Goal: Task Accomplishment & Management: Complete application form

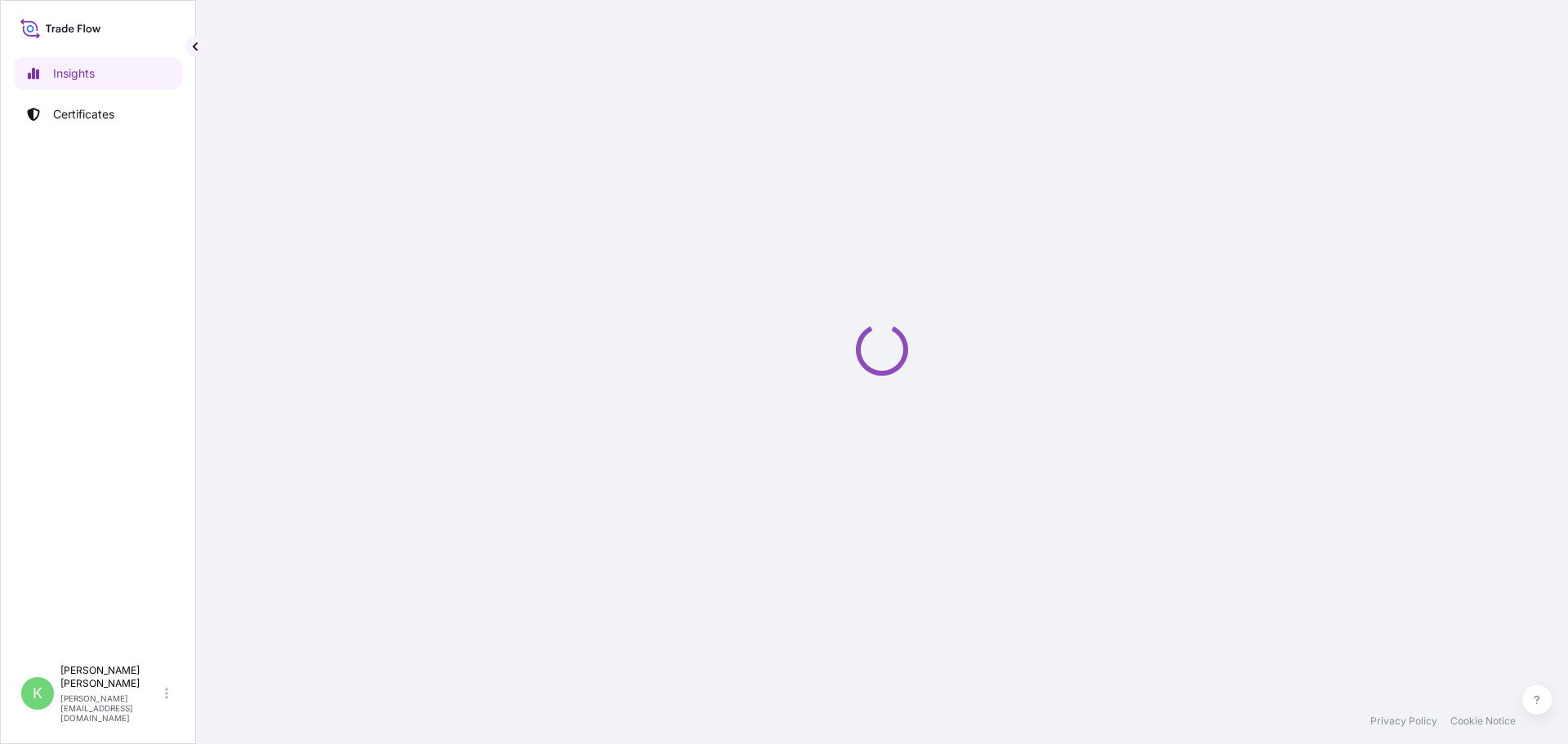
select select "2025"
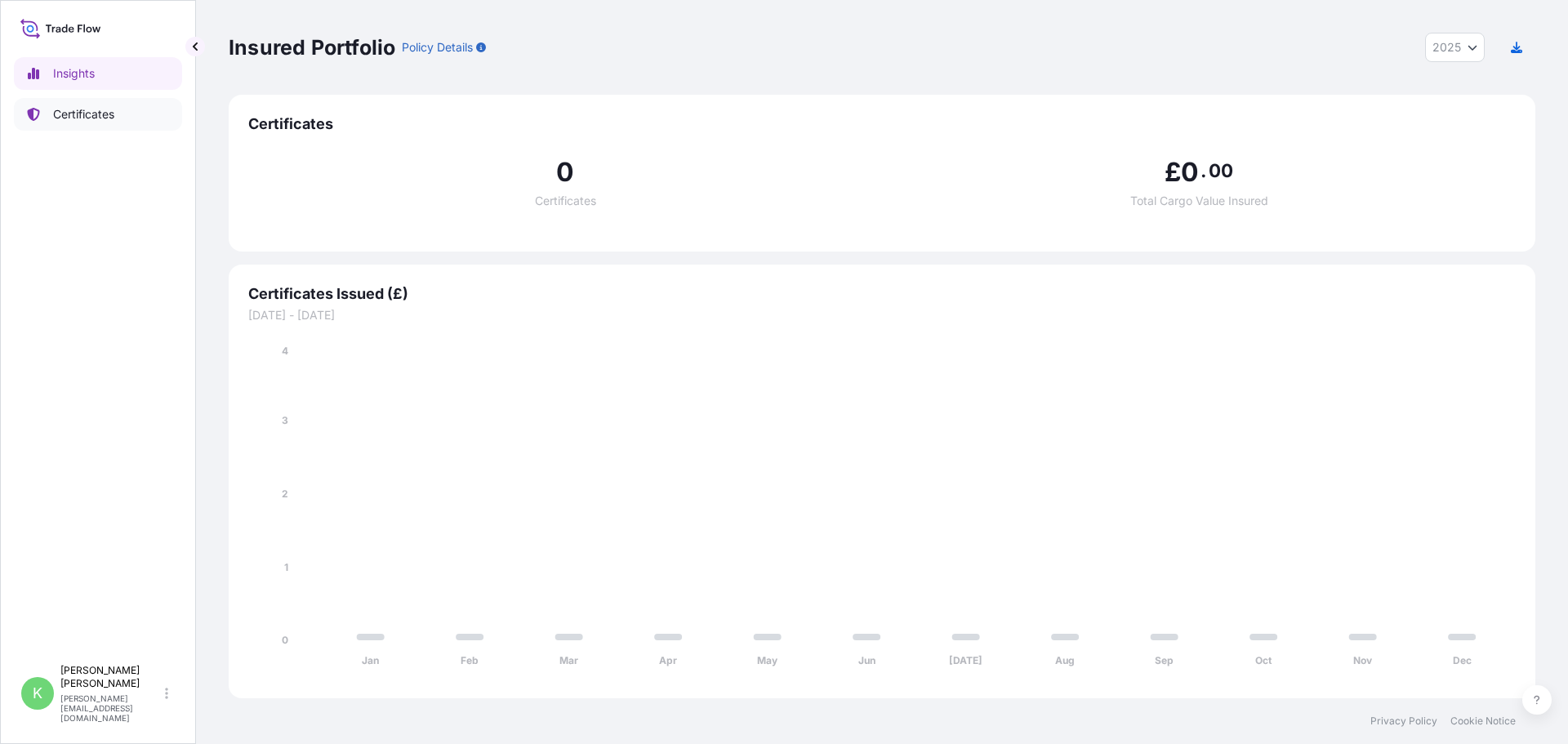
click at [71, 111] on p "Certificates" at bounding box center [84, 114] width 61 height 17
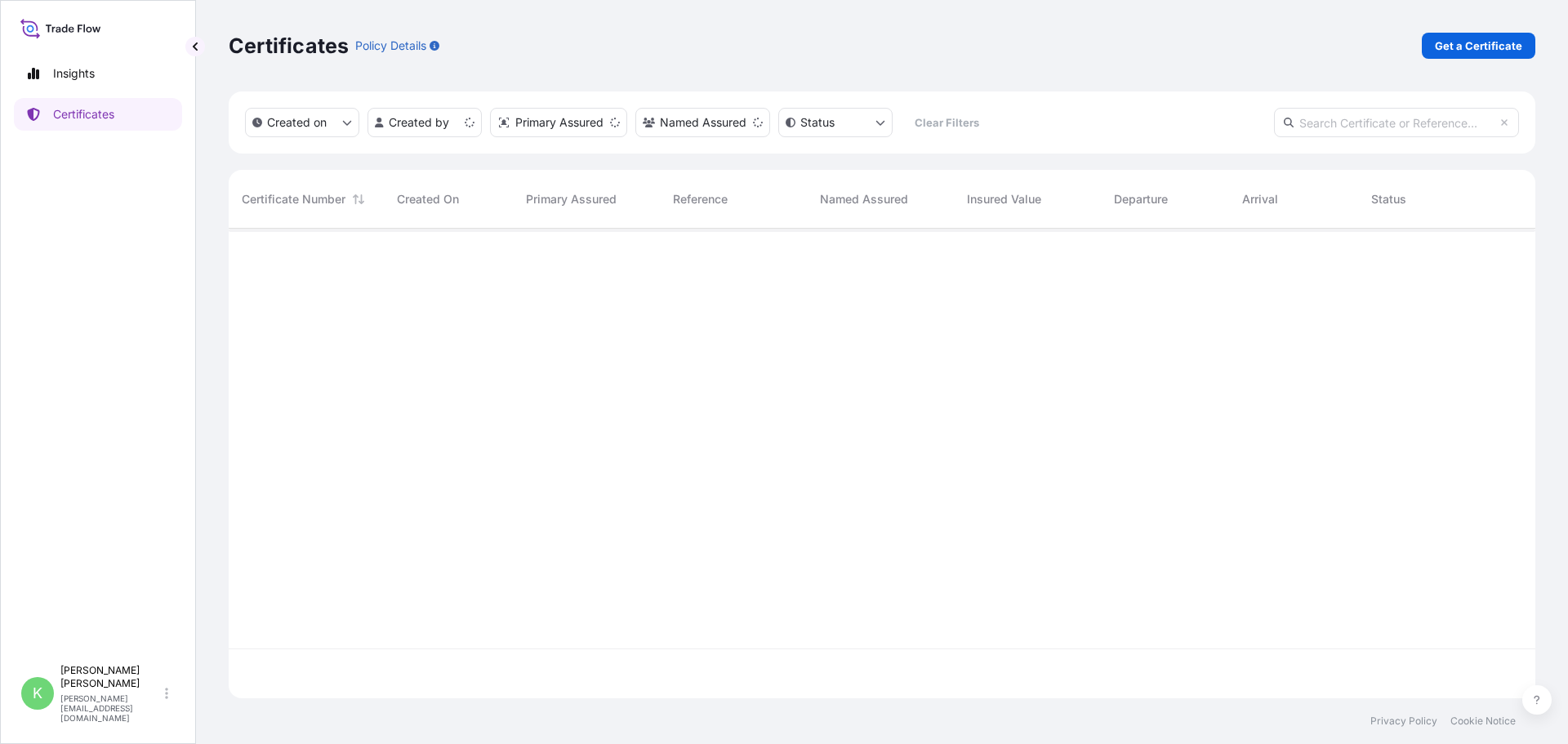
scroll to position [466, 1294]
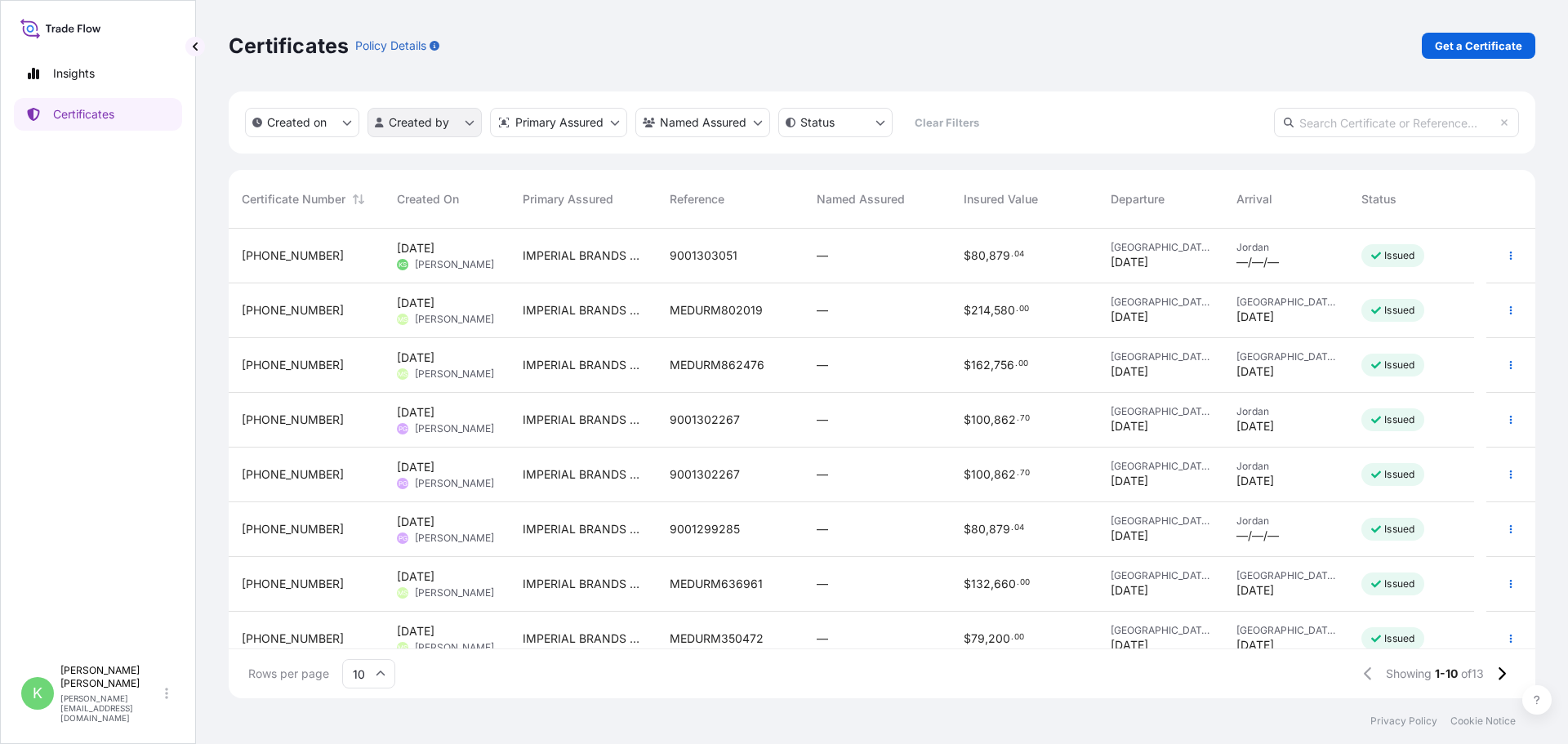
click at [465, 122] on html "Insights Certificates K [PERSON_NAME] [EMAIL_ADDRESS][PERSON_NAME][DOMAIN_NAME]…" at bounding box center [784, 372] width 1568 height 744
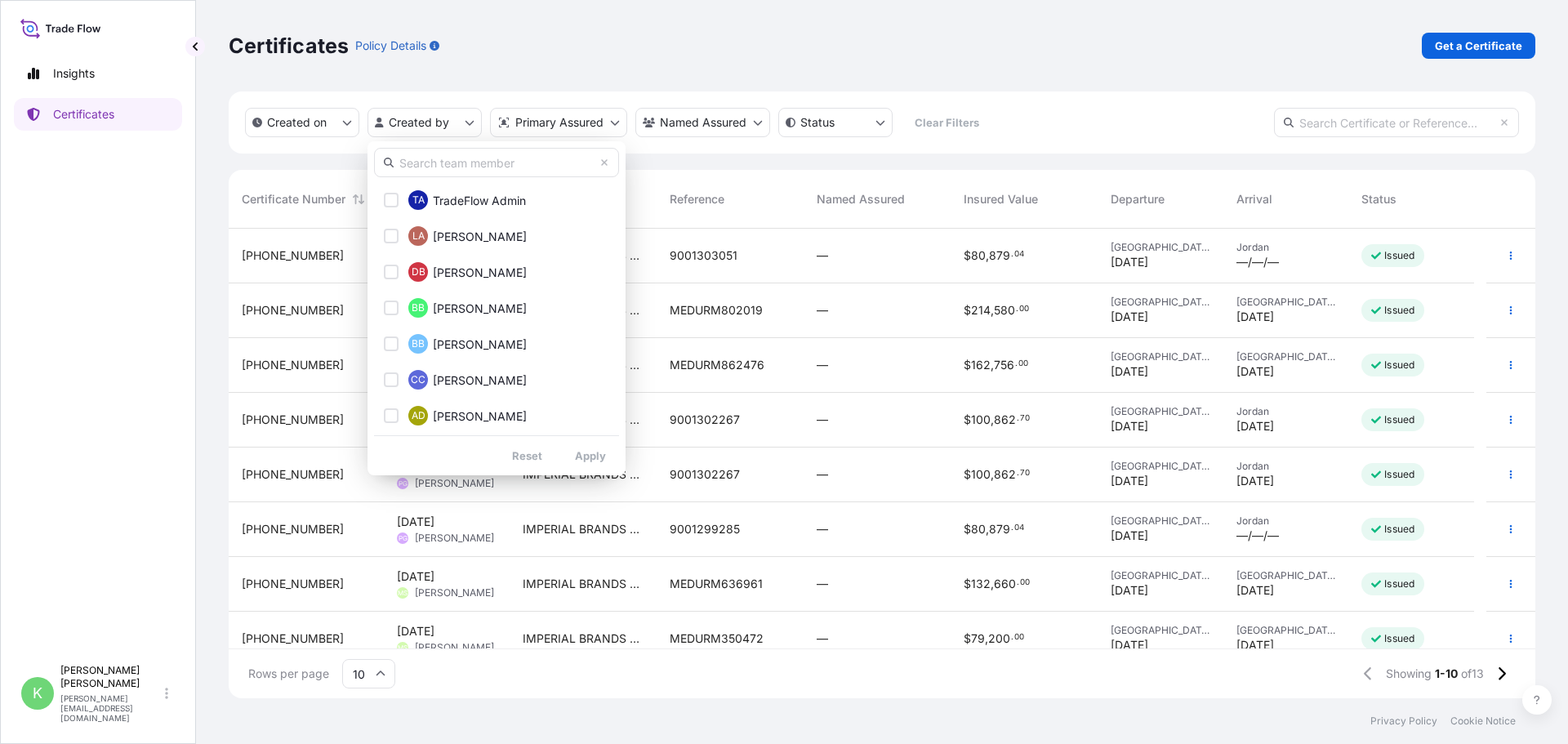
click at [449, 171] on input "text" at bounding box center [496, 162] width 245 height 29
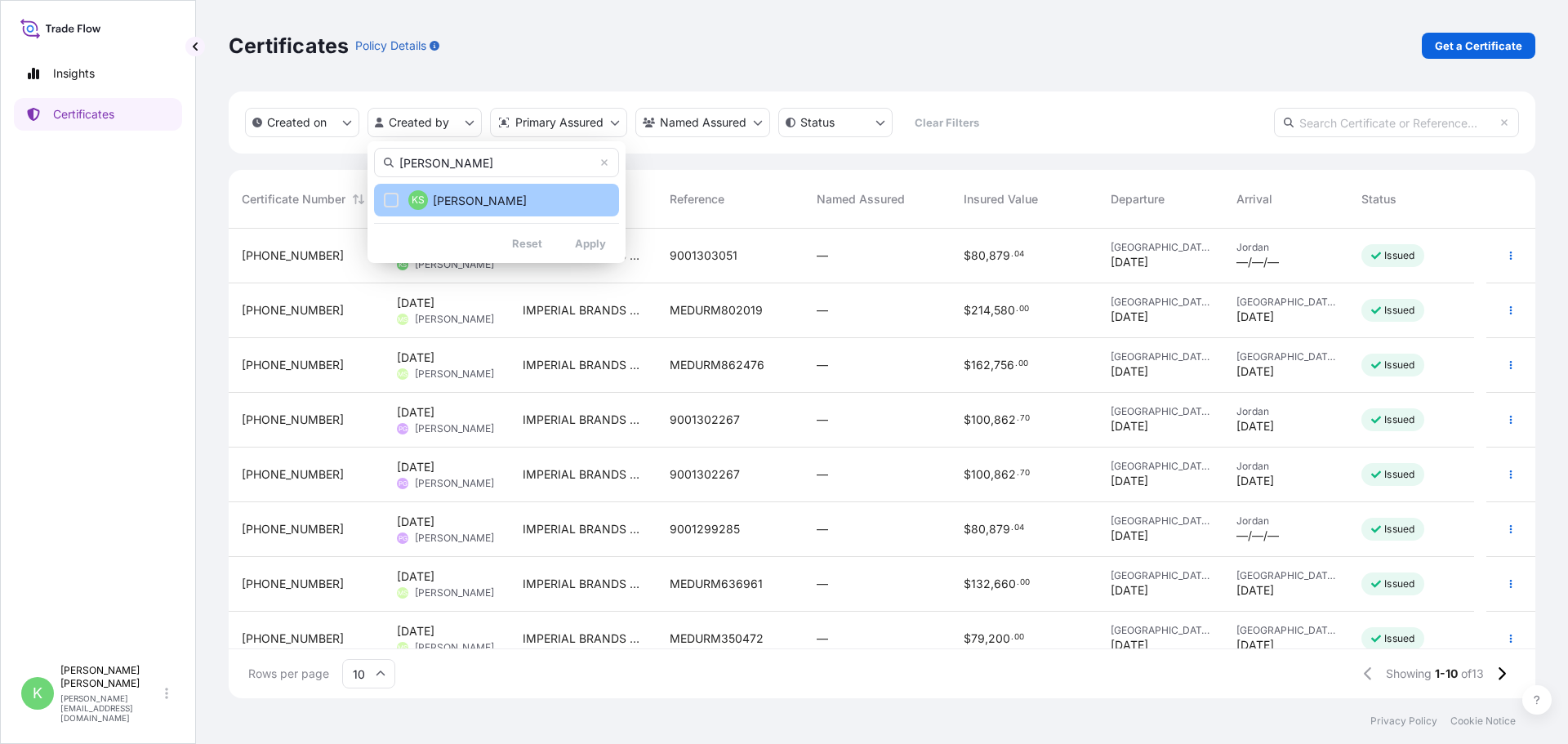
type input "[PERSON_NAME]"
click at [453, 204] on span "[PERSON_NAME]" at bounding box center [480, 201] width 94 height 17
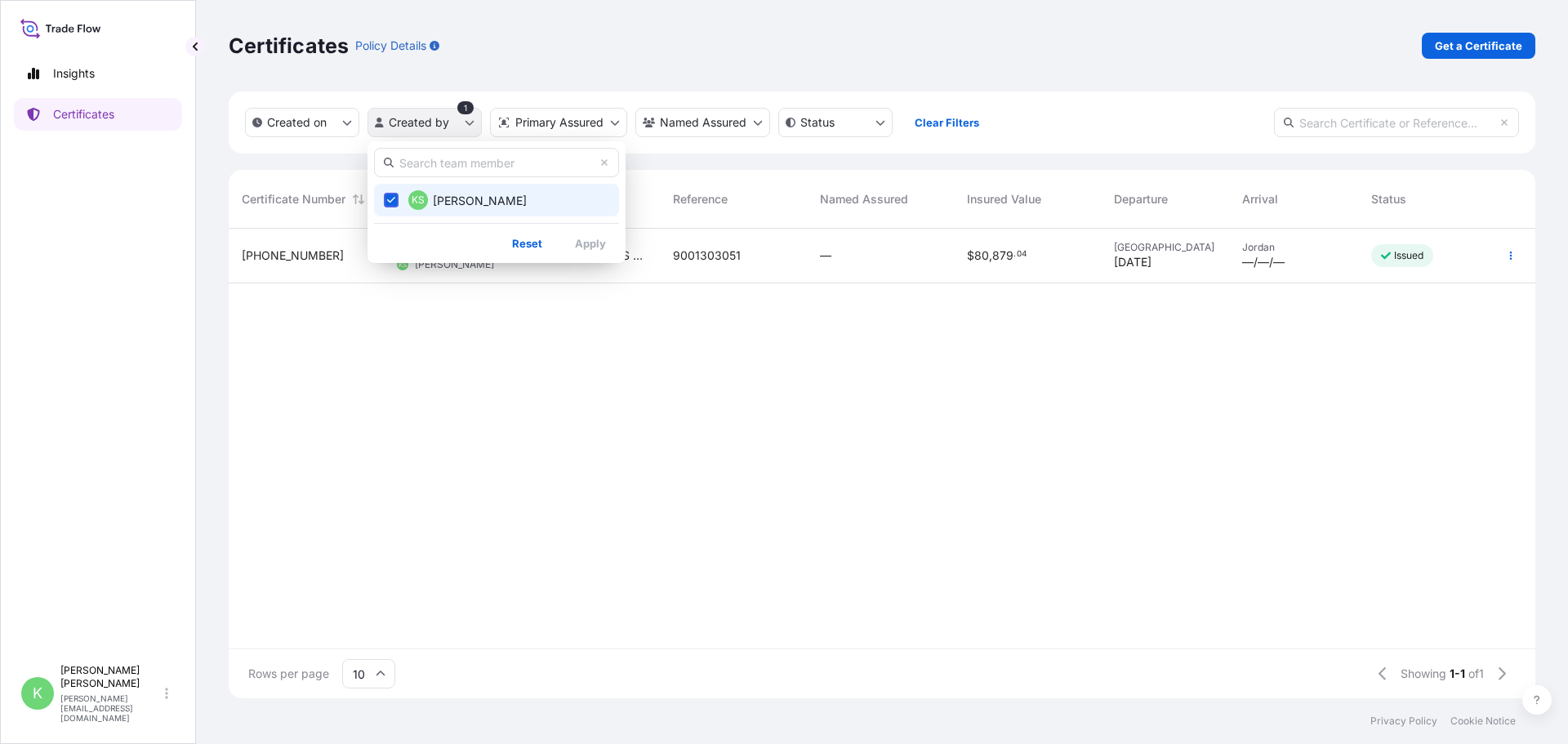
click at [465, 121] on html "Insights Certificates K [PERSON_NAME] [EMAIL_ADDRESS][PERSON_NAME][DOMAIN_NAME]…" at bounding box center [784, 372] width 1568 height 744
click at [391, 203] on icon "Select Option" at bounding box center [392, 200] width 9 height 10
click at [396, 163] on input "text" at bounding box center [496, 162] width 245 height 29
type input "grab"
click at [476, 198] on span "[PERSON_NAME]" at bounding box center [480, 201] width 94 height 17
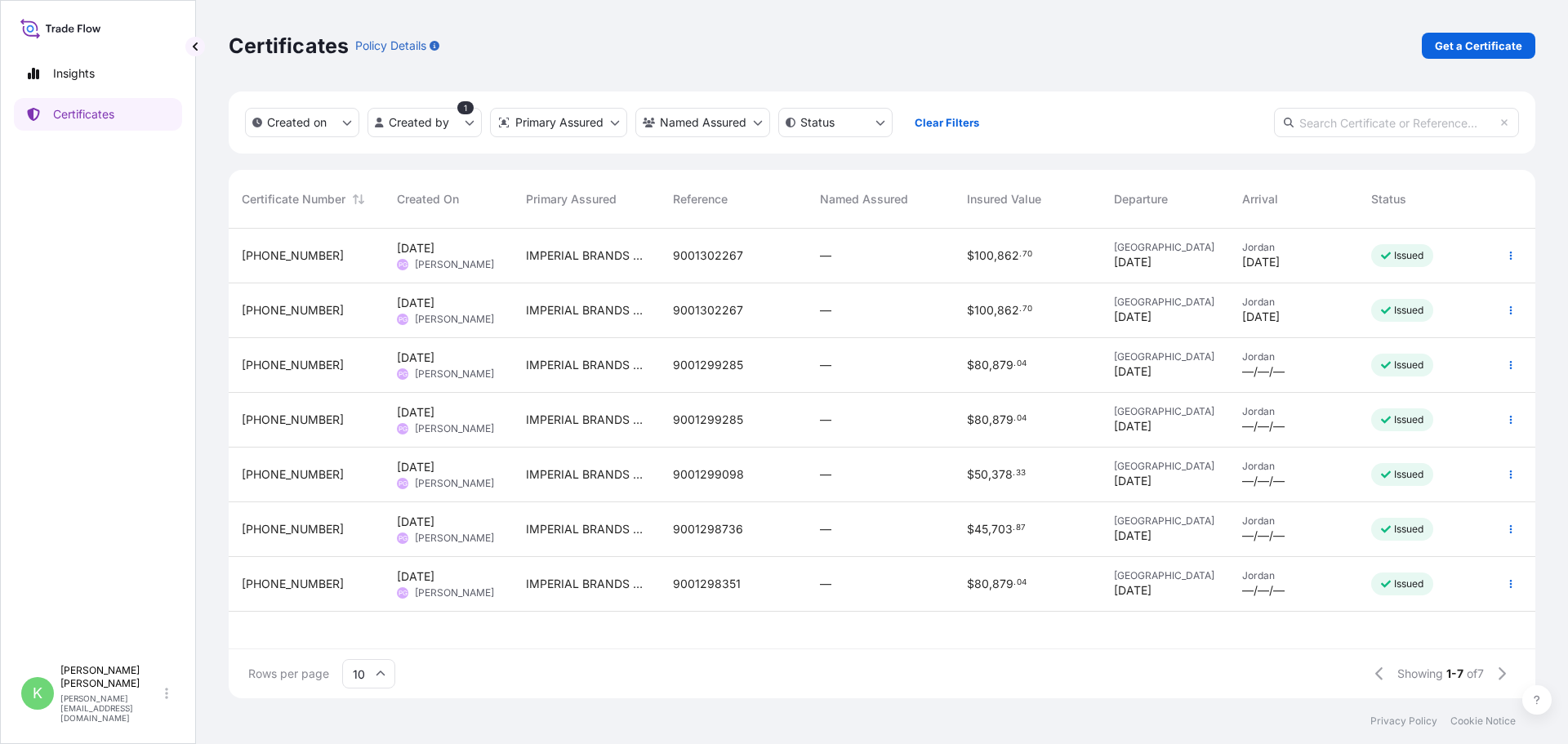
click at [798, 265] on div "9001302267" at bounding box center [733, 256] width 147 height 55
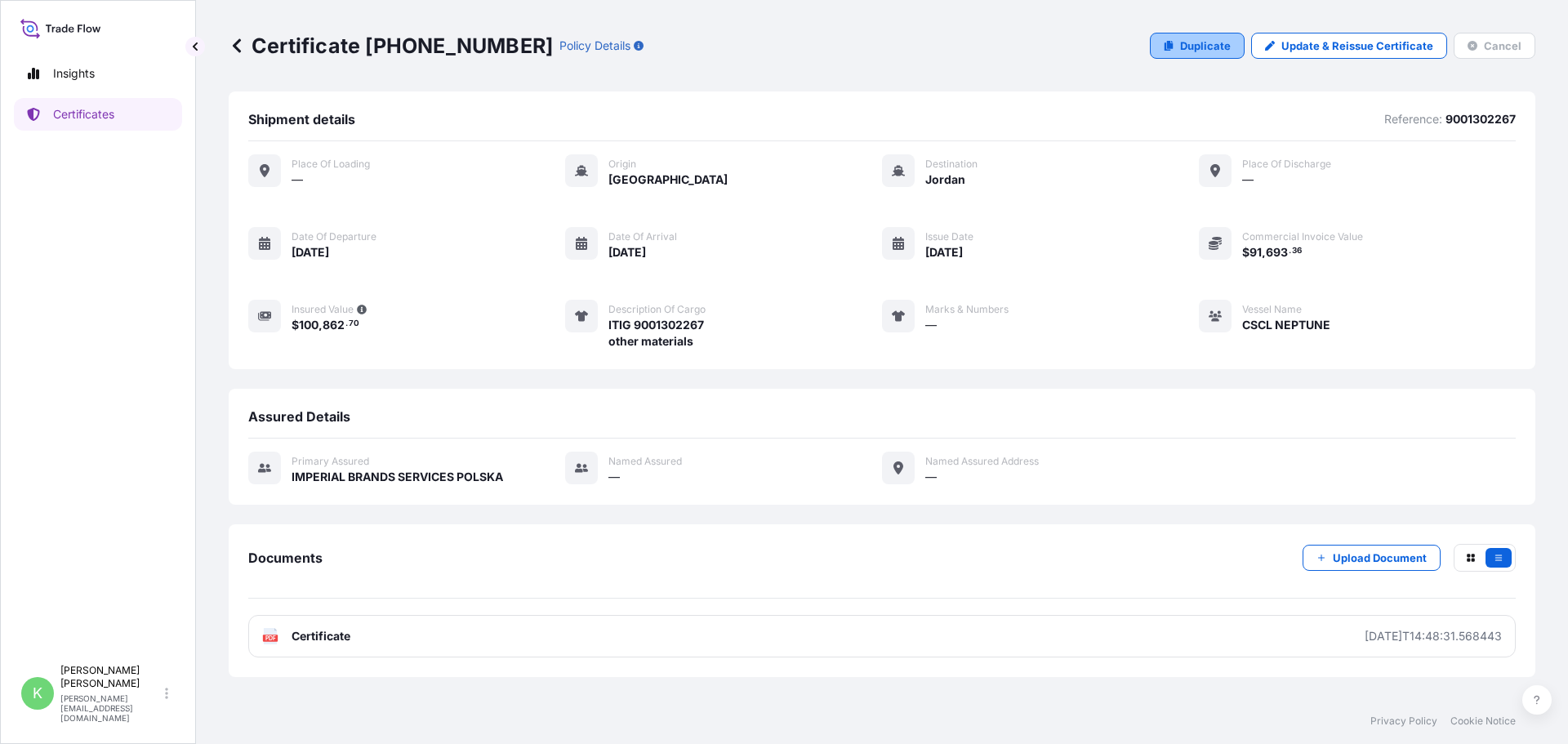
click at [1191, 46] on p "Duplicate" at bounding box center [1205, 46] width 51 height 17
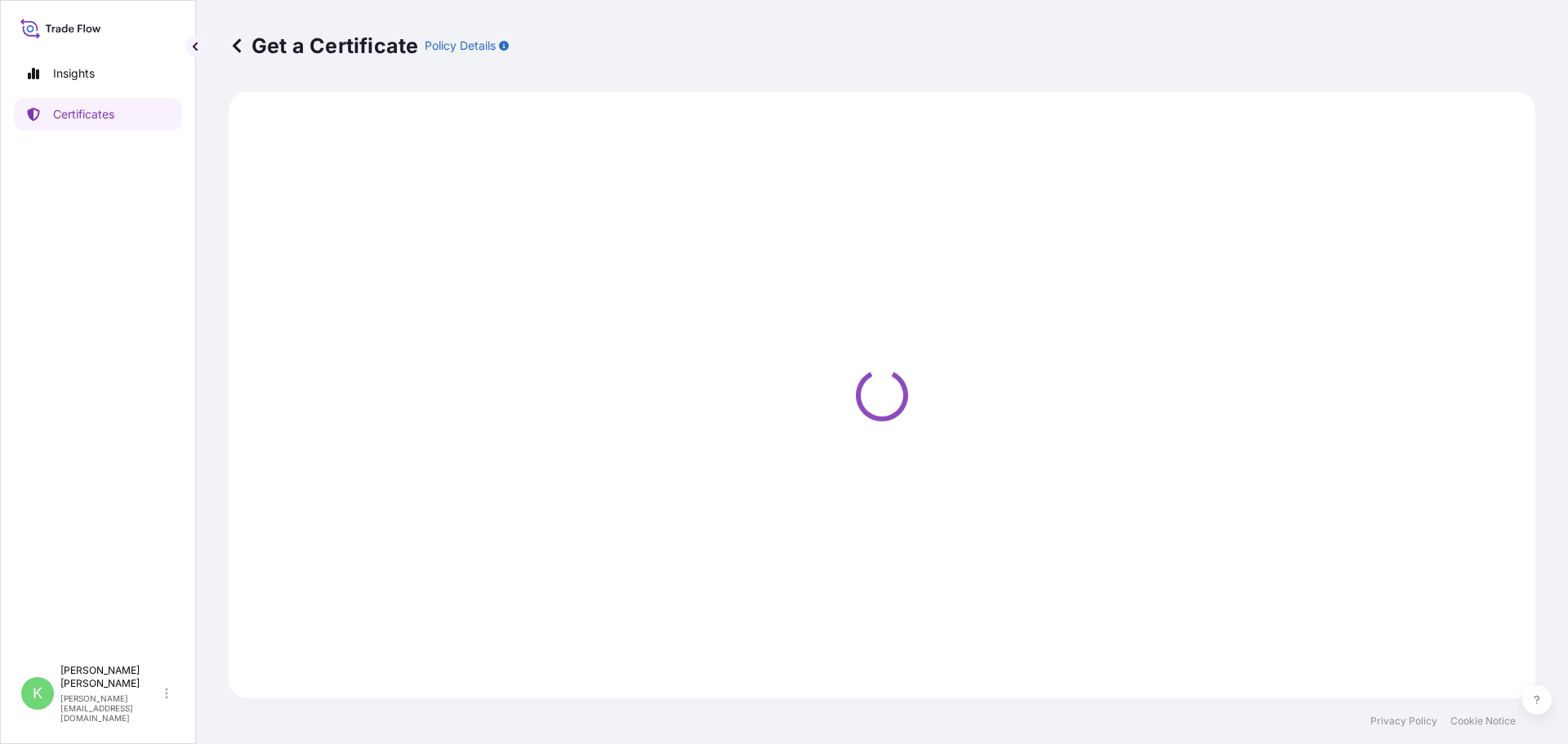
select select "Sea"
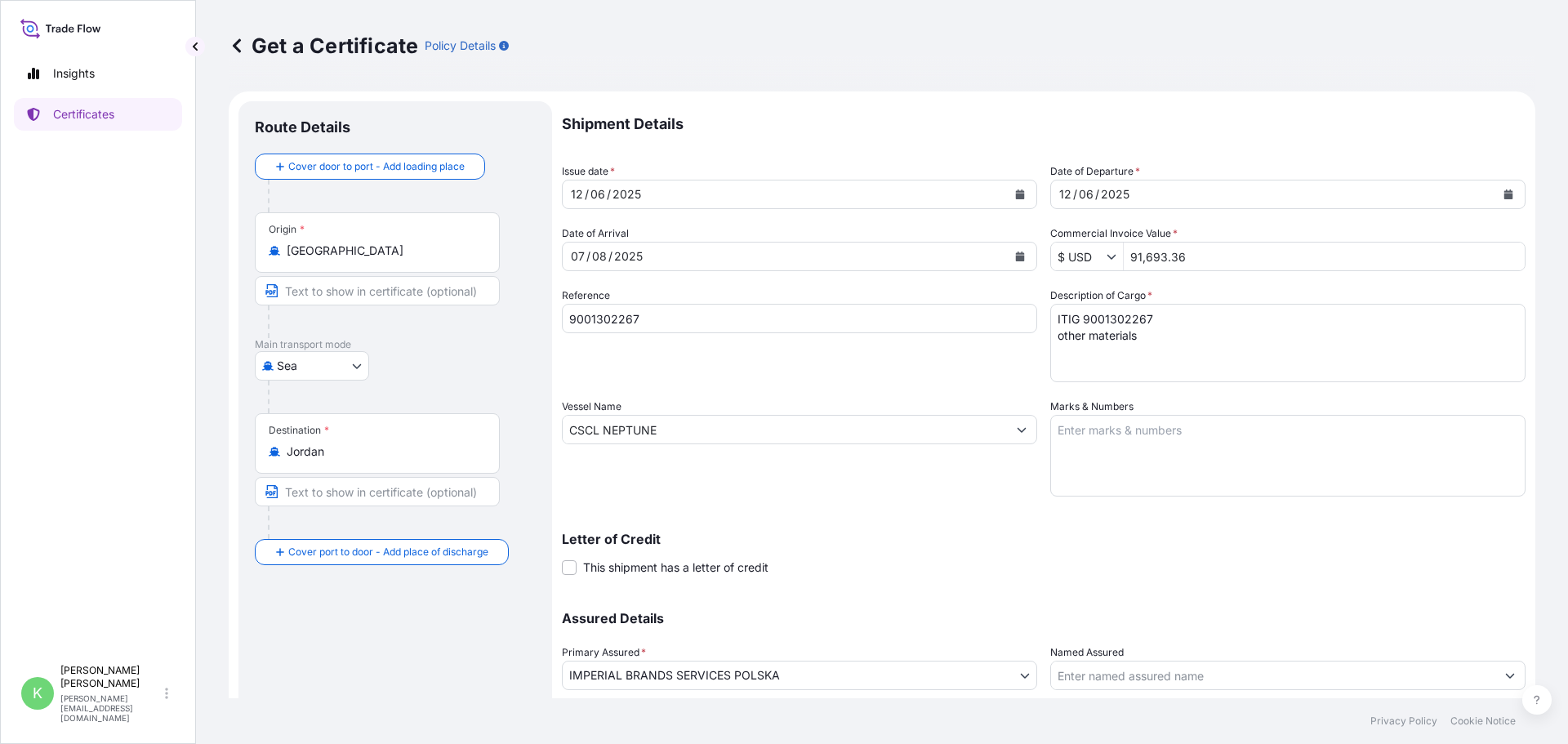
click at [1120, 310] on textarea "ITIG 9001302267 other materials" at bounding box center [1288, 343] width 475 height 79
paste textarea "4702"
type textarea "ITIG 9001304702 other materials"
click at [1126, 183] on div "[DATE]" at bounding box center [1273, 194] width 445 height 29
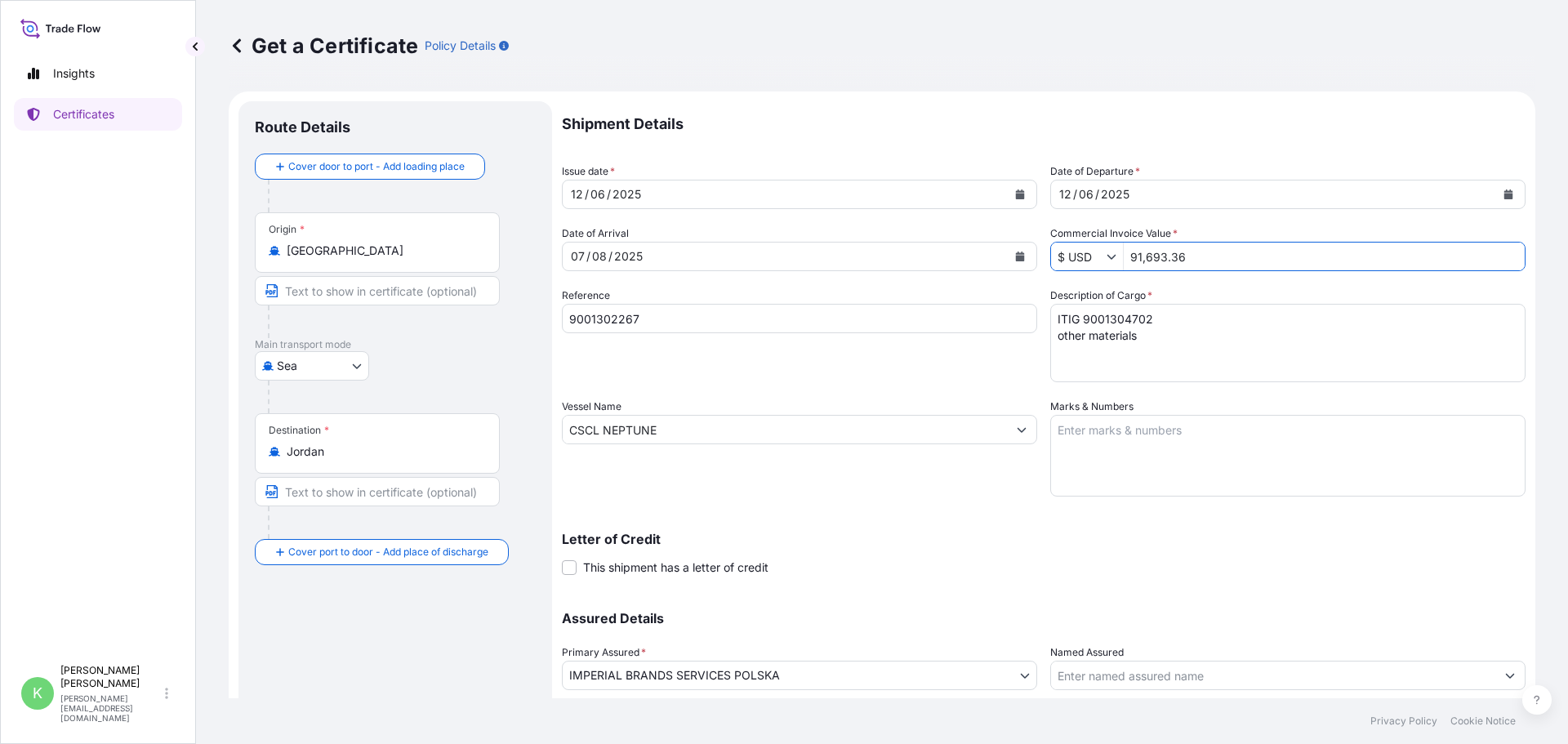
drag, startPoint x: 1229, startPoint y: 247, endPoint x: 1030, endPoint y: 245, distance: 199.0
click at [1030, 245] on div "Shipment Details Issue date * [DATE] Date of Departure * [DATE] Date of Arrival…" at bounding box center [1044, 428] width 964 height 654
type input "3,309,768"
click at [1240, 134] on p "Shipment Details" at bounding box center [1044, 124] width 964 height 46
click at [694, 192] on div "[DATE]" at bounding box center [785, 194] width 445 height 29
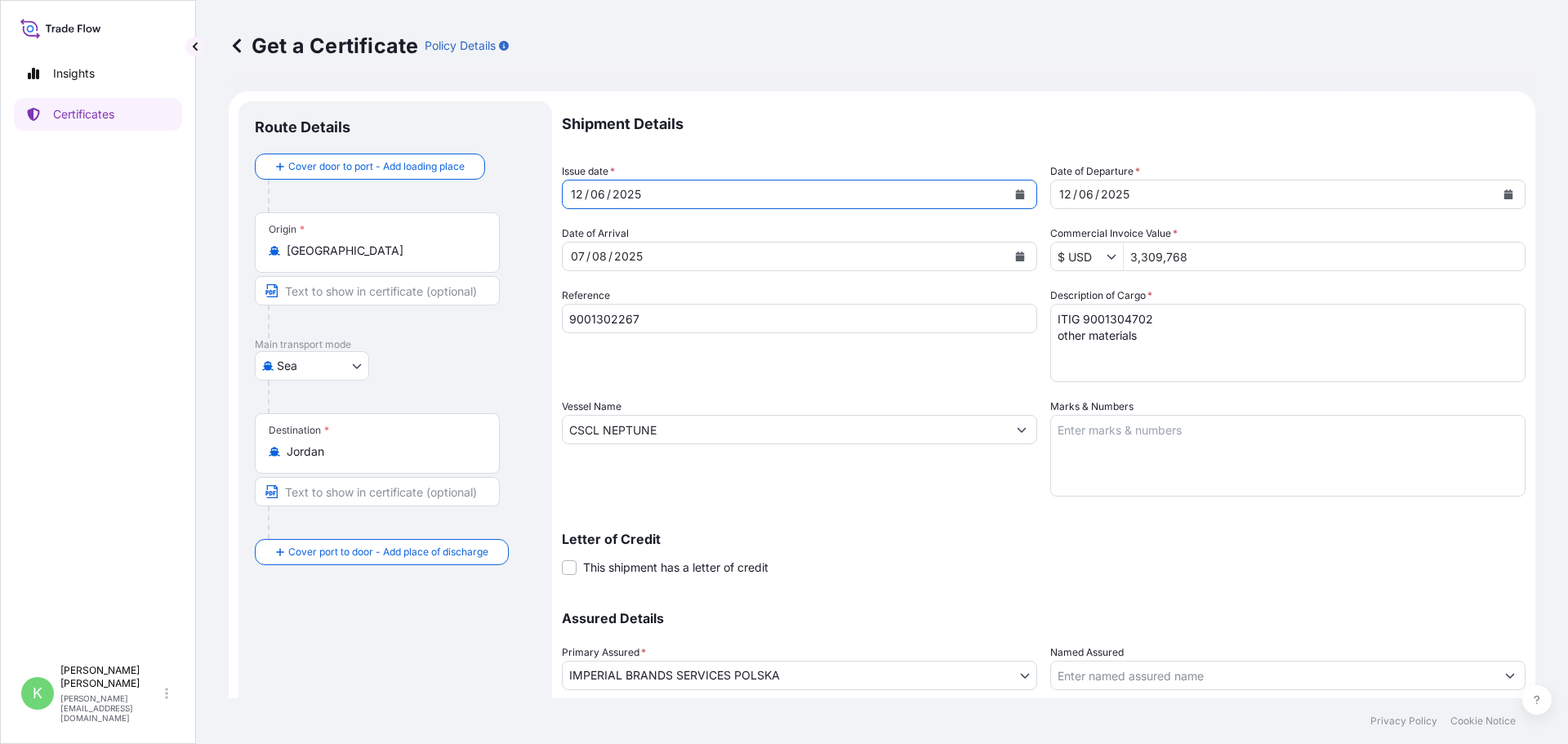
click at [713, 187] on div "[DATE]" at bounding box center [785, 194] width 445 height 29
click at [1016, 193] on icon "Calendar" at bounding box center [1020, 194] width 9 height 10
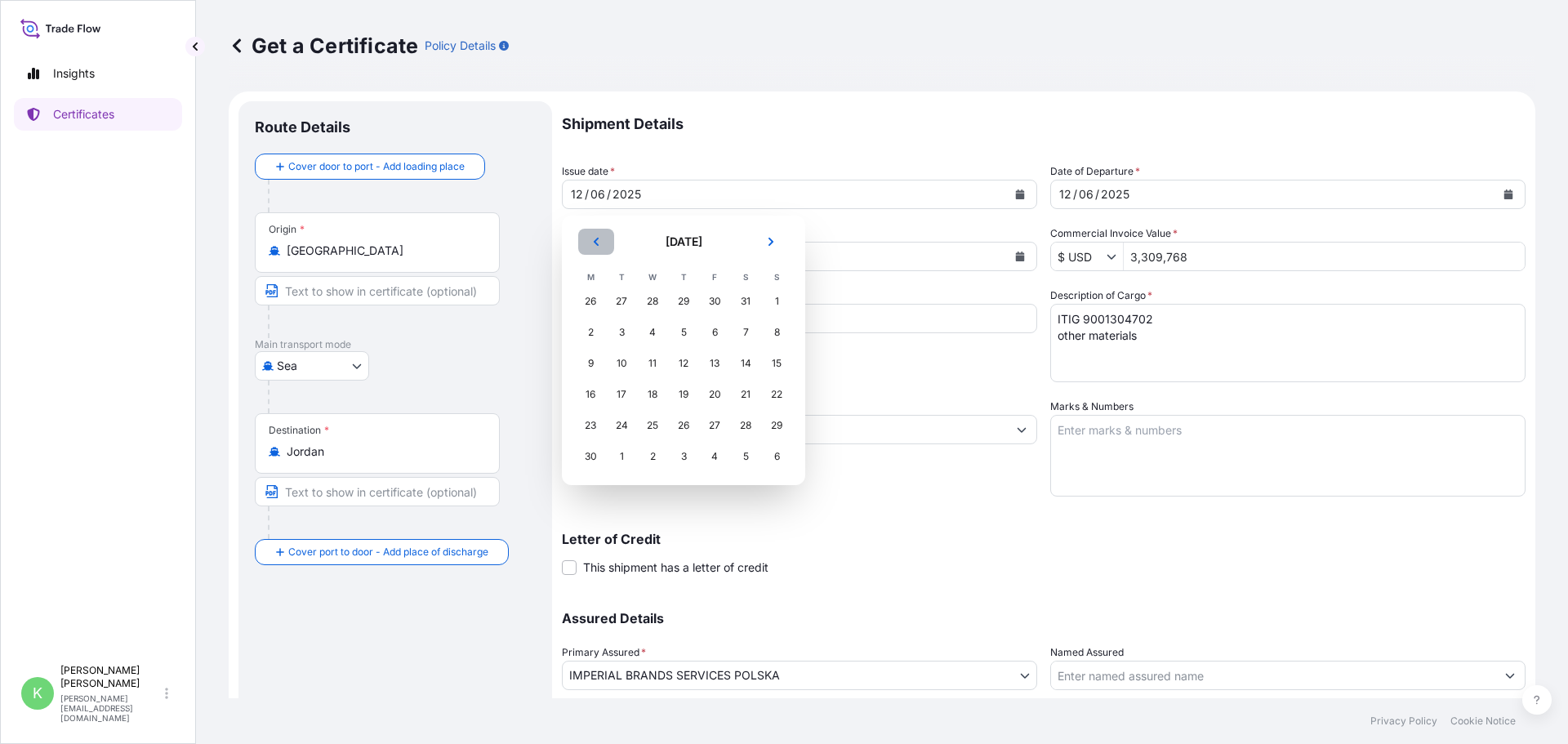
click at [589, 240] on button "Previous" at bounding box center [596, 242] width 36 height 27
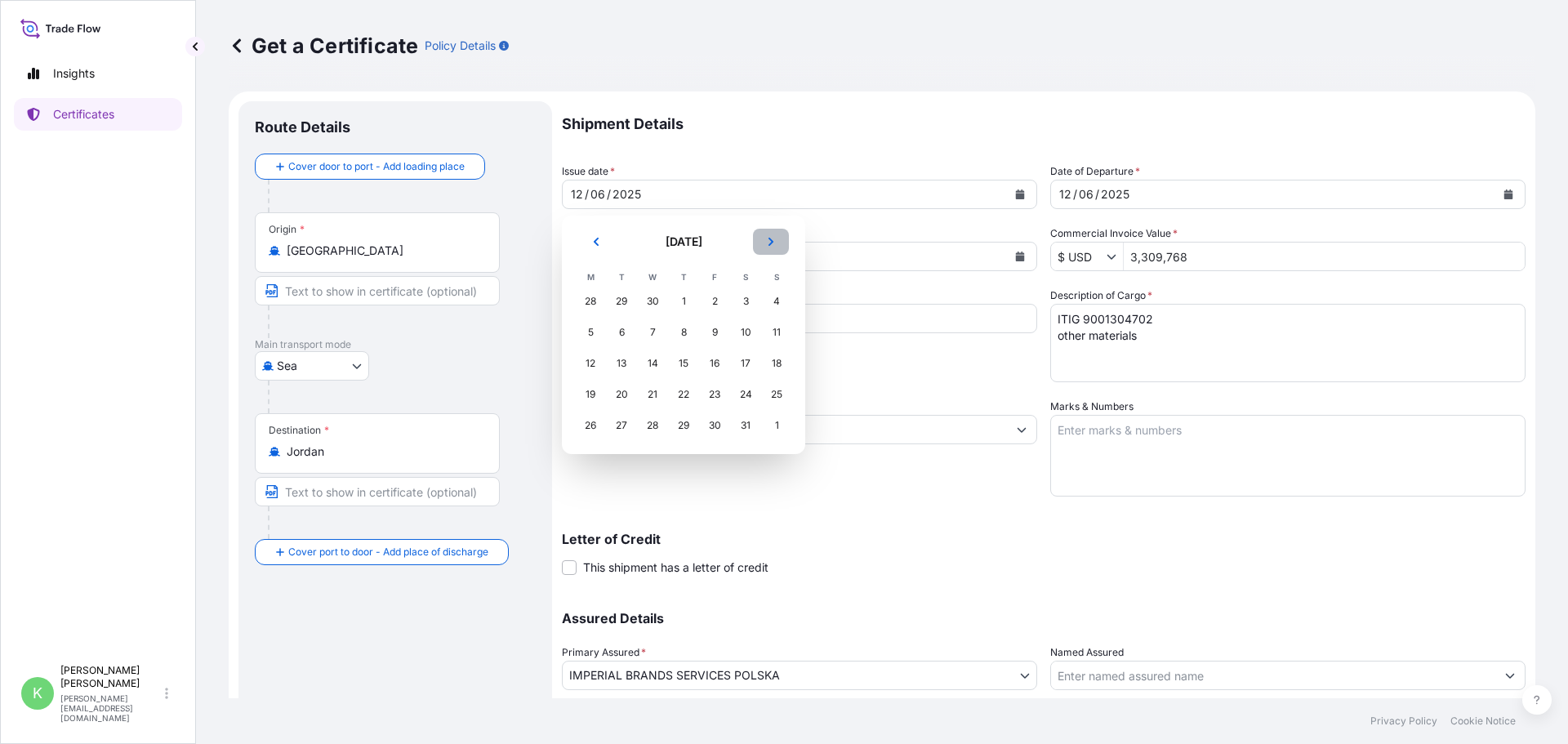
click at [770, 242] on icon "Next" at bounding box center [771, 242] width 10 height 10
click at [687, 391] on div "25" at bounding box center [683, 394] width 29 height 29
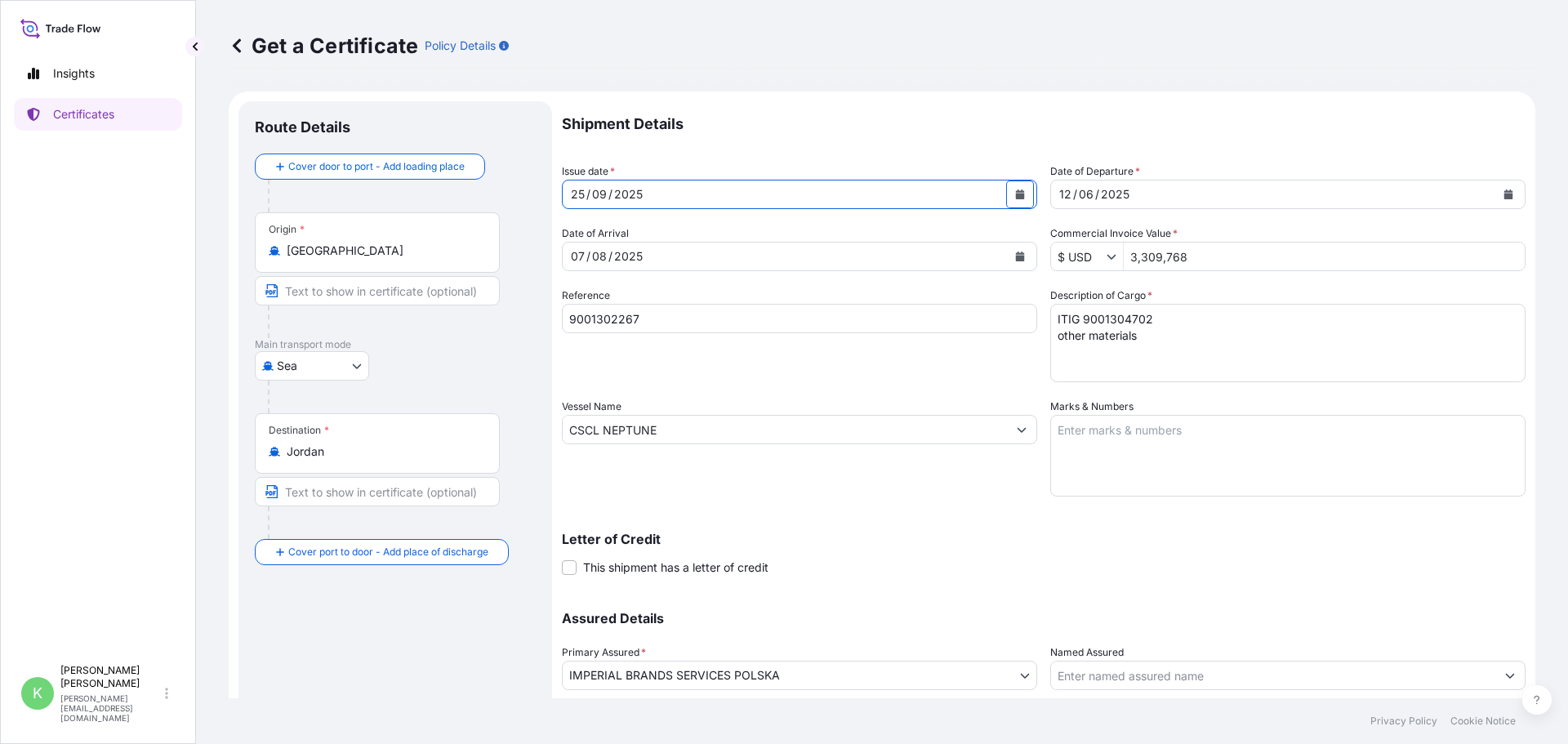
click at [1245, 180] on div "[DATE]" at bounding box center [1288, 194] width 475 height 29
click at [1376, 197] on div "[DATE]" at bounding box center [1273, 194] width 445 height 29
click at [1504, 194] on icon "Calendar" at bounding box center [1508, 194] width 9 height 10
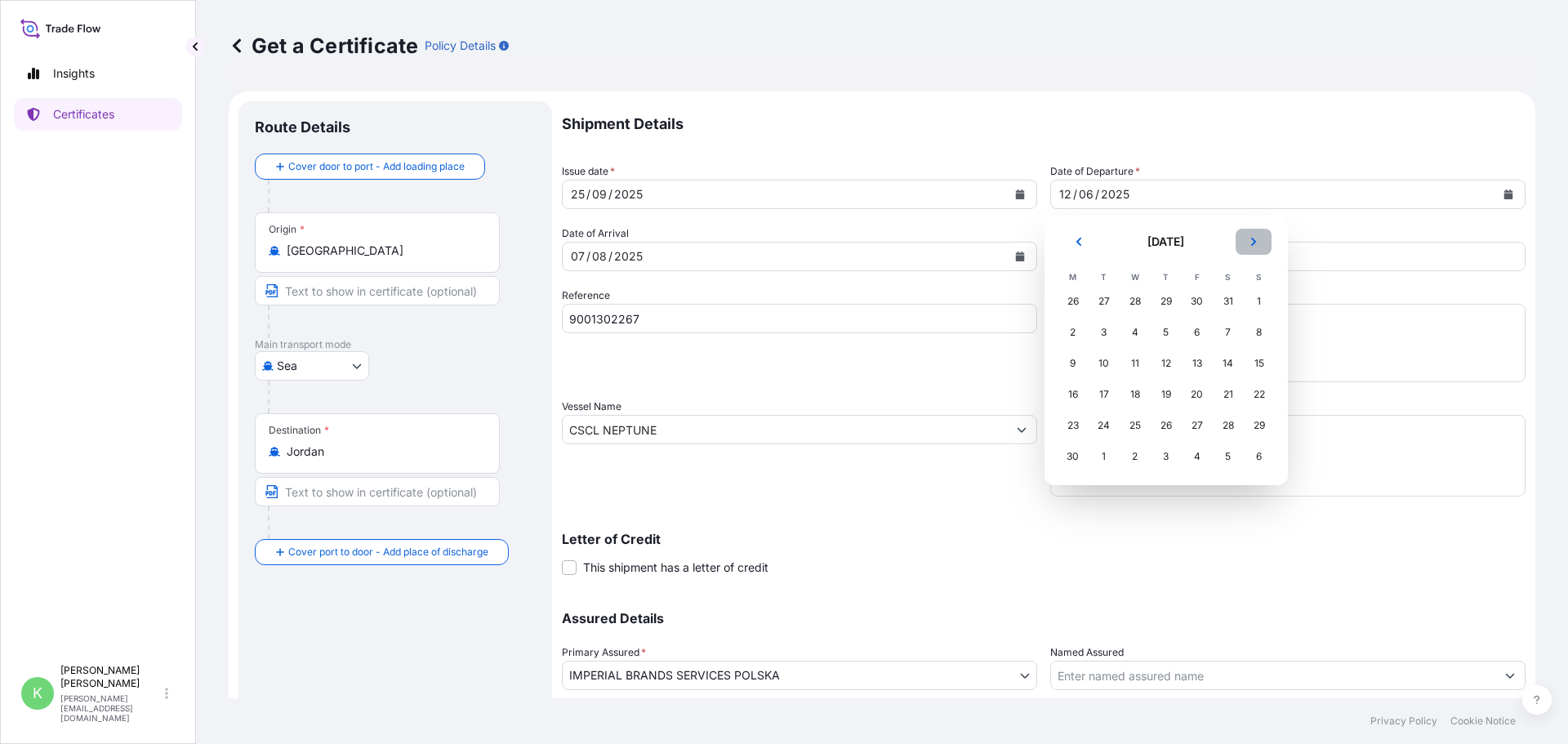
click at [1246, 243] on button "Next" at bounding box center [1254, 242] width 36 height 27
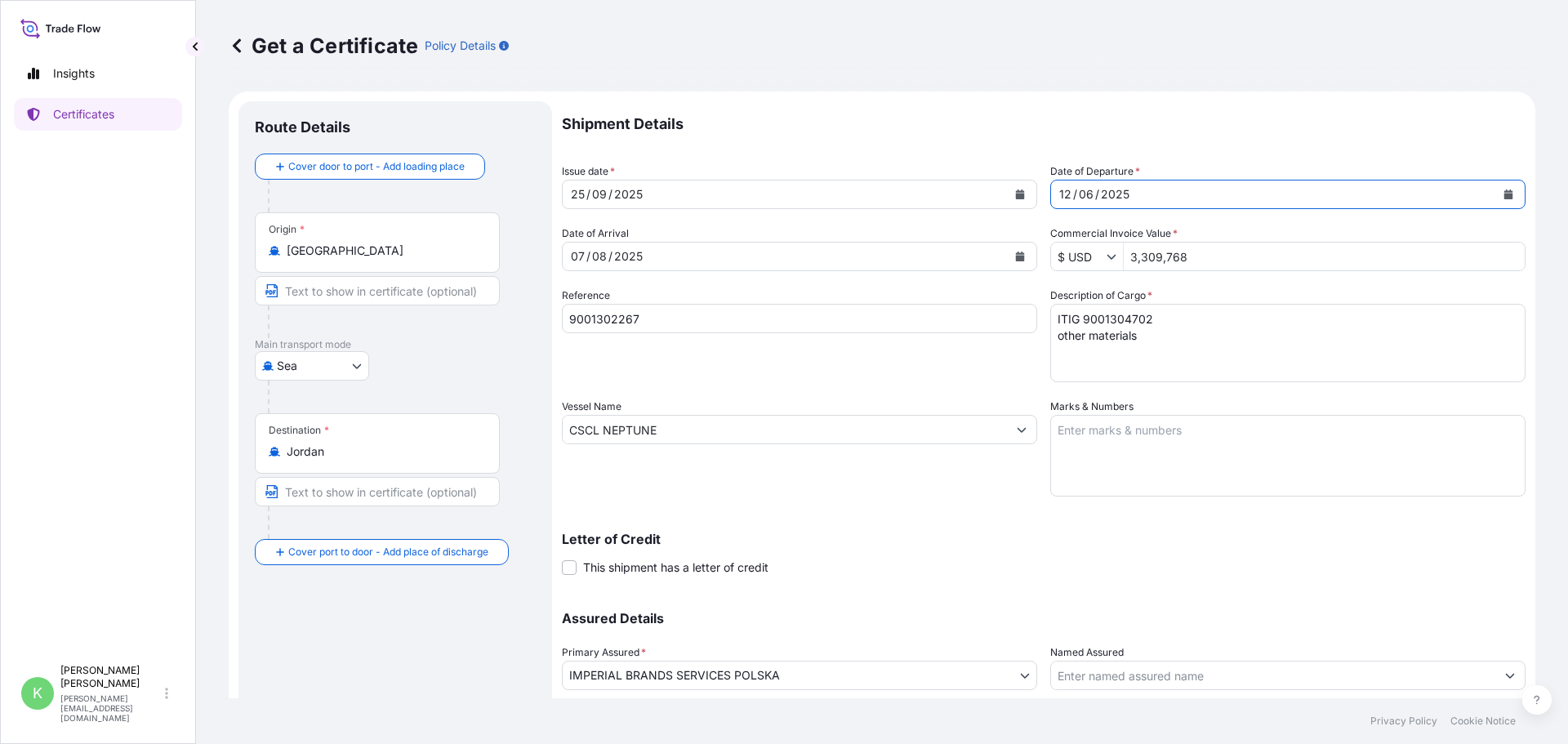
click at [1196, 743] on footer "Privacy Policy Cookie Notice" at bounding box center [882, 721] width 1372 height 46
click at [1351, 183] on div "[DATE]" at bounding box center [1273, 194] width 445 height 29
click at [1502, 191] on button "Calendar" at bounding box center [1509, 195] width 27 height 27
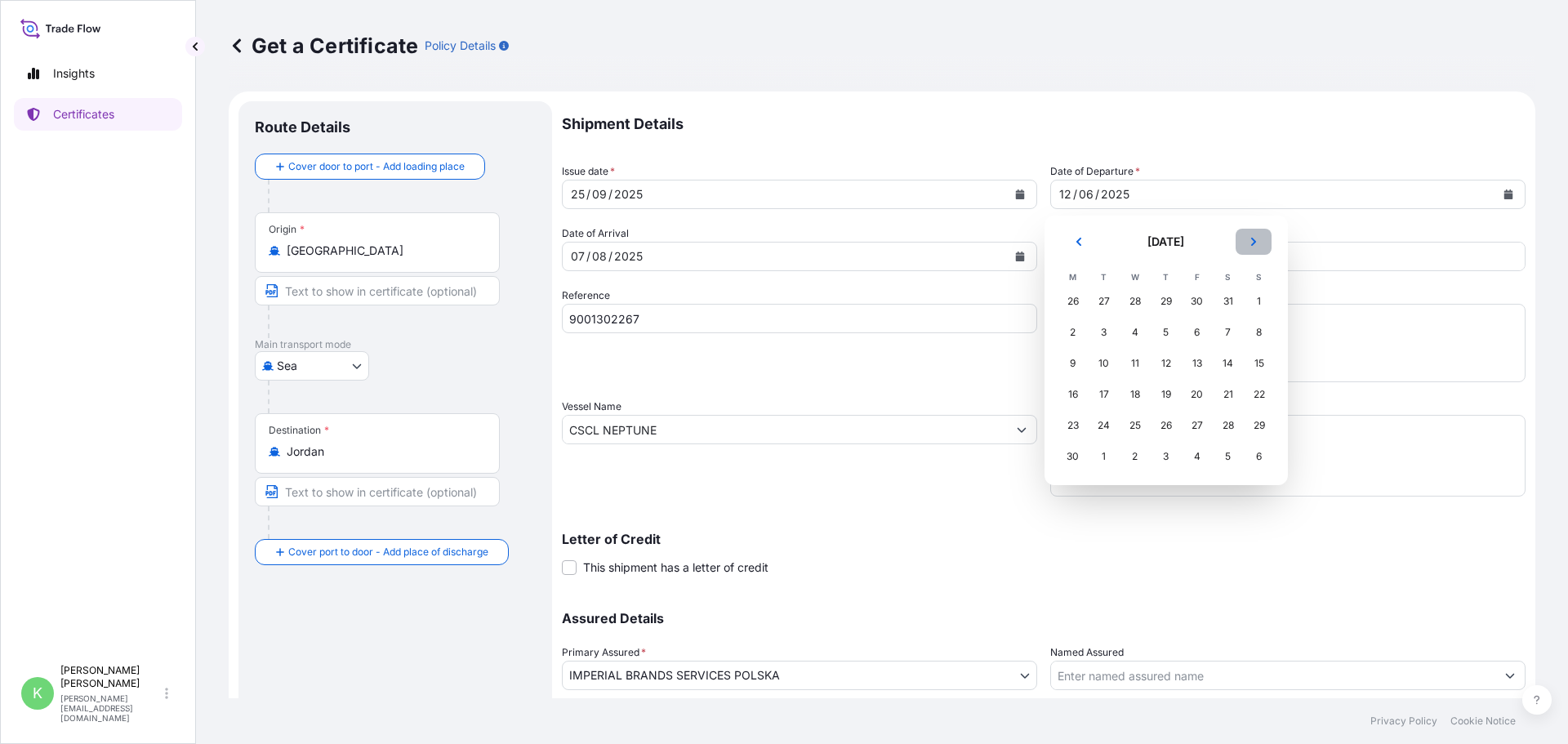
click at [1253, 241] on icon "Next" at bounding box center [1254, 242] width 10 height 10
click at [1167, 371] on div "14" at bounding box center [1166, 362] width 29 height 29
click at [1230, 333] on div "9" at bounding box center [1228, 332] width 29 height 29
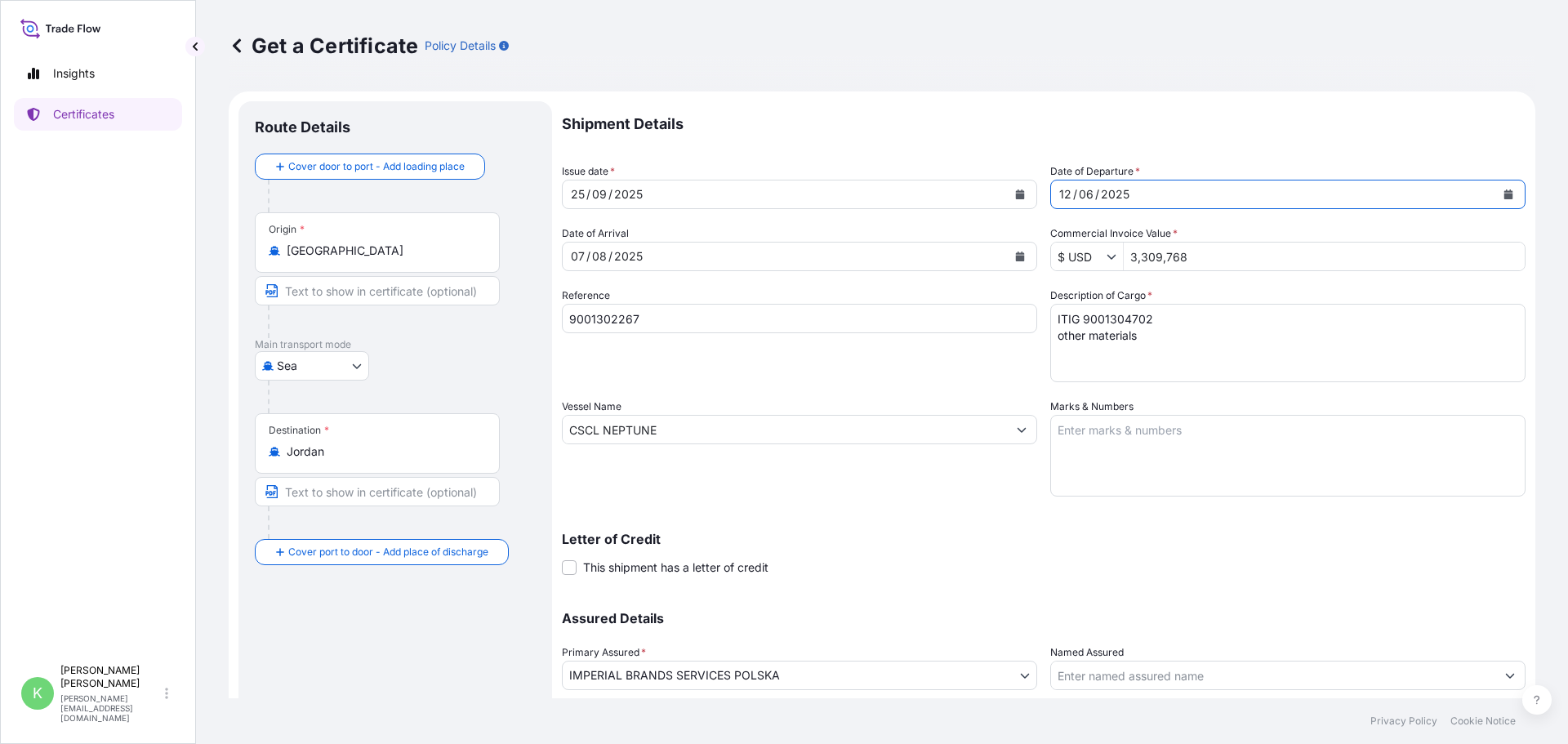
click at [645, 188] on div "[DATE]" at bounding box center [785, 194] width 445 height 29
click at [648, 194] on div "[DATE]" at bounding box center [785, 194] width 445 height 29
click at [589, 193] on div "/" at bounding box center [588, 195] width 4 height 20
click at [670, 255] on div "[DATE]" at bounding box center [785, 255] width 445 height 29
click at [647, 256] on div "[DATE]" at bounding box center [785, 255] width 445 height 29
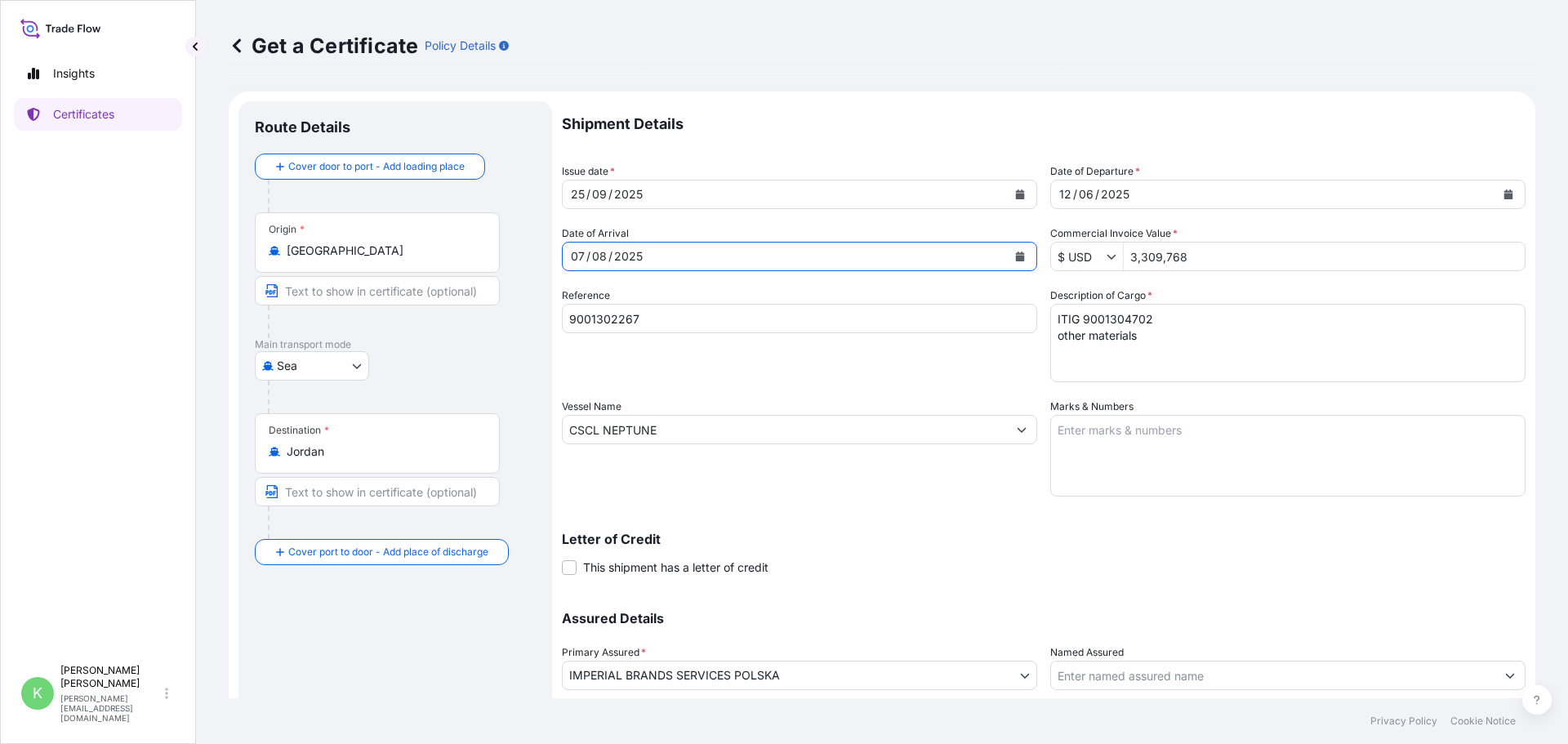
click at [1015, 255] on icon "Calendar" at bounding box center [1020, 256] width 10 height 10
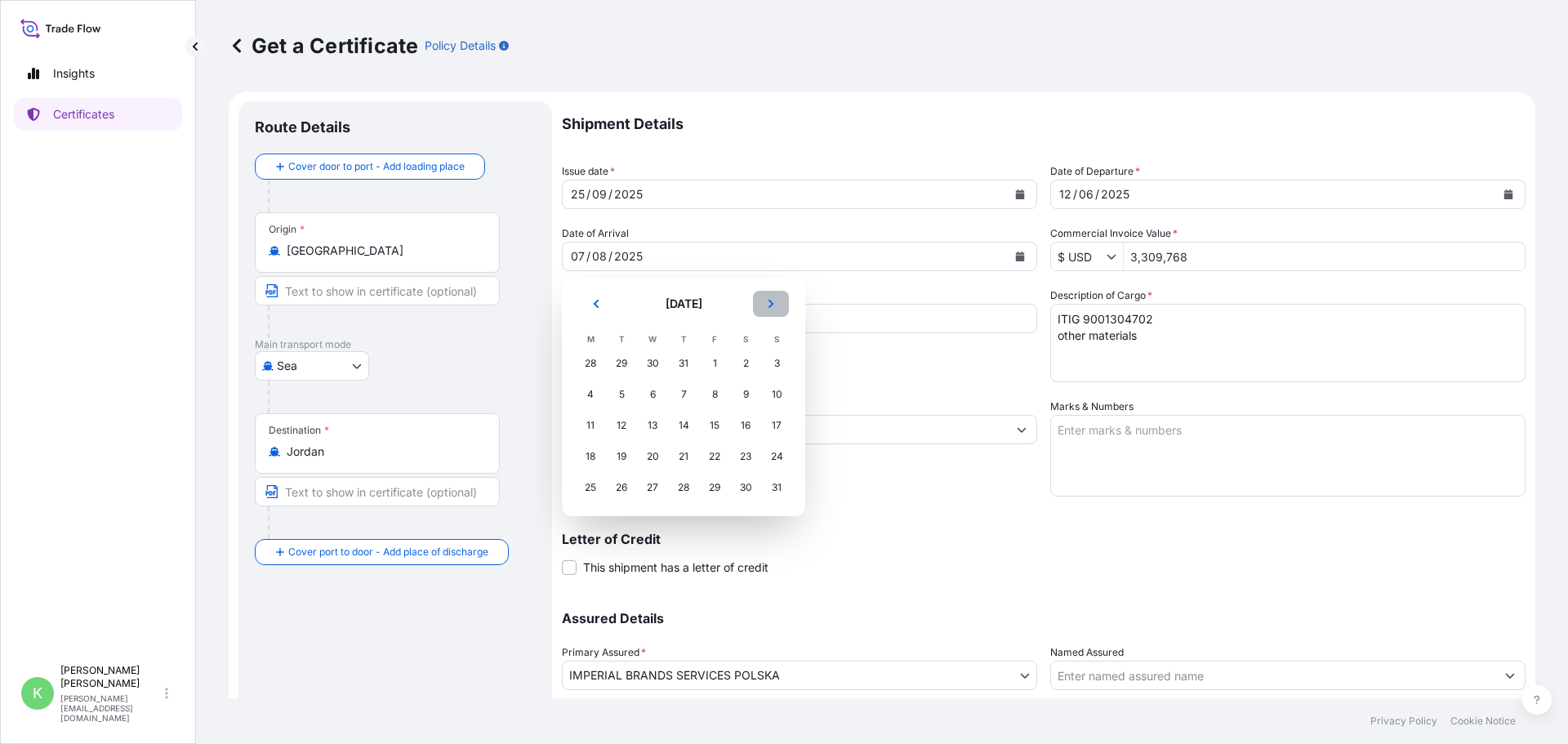
click at [774, 304] on icon "Next" at bounding box center [771, 304] width 10 height 10
click at [717, 431] on div "19" at bounding box center [714, 425] width 29 height 29
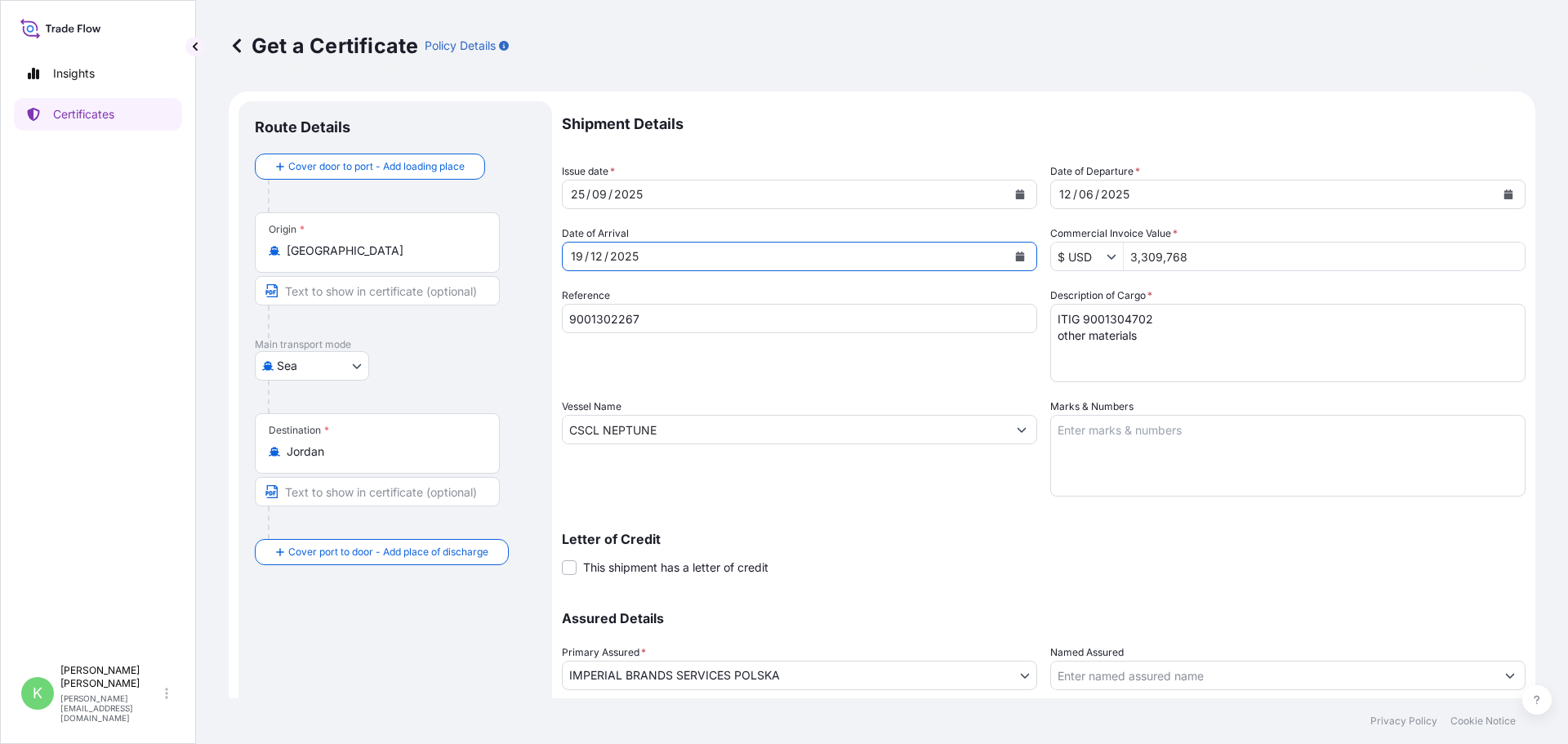
click at [1210, 188] on div "[DATE]" at bounding box center [1273, 194] width 445 height 29
click at [1504, 192] on icon "Calendar" at bounding box center [1508, 194] width 9 height 10
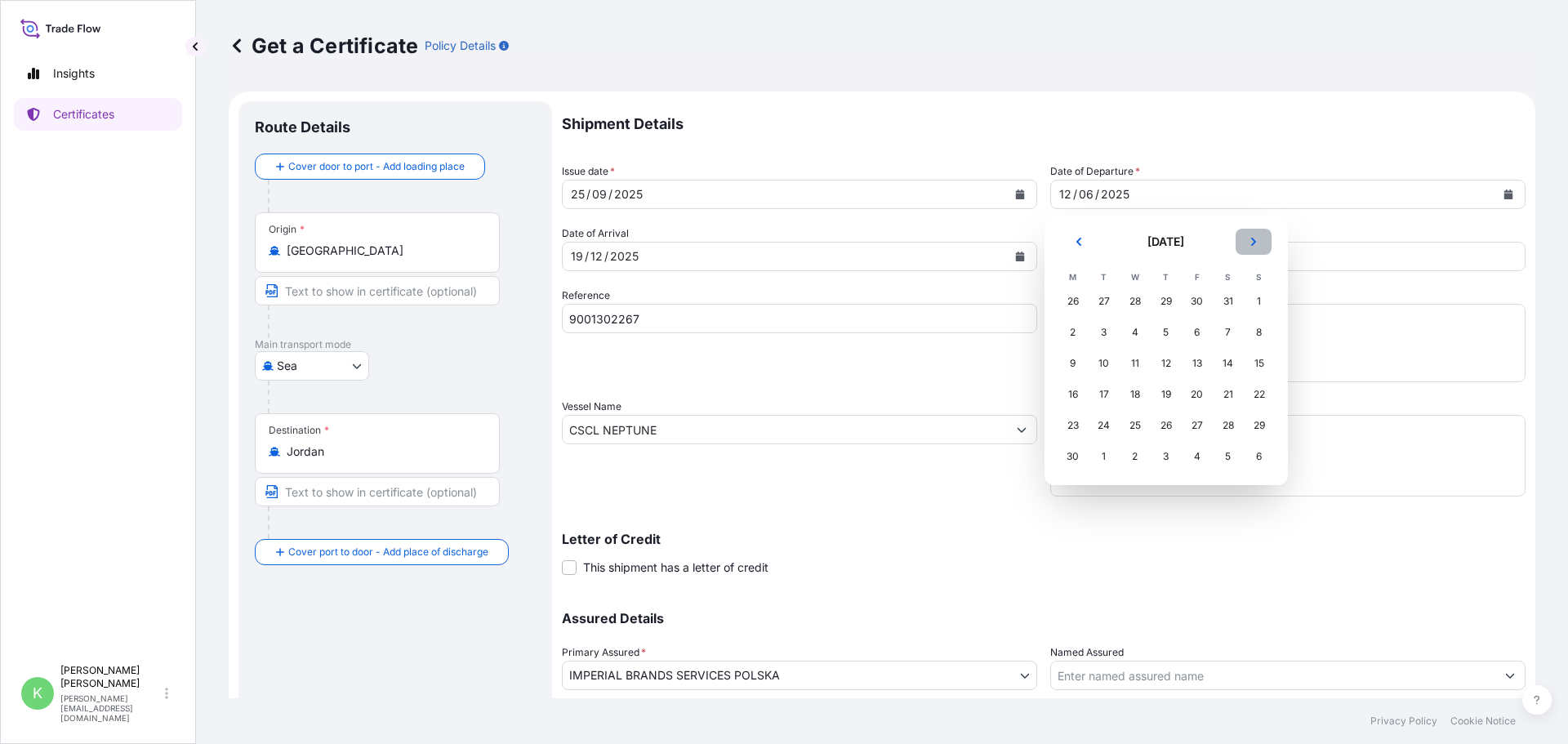
click at [1258, 248] on button "Next" at bounding box center [1254, 242] width 36 height 27
click at [1256, 246] on button "Next" at bounding box center [1254, 242] width 36 height 27
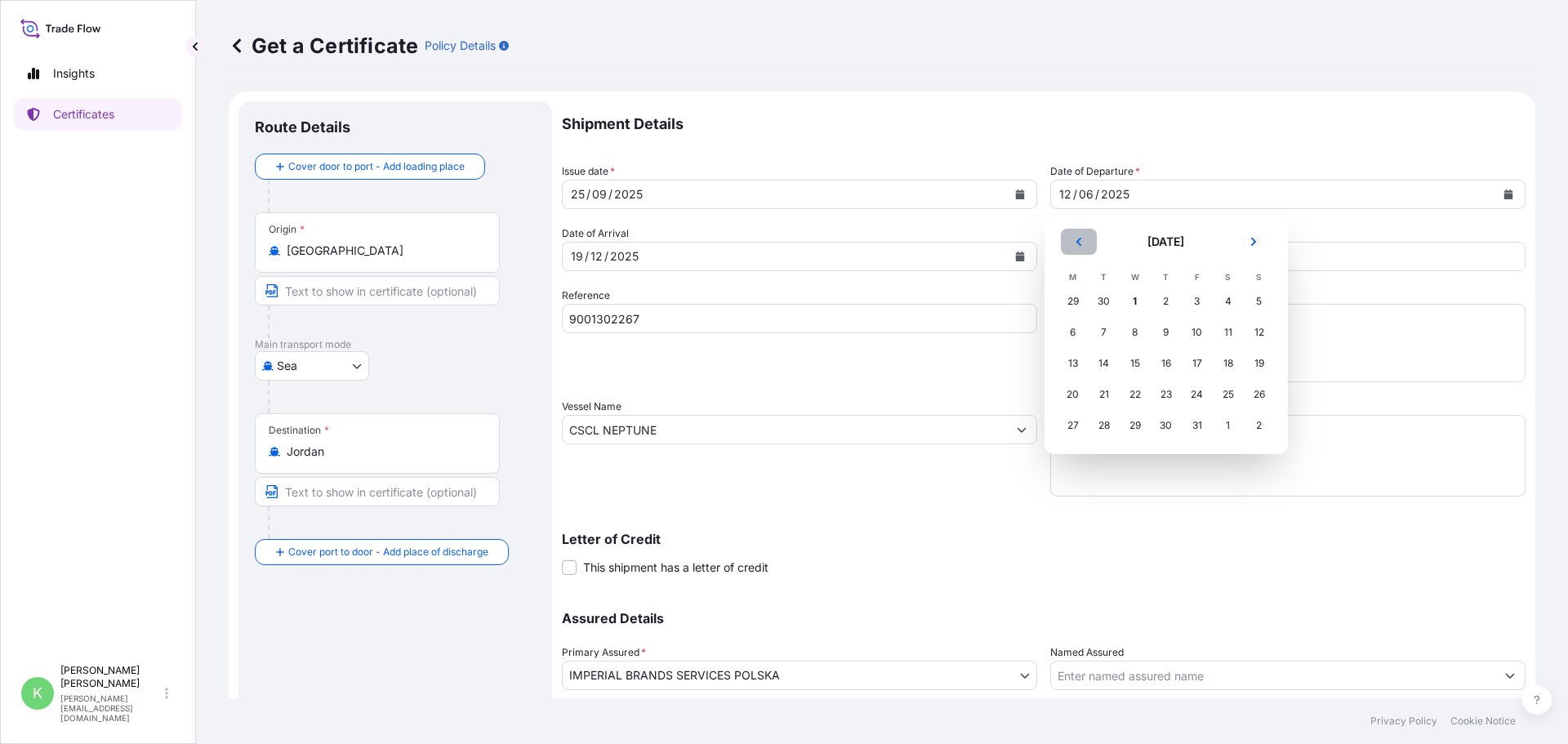
click at [1071, 242] on button "Previous" at bounding box center [1079, 242] width 36 height 27
click at [1170, 392] on div "25" at bounding box center [1166, 394] width 29 height 29
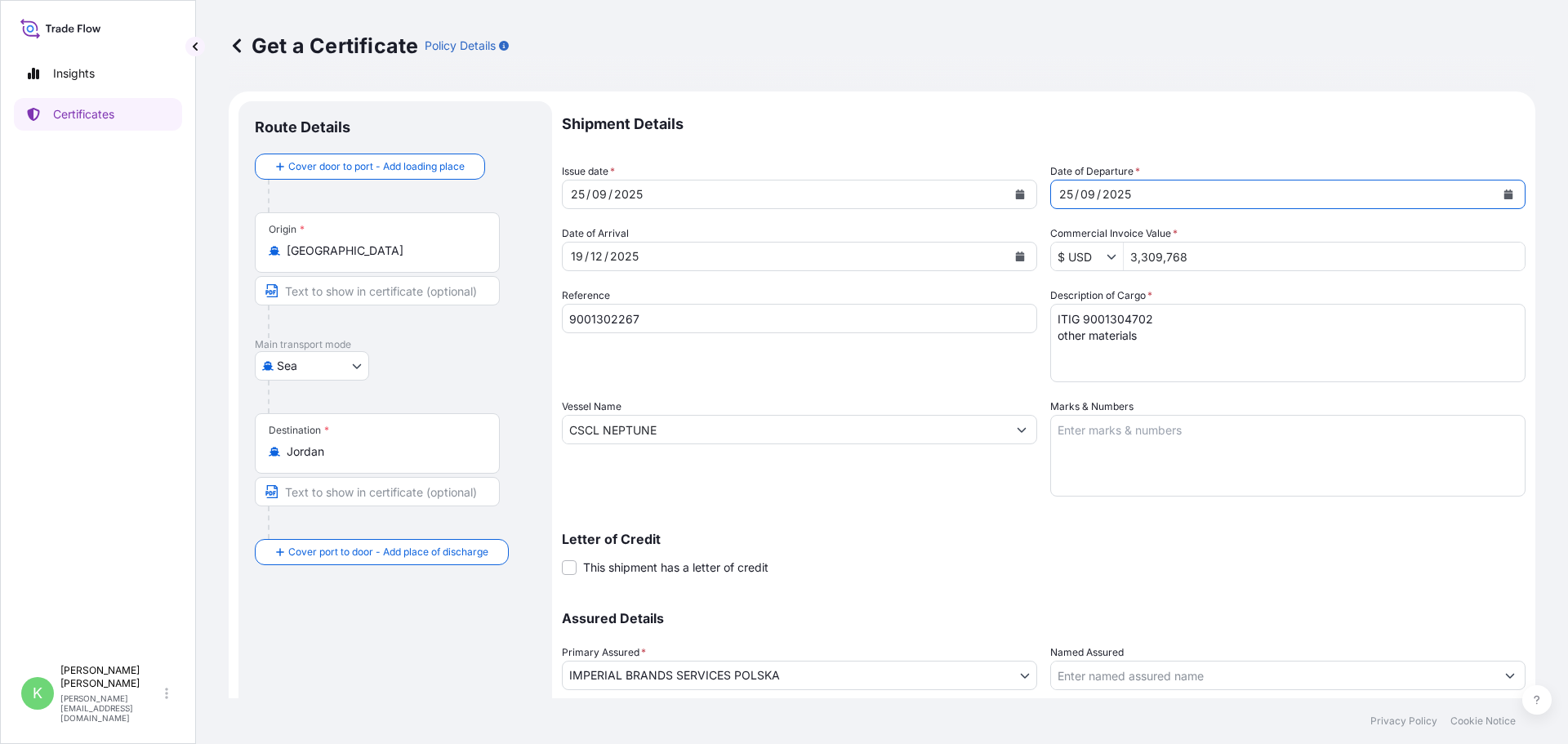
click at [983, 585] on div "Shipment Details Issue date * [DATE] Date of Departure * [DATE] Date of Arrival…" at bounding box center [1044, 428] width 964 height 654
click at [730, 428] on input "CSCL NEPTUNE" at bounding box center [785, 429] width 445 height 29
drag, startPoint x: 730, startPoint y: 428, endPoint x: 443, endPoint y: 418, distance: 287.2
click at [443, 418] on form "Route Details Cover door to port - Add loading place Place of loading Road / [G…" at bounding box center [882, 450] width 1307 height 719
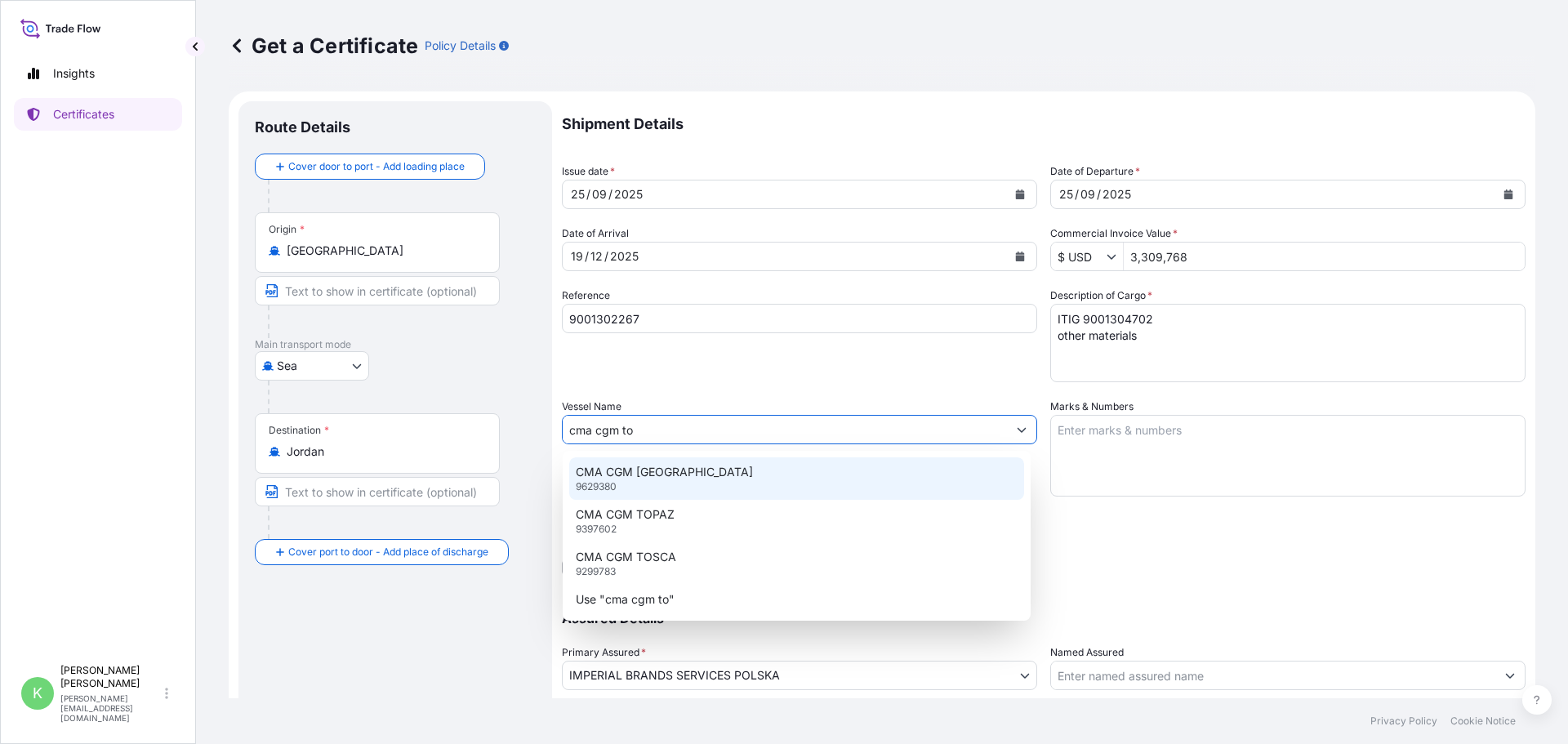
click at [606, 469] on p "CMA CGM [GEOGRAPHIC_DATA]" at bounding box center [665, 472] width 178 height 17
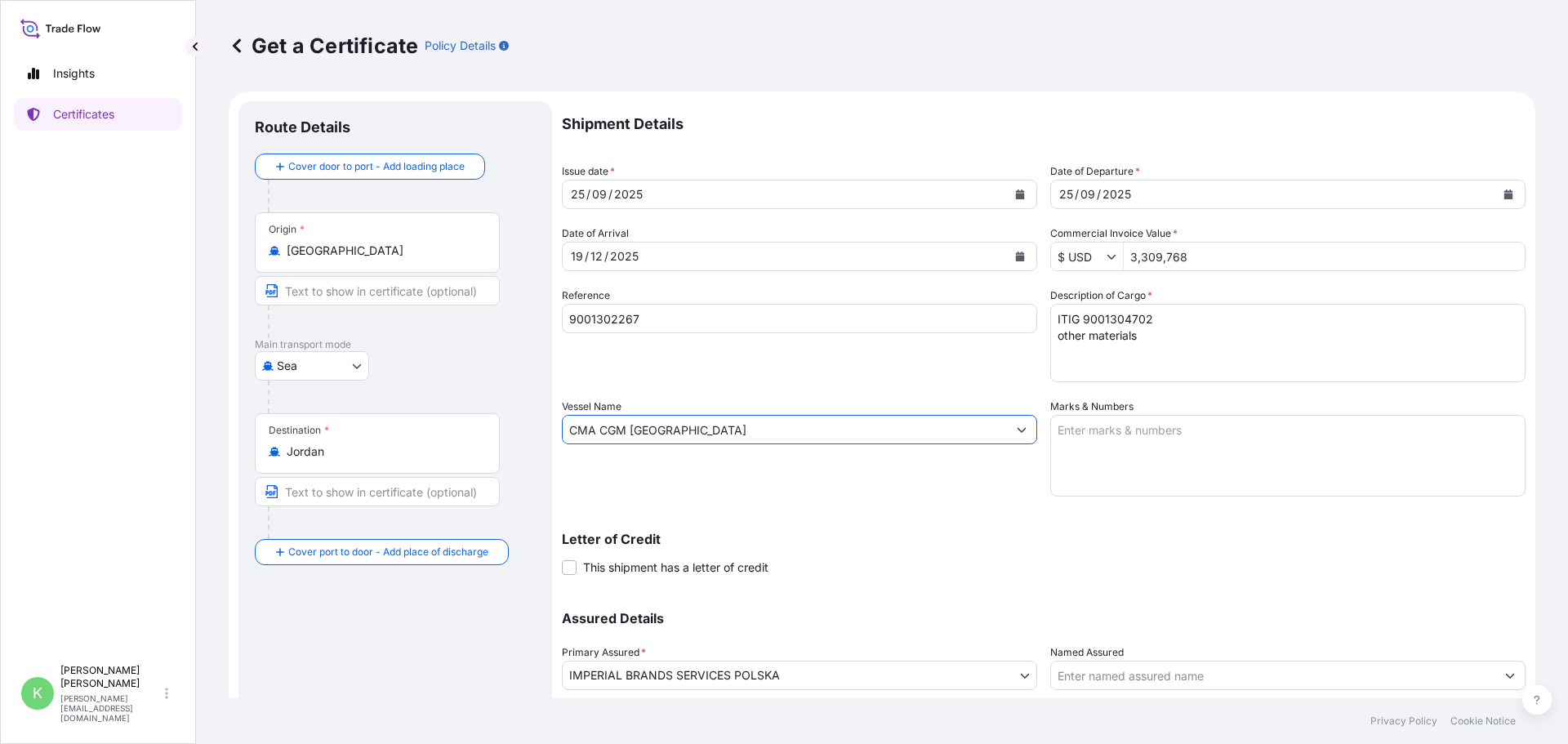
type input "CMA CGM [GEOGRAPHIC_DATA]"
click at [868, 539] on p "Letter of Credit" at bounding box center [1044, 539] width 964 height 13
click at [1021, 255] on button "Calendar" at bounding box center [1020, 256] width 27 height 27
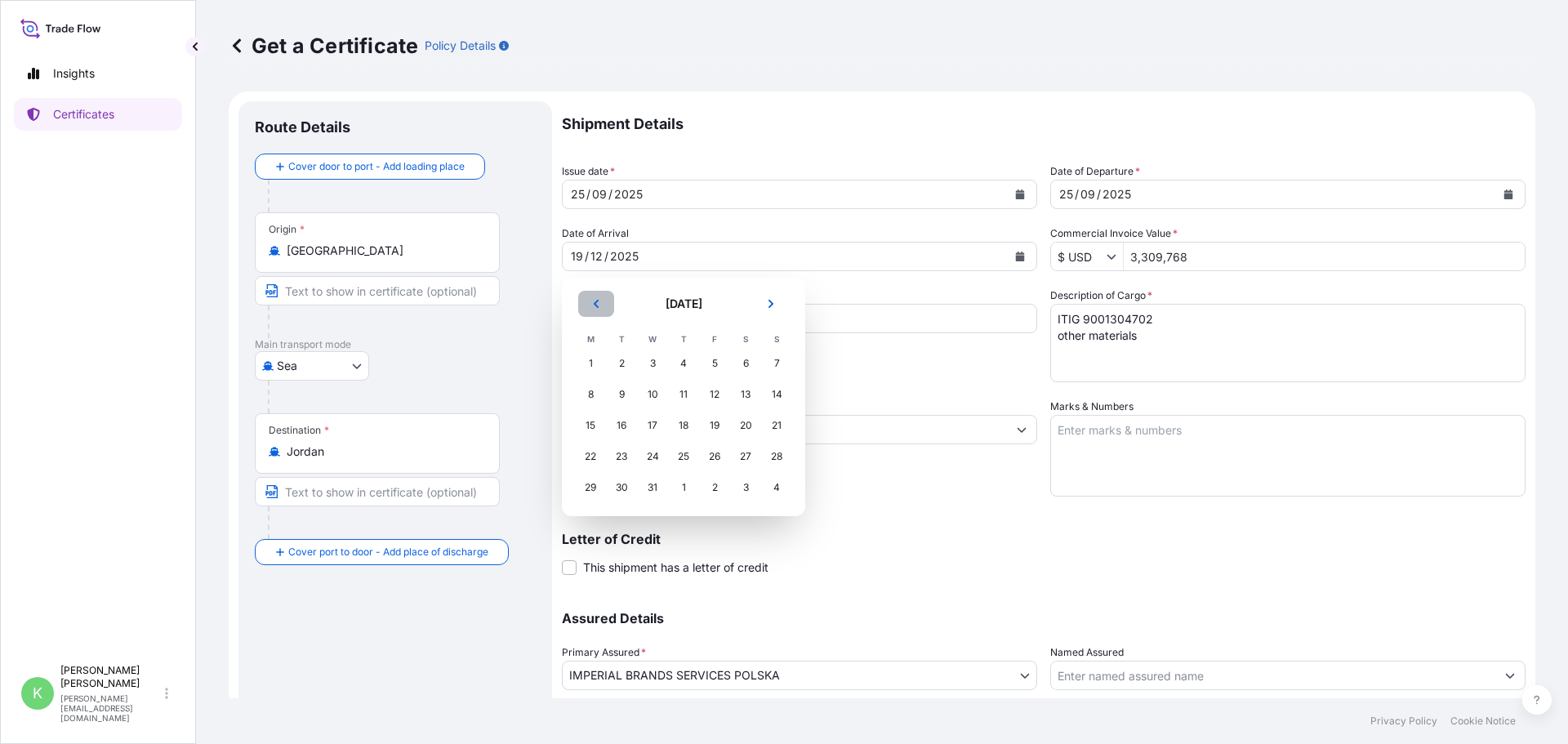
click at [600, 300] on icon "Previous" at bounding box center [597, 304] width 10 height 10
click at [597, 425] on div "10" at bounding box center [590, 425] width 29 height 29
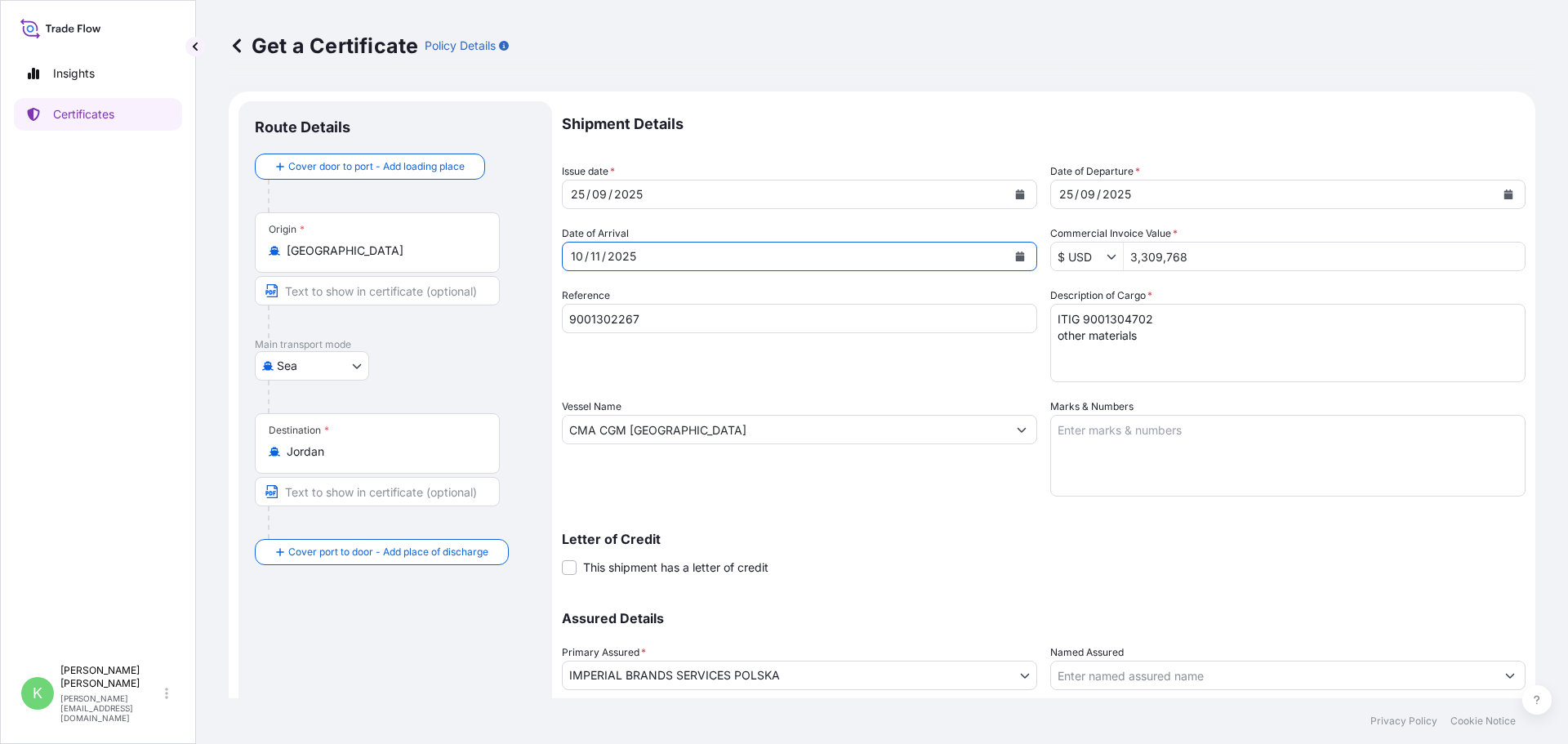
click at [986, 514] on div "Letter of Credit This shipment has a letter of credit Letter of credit * Letter…" at bounding box center [1044, 544] width 964 height 63
click at [947, 572] on div "Letter of Credit This shipment has a letter of credit Letter of credit * Letter…" at bounding box center [1044, 554] width 964 height 43
click at [938, 511] on div "Shipment Details Issue date * [DATE] Date of Departure * [DATE] Date of Arrival…" at bounding box center [1044, 428] width 964 height 654
click at [1156, 192] on div "[DATE]" at bounding box center [1273, 194] width 445 height 29
click at [1019, 193] on icon "Calendar" at bounding box center [1020, 194] width 10 height 10
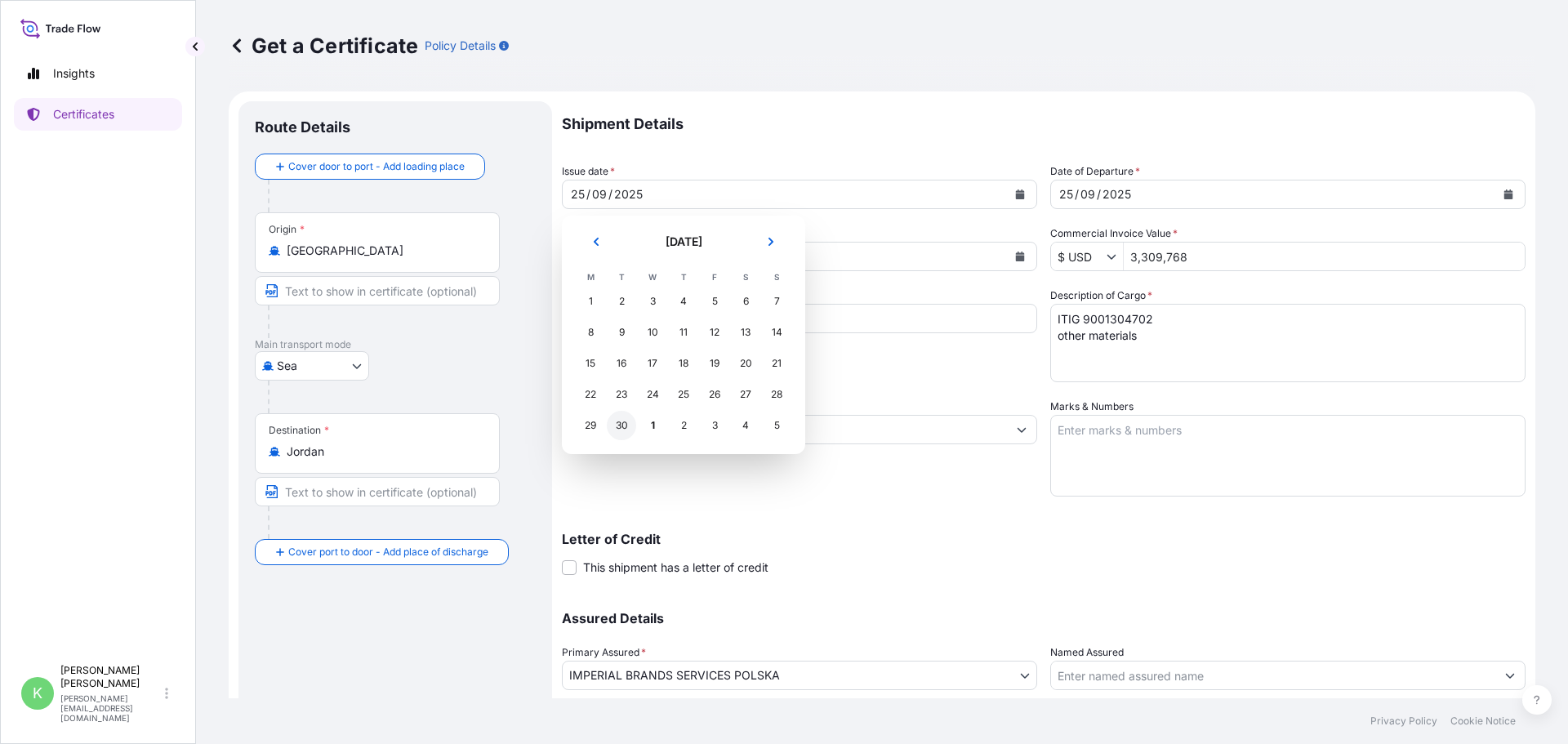
click at [618, 426] on div "30" at bounding box center [621, 425] width 29 height 29
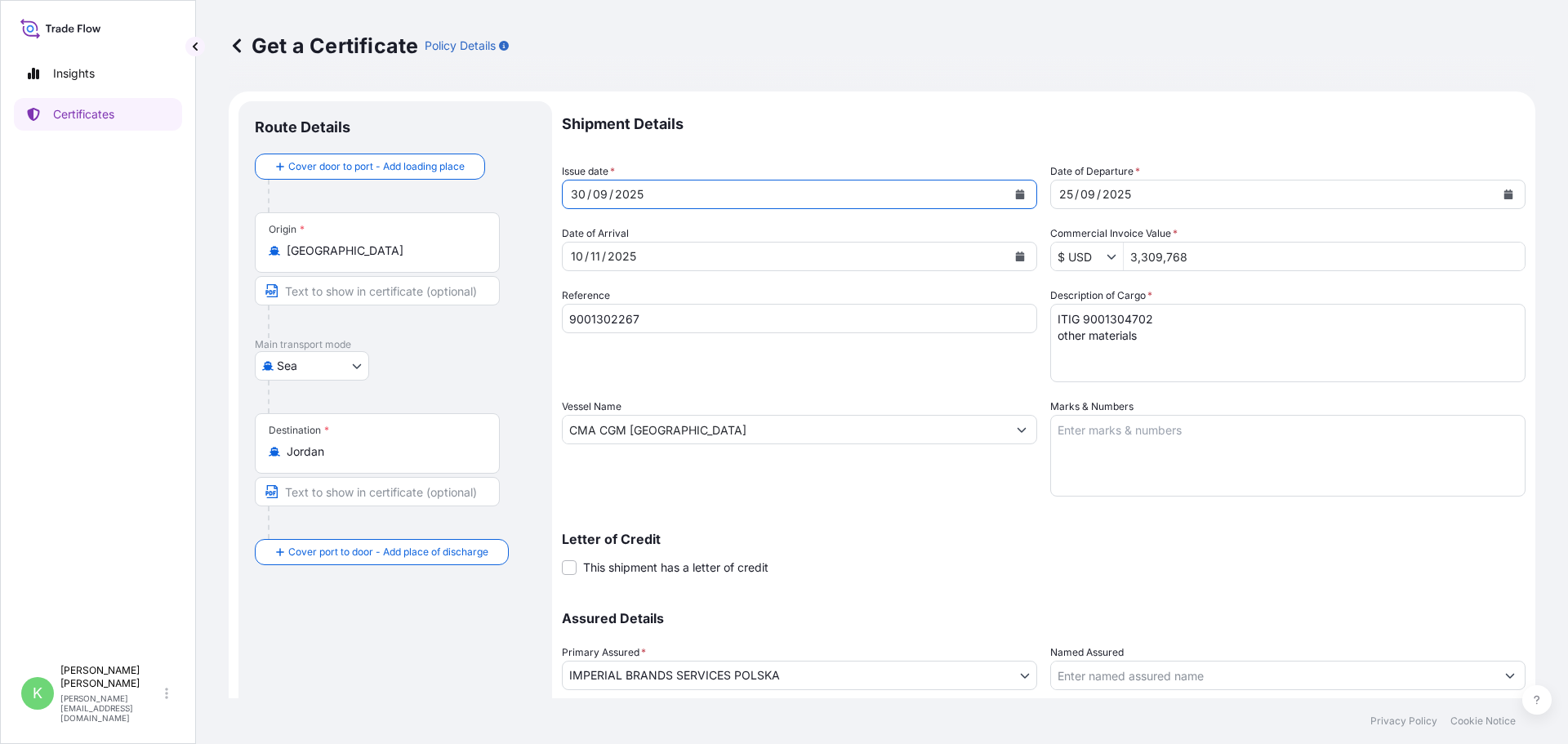
click at [1504, 192] on icon "Calendar" at bounding box center [1508, 194] width 9 height 10
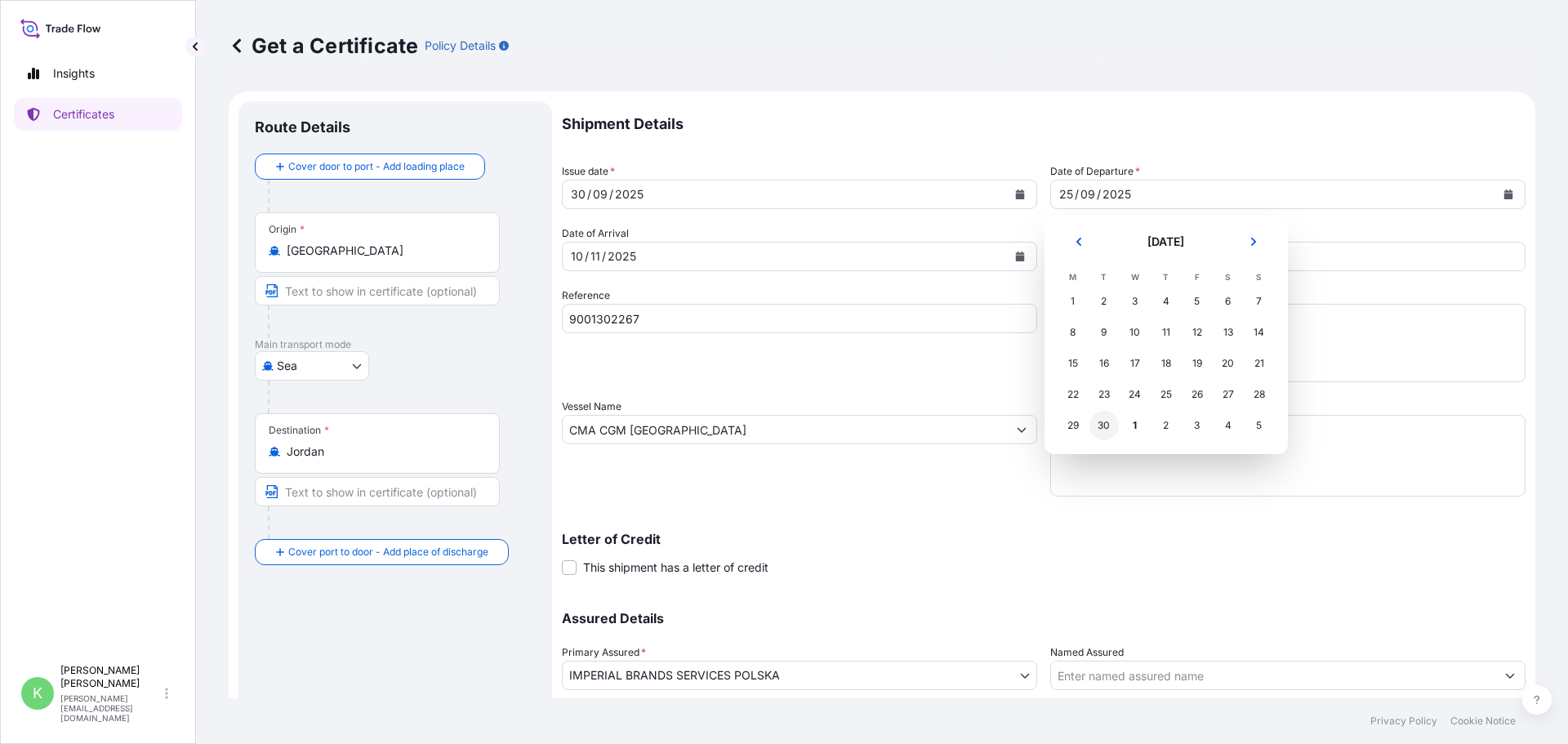
click at [1097, 430] on div "30" at bounding box center [1103, 425] width 29 height 29
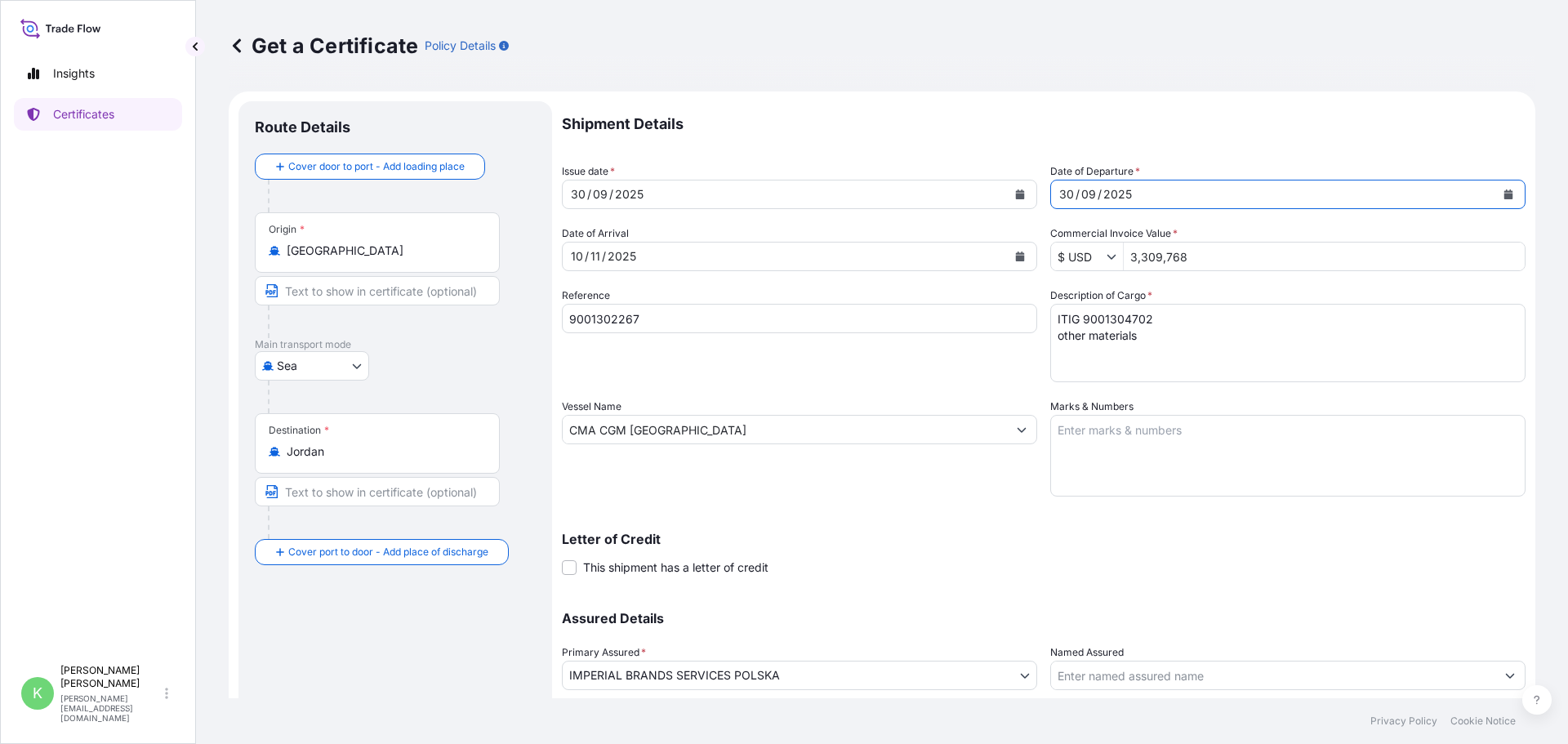
click at [947, 537] on p "Letter of Credit" at bounding box center [1044, 539] width 964 height 13
drag, startPoint x: 1220, startPoint y: 256, endPoint x: 1010, endPoint y: 246, distance: 210.2
click at [1010, 246] on div "Shipment Details Issue date * [DATE] Date of Departure * [DATE] Date of Arrival…" at bounding box center [1044, 428] width 964 height 654
click at [1118, 556] on div "Letter of Credit This shipment has a letter of credit Letter of credit * Letter…" at bounding box center [1044, 554] width 964 height 43
drag, startPoint x: 1195, startPoint y: 258, endPoint x: 1049, endPoint y: 247, distance: 146.4
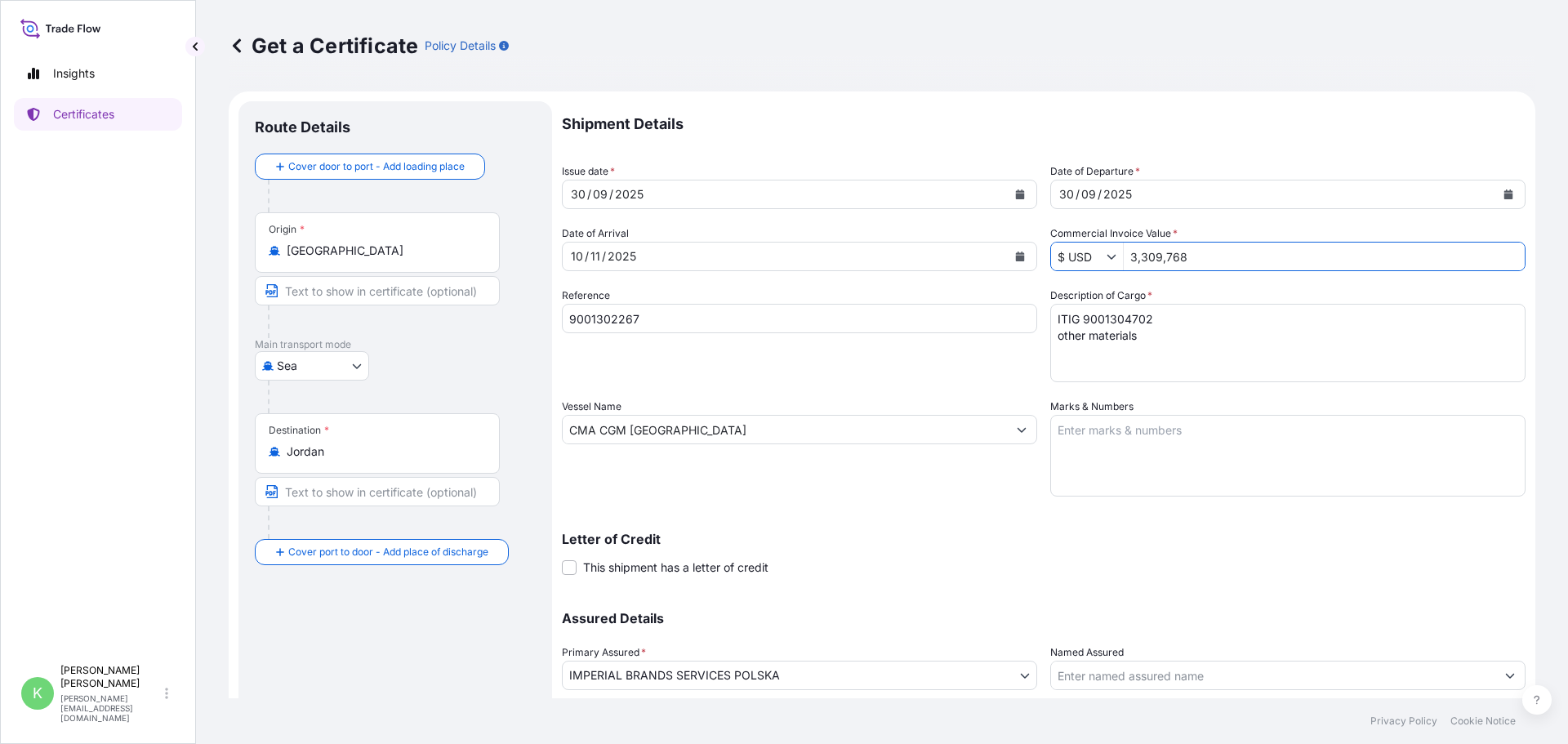
click at [1050, 247] on div "$ USD 3,309,768" at bounding box center [1288, 255] width 475 height 29
type input "33,097.68"
click at [1254, 599] on div "Assured Details Primary Assured * IMPERIAL BRANDS SERVICES POLSKA IMPERIAL BRAN…" at bounding box center [1044, 673] width 964 height 163
click at [887, 484] on div "Vessel Name CMA CGM [GEOGRAPHIC_DATA]" at bounding box center [799, 447] width 475 height 98
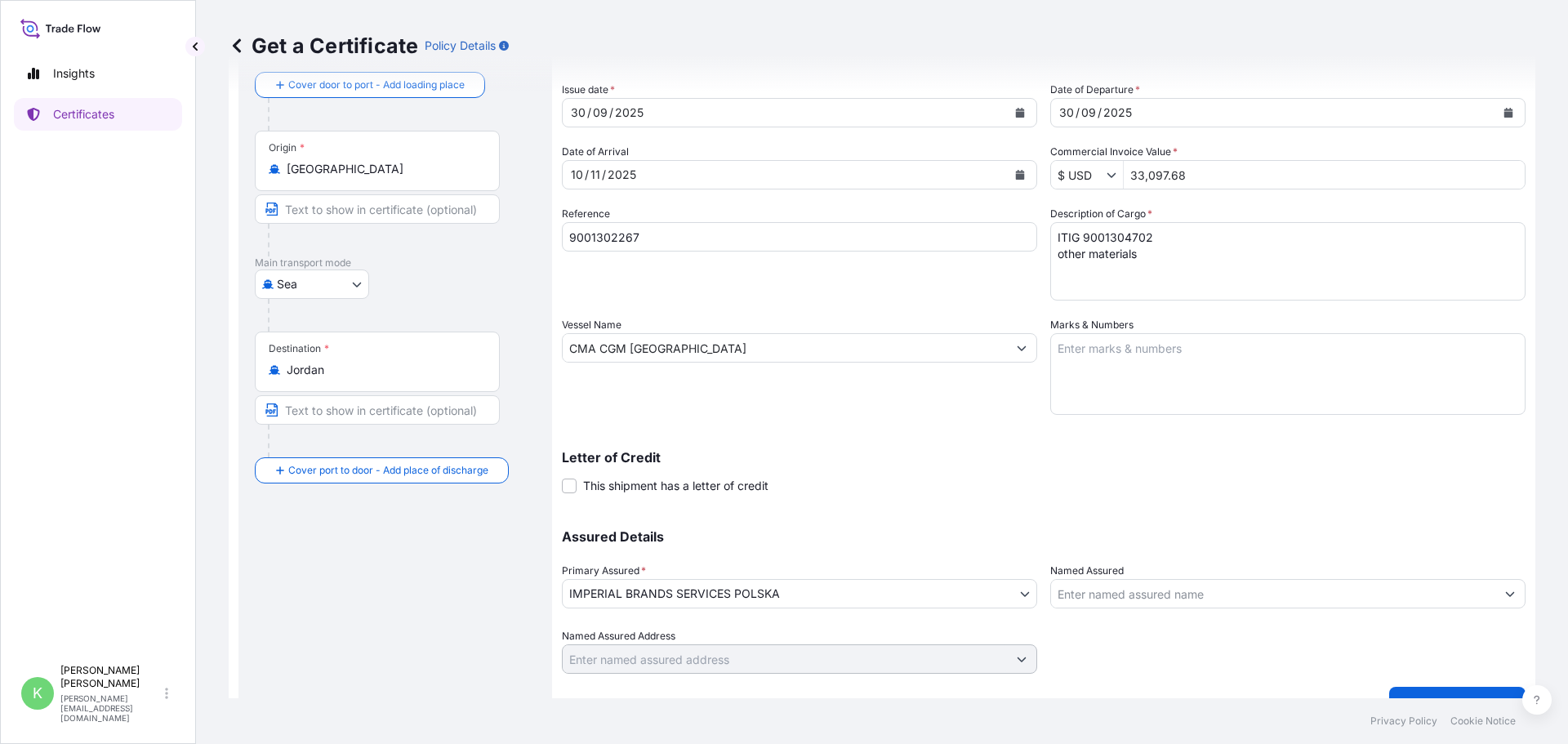
click at [920, 449] on div "Letter of Credit This shipment has a letter of credit Letter of credit * Letter…" at bounding box center [1044, 463] width 964 height 63
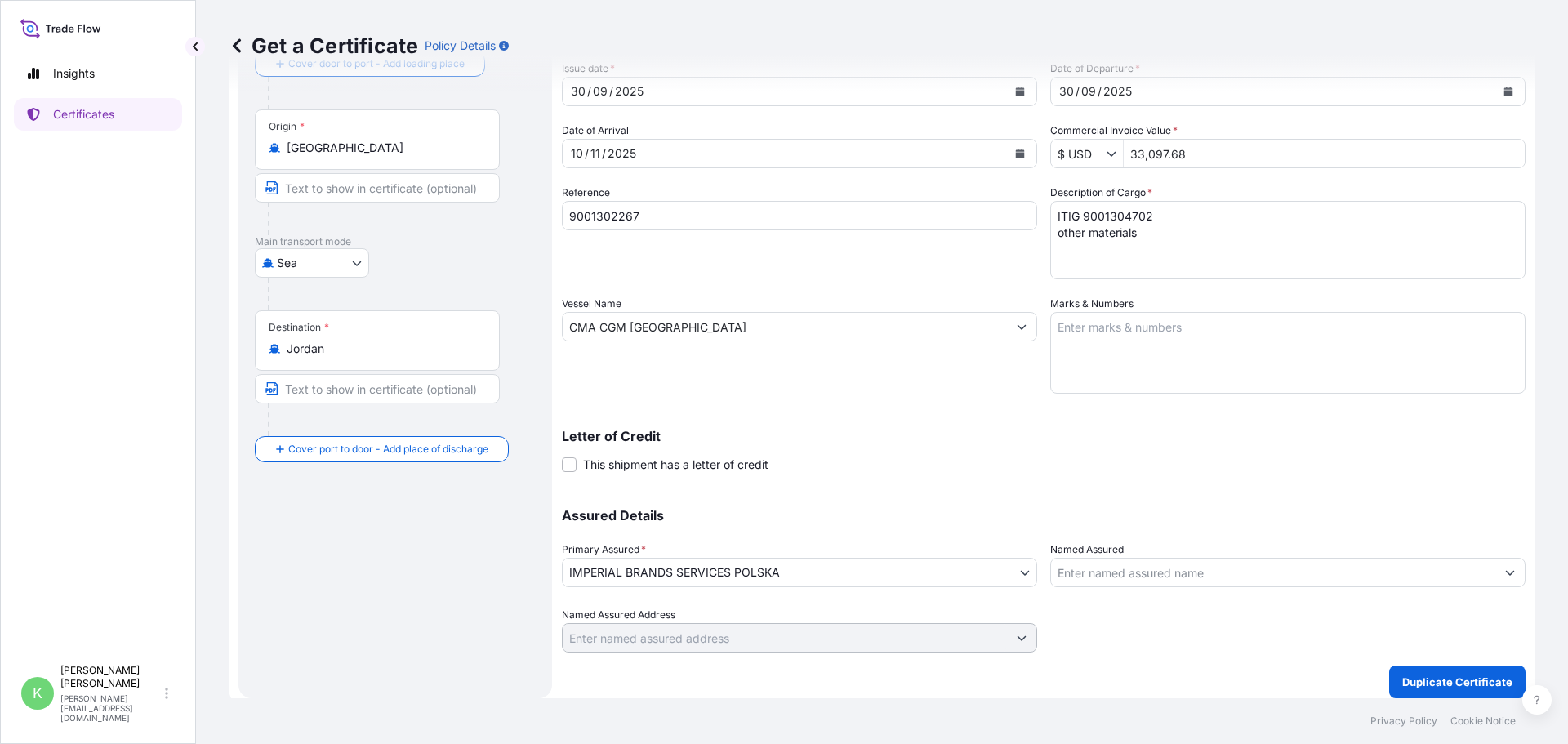
scroll to position [113, 0]
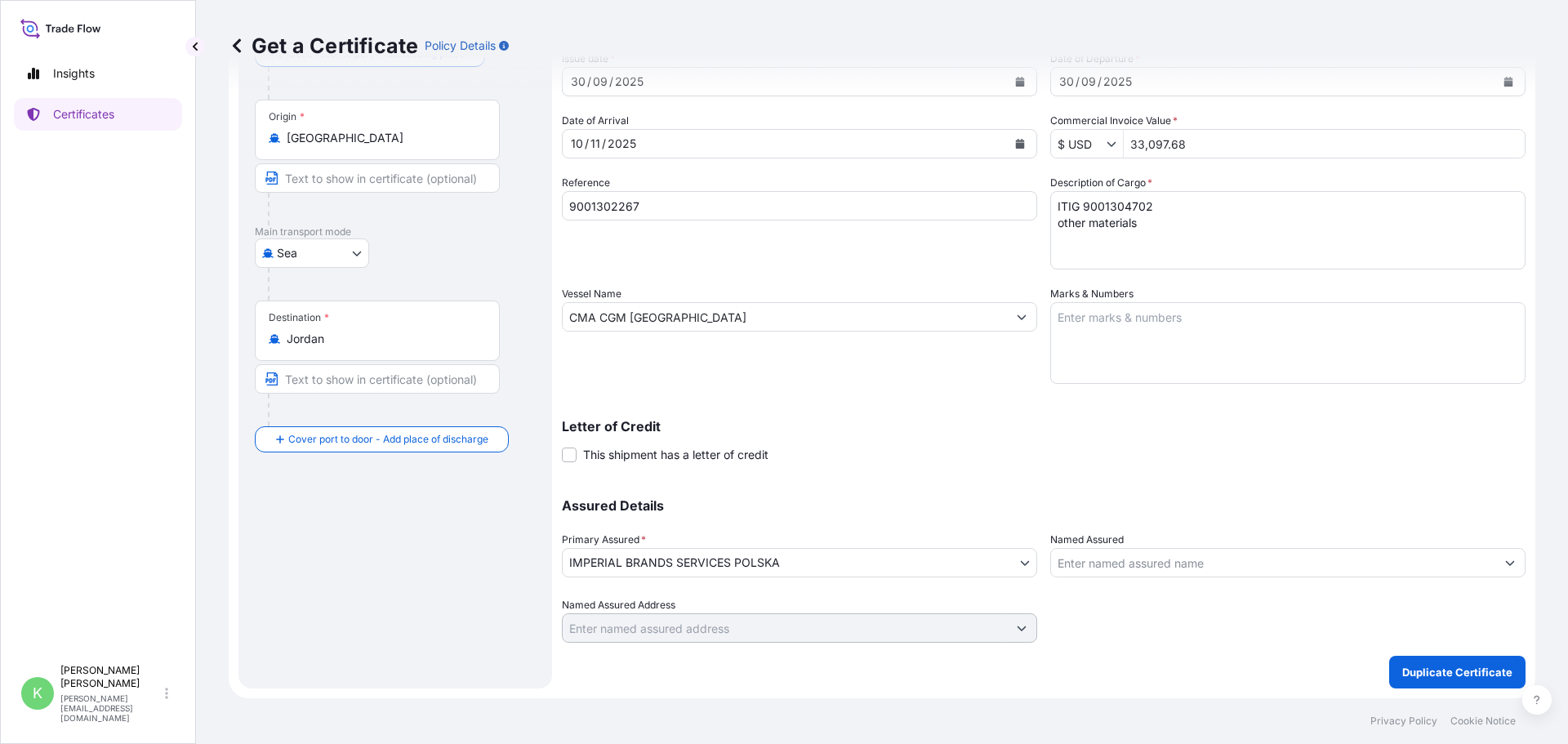
click at [1188, 568] on input "Named Assured" at bounding box center [1273, 562] width 445 height 29
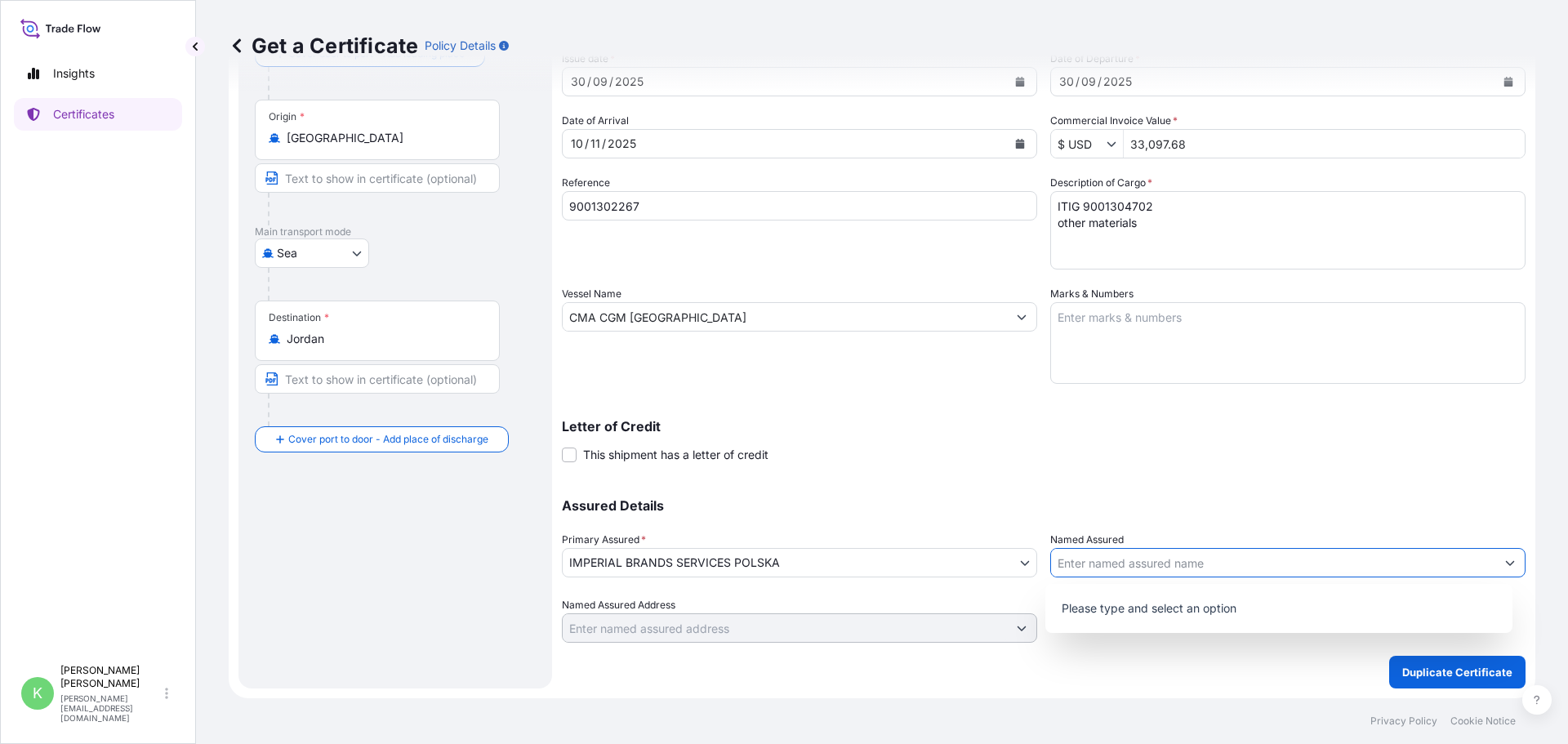
click at [1198, 480] on div "Assured Details Primary Assured * IMPERIAL BRANDS SERVICES POLSKA IMPERIAL BRAN…" at bounding box center [1044, 561] width 964 height 163
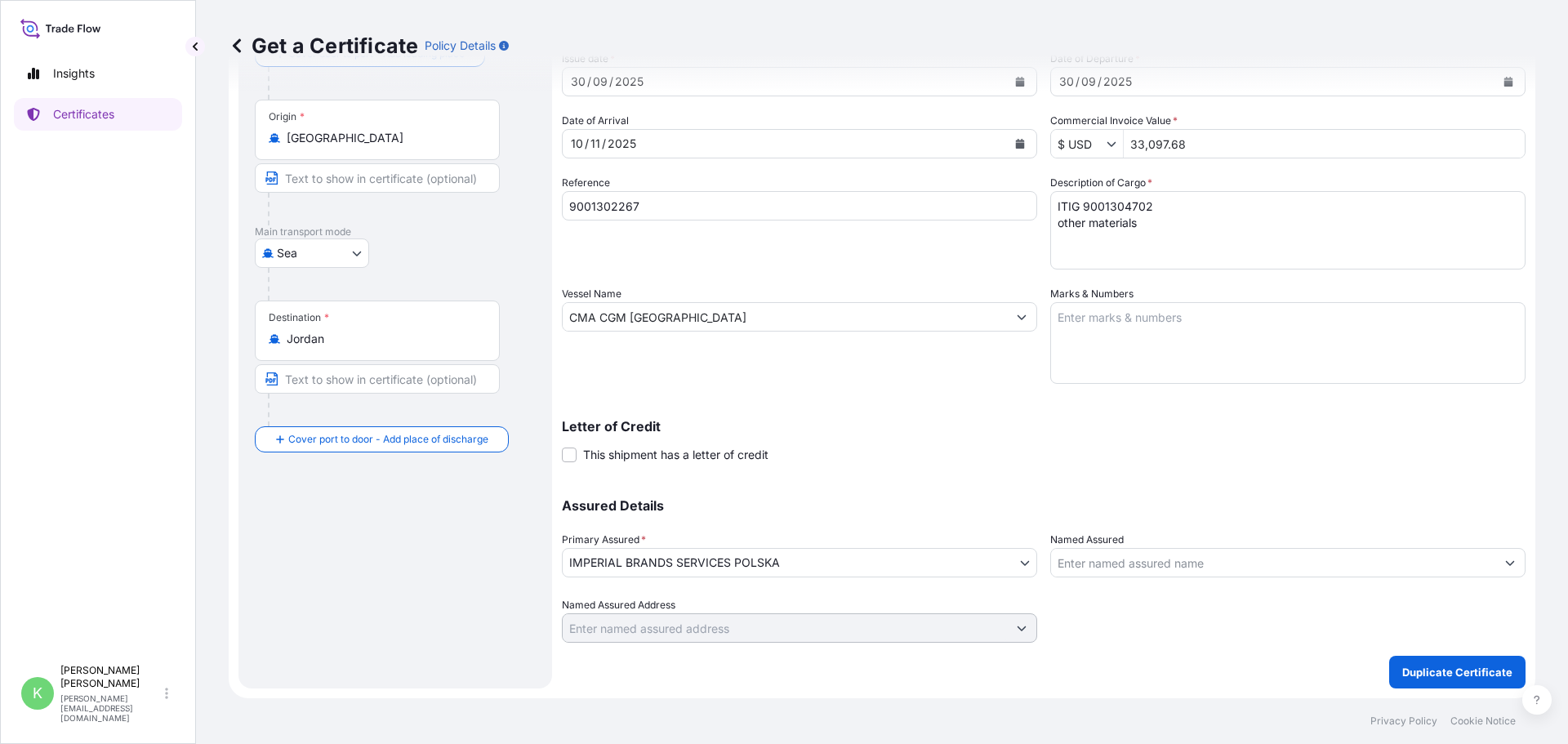
click at [1083, 608] on div at bounding box center [1288, 620] width 475 height 46
click at [1419, 669] on p "Duplicate Certificate" at bounding box center [1457, 672] width 110 height 17
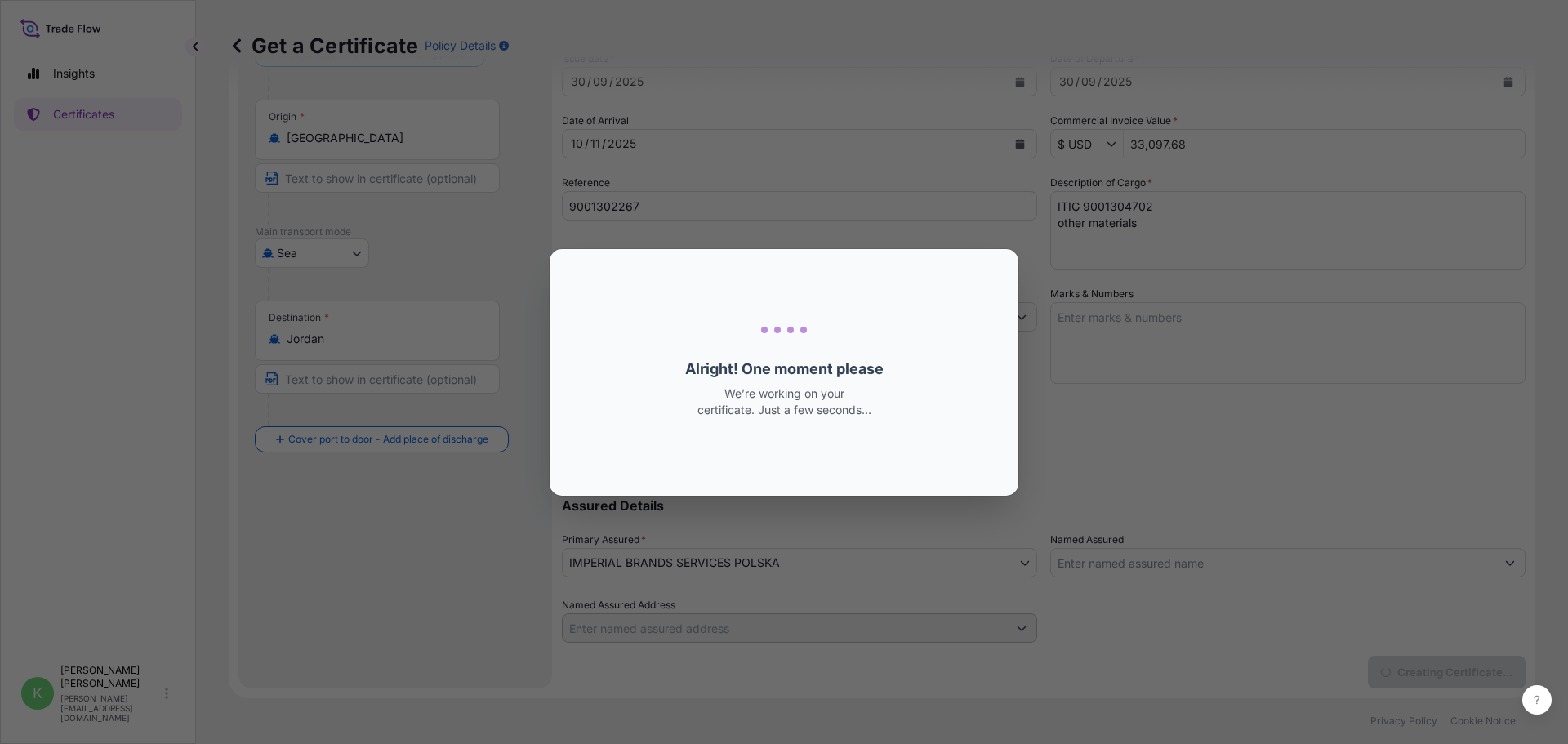
click at [1420, 669] on div "Loading Loading... Alright! One moment please We’re working on your certificate…" at bounding box center [784, 372] width 1568 height 744
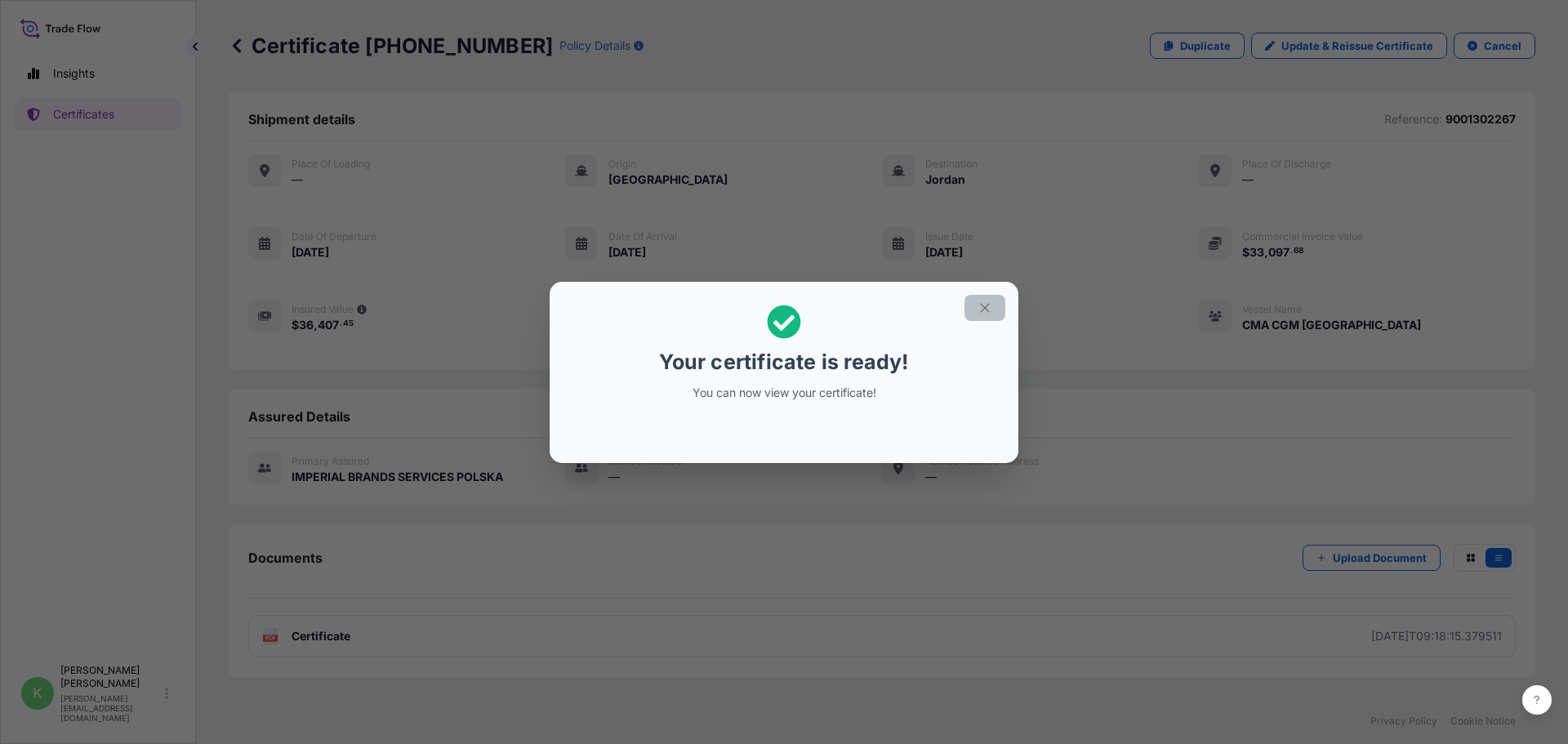
click at [986, 304] on icon "button" at bounding box center [985, 308] width 15 height 15
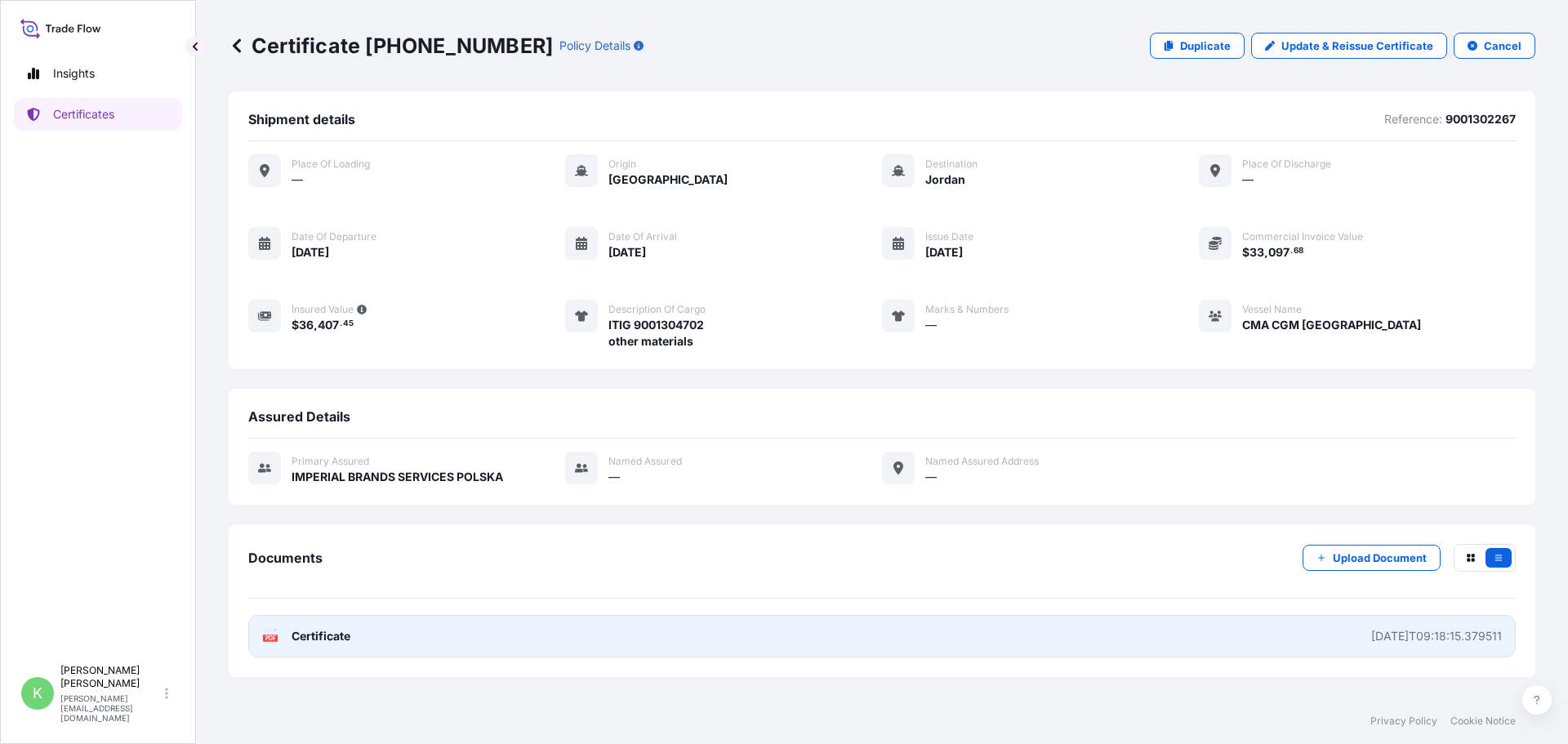
click at [368, 635] on link "PDF Certificate [DATE]T09:18:15.379511" at bounding box center [882, 635] width 1268 height 42
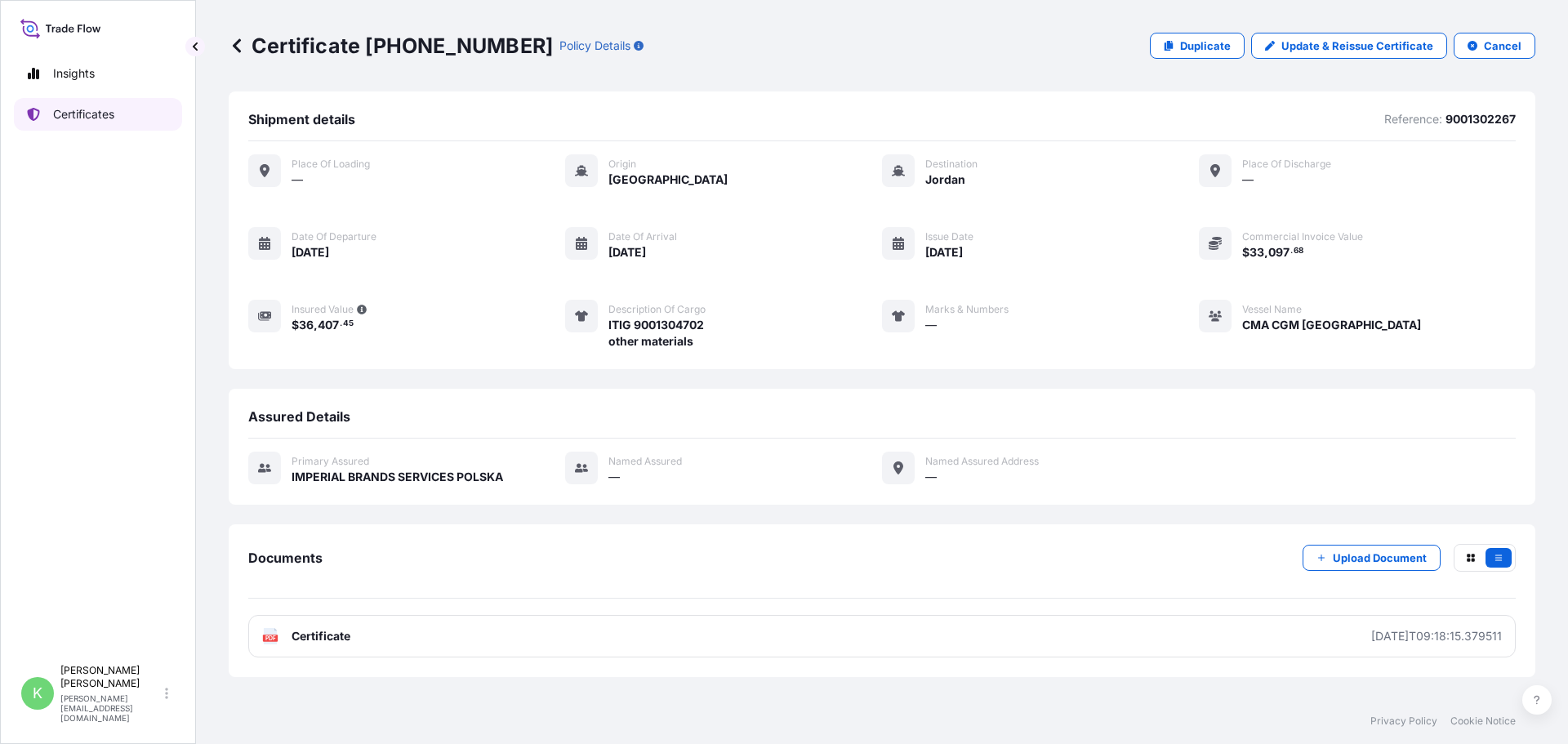
click at [93, 118] on p "Certificates" at bounding box center [84, 114] width 61 height 17
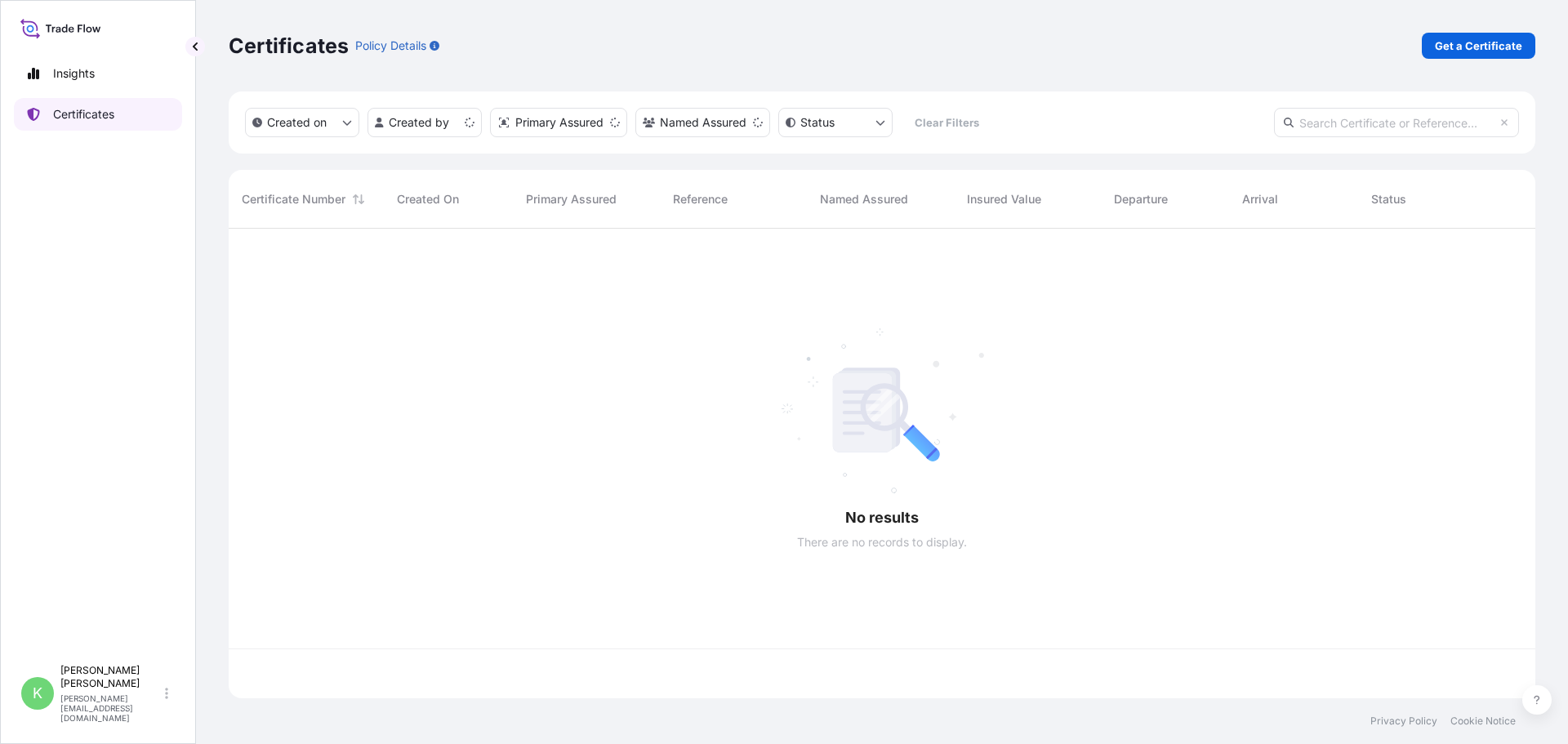
scroll to position [466, 1294]
click at [420, 116] on html "Insights Certificates K [PERSON_NAME] [PERSON_NAME][EMAIL_ADDRESS][DOMAIN_NAME]…" at bounding box center [784, 372] width 1568 height 744
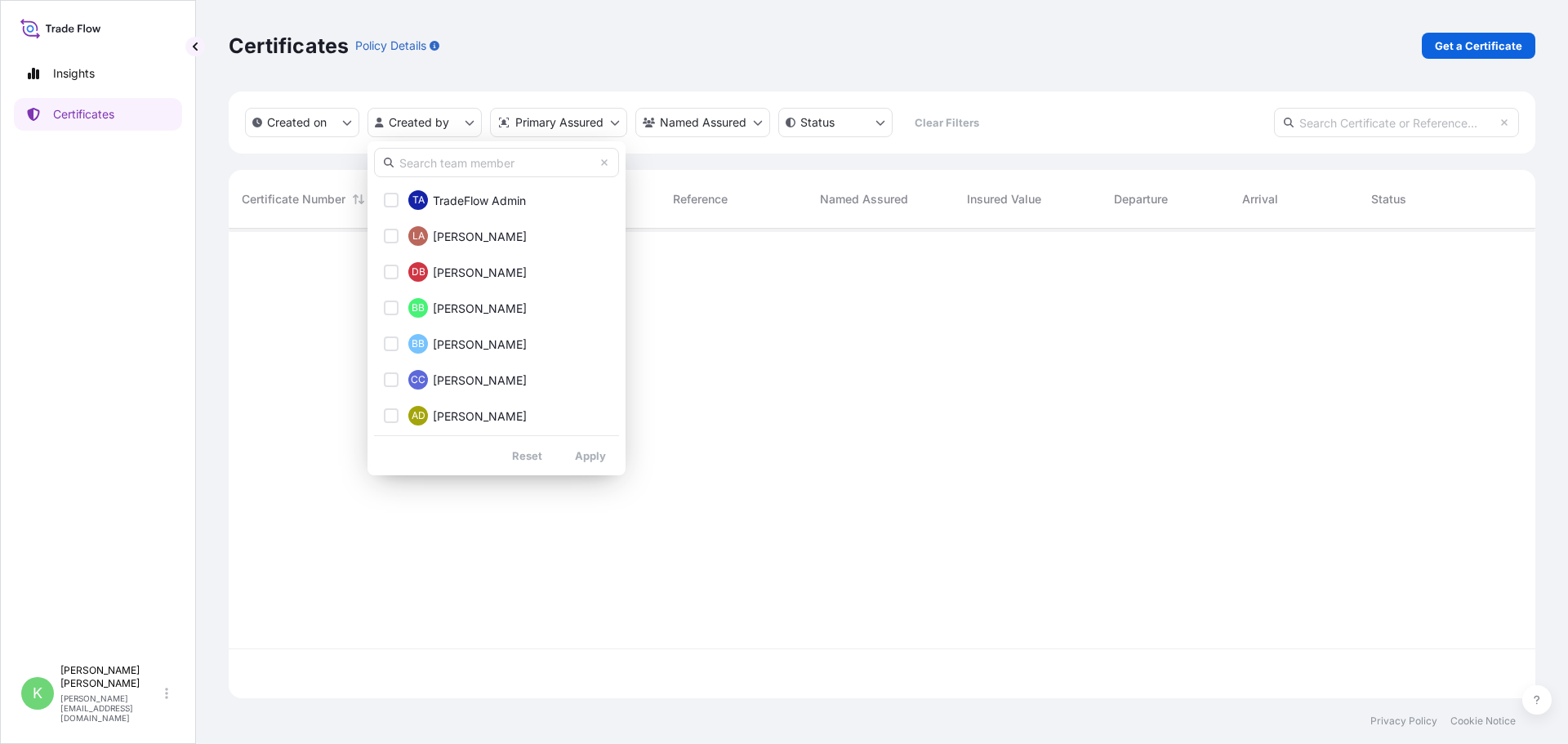
click at [455, 162] on input "text" at bounding box center [496, 162] width 245 height 29
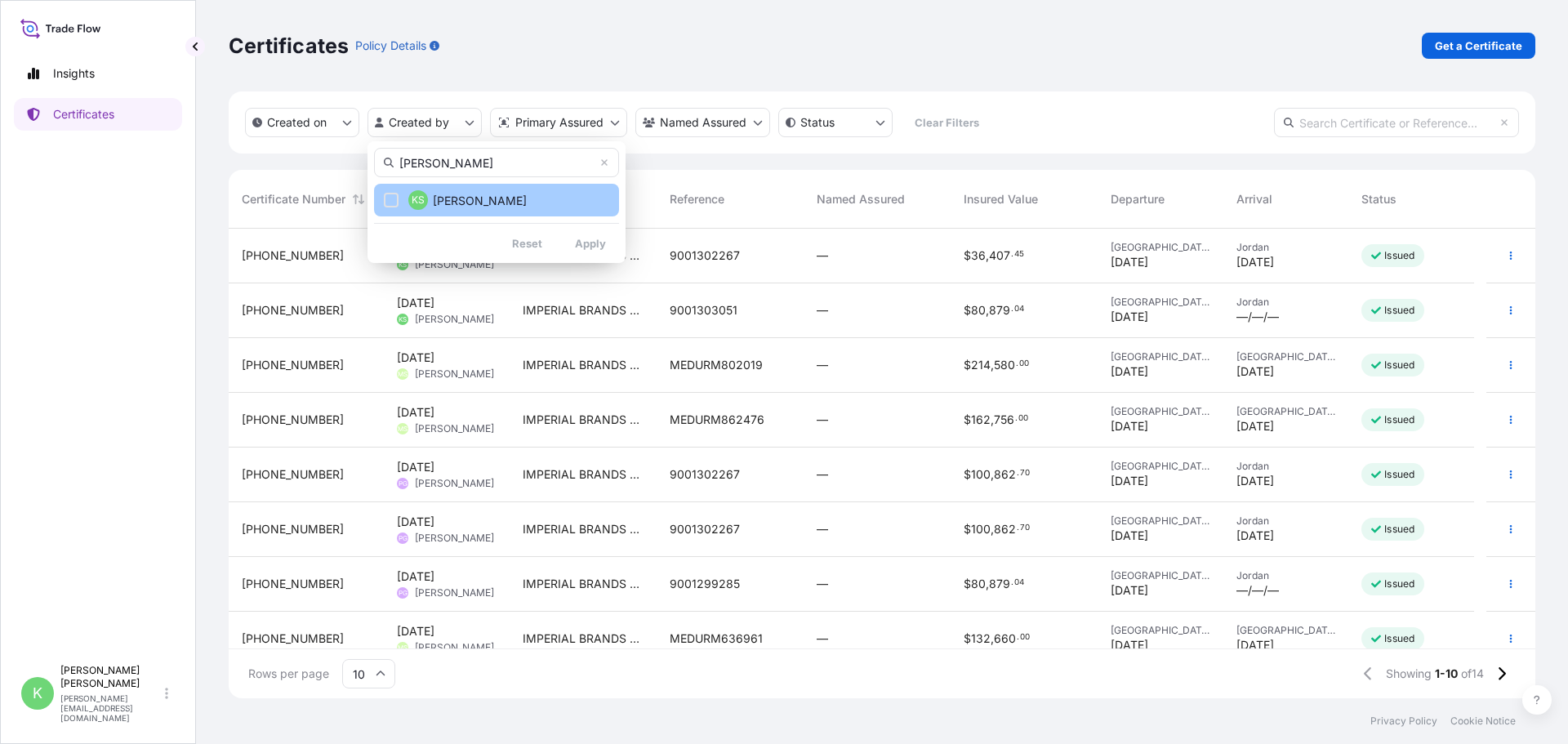
type input "[PERSON_NAME]"
click at [478, 206] on span "[PERSON_NAME]" at bounding box center [480, 201] width 94 height 17
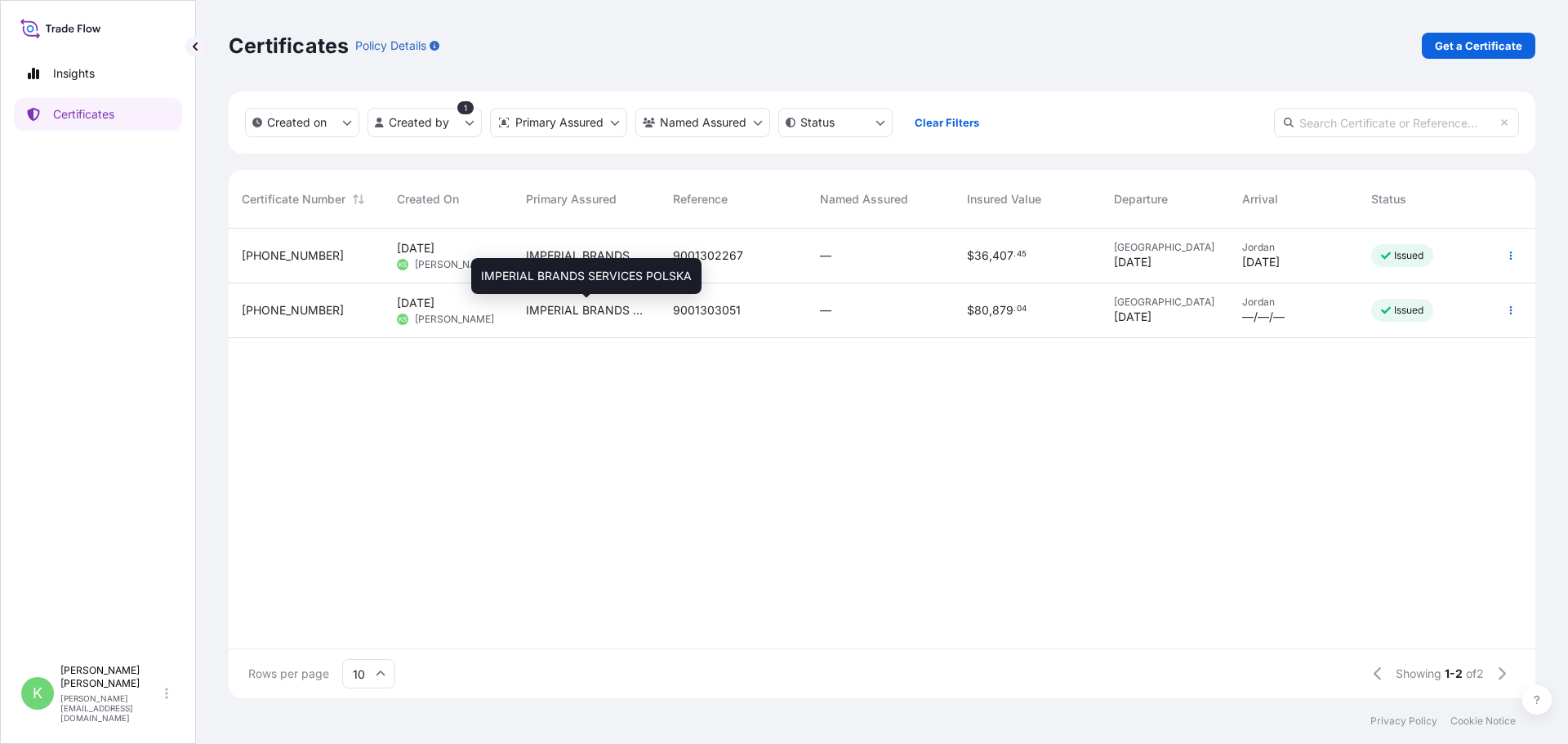
click at [558, 307] on span "IMPERIAL BRANDS SERVICES POLSKA" at bounding box center [587, 310] width 121 height 17
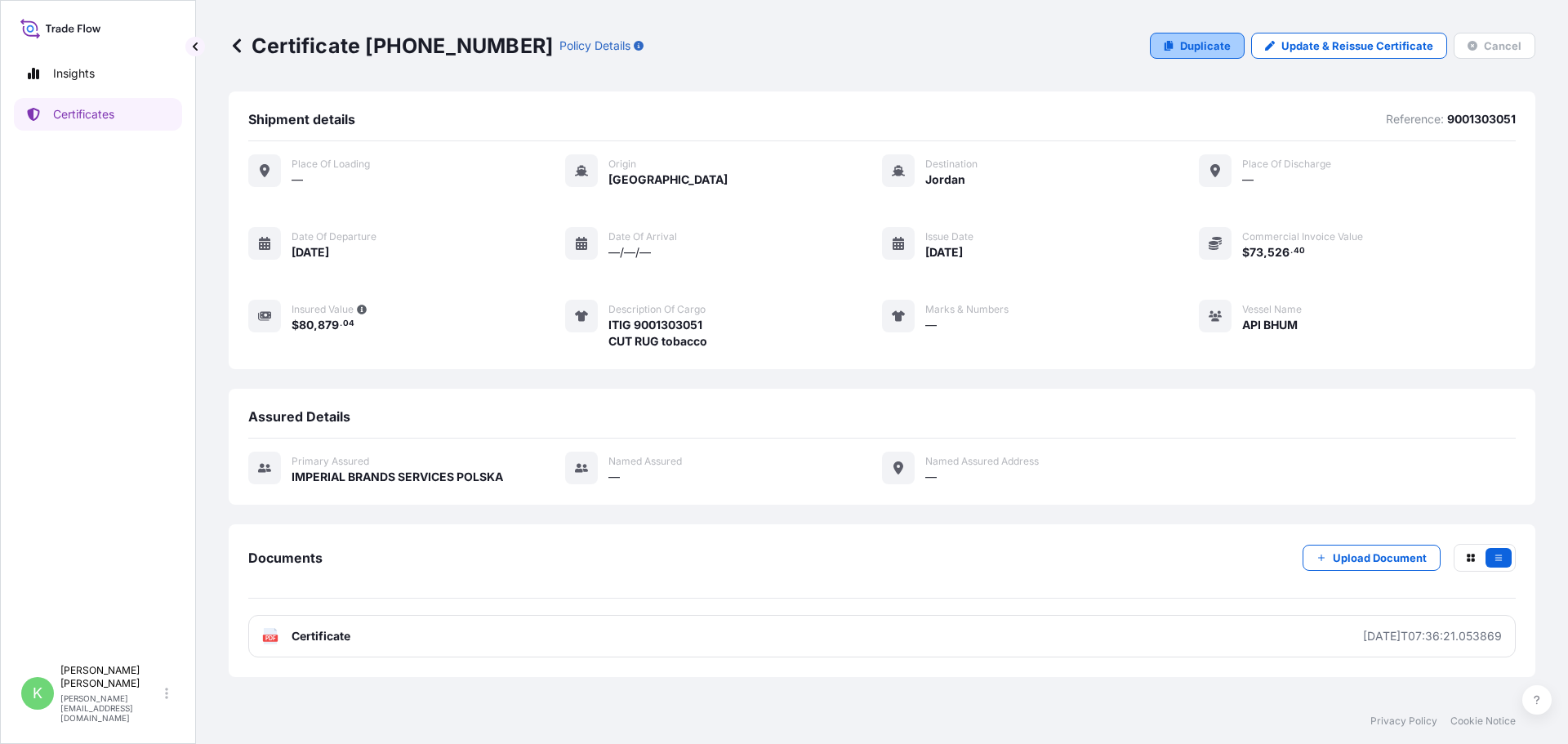
click at [1200, 43] on p "Duplicate" at bounding box center [1205, 46] width 51 height 17
select select "Sea"
select select "31676"
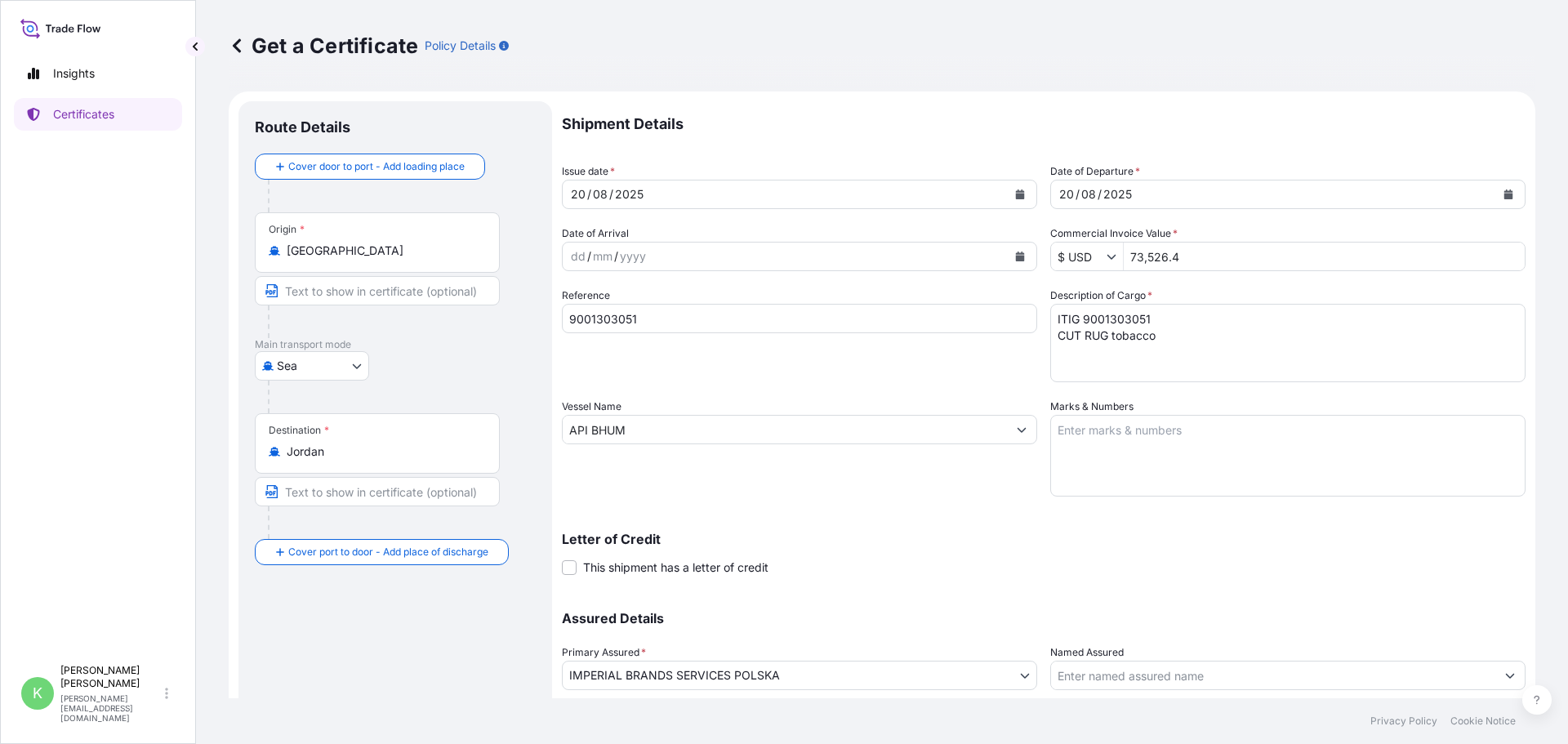
click at [689, 191] on div "[DATE]" at bounding box center [785, 194] width 445 height 29
click at [1017, 194] on icon "Calendar" at bounding box center [1020, 194] width 9 height 10
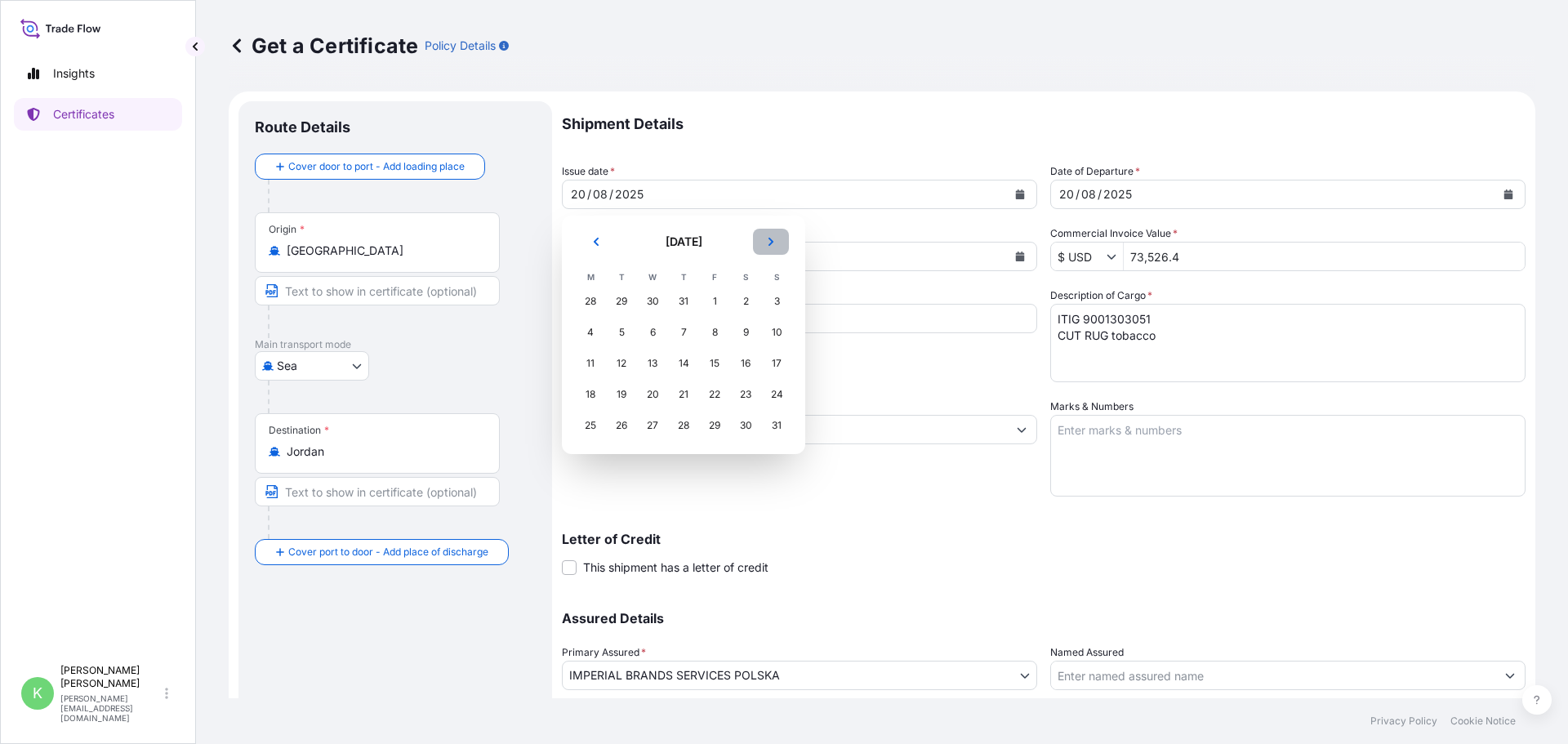
click at [768, 240] on icon "Next" at bounding box center [771, 242] width 10 height 10
click at [655, 362] on div "17" at bounding box center [652, 362] width 29 height 29
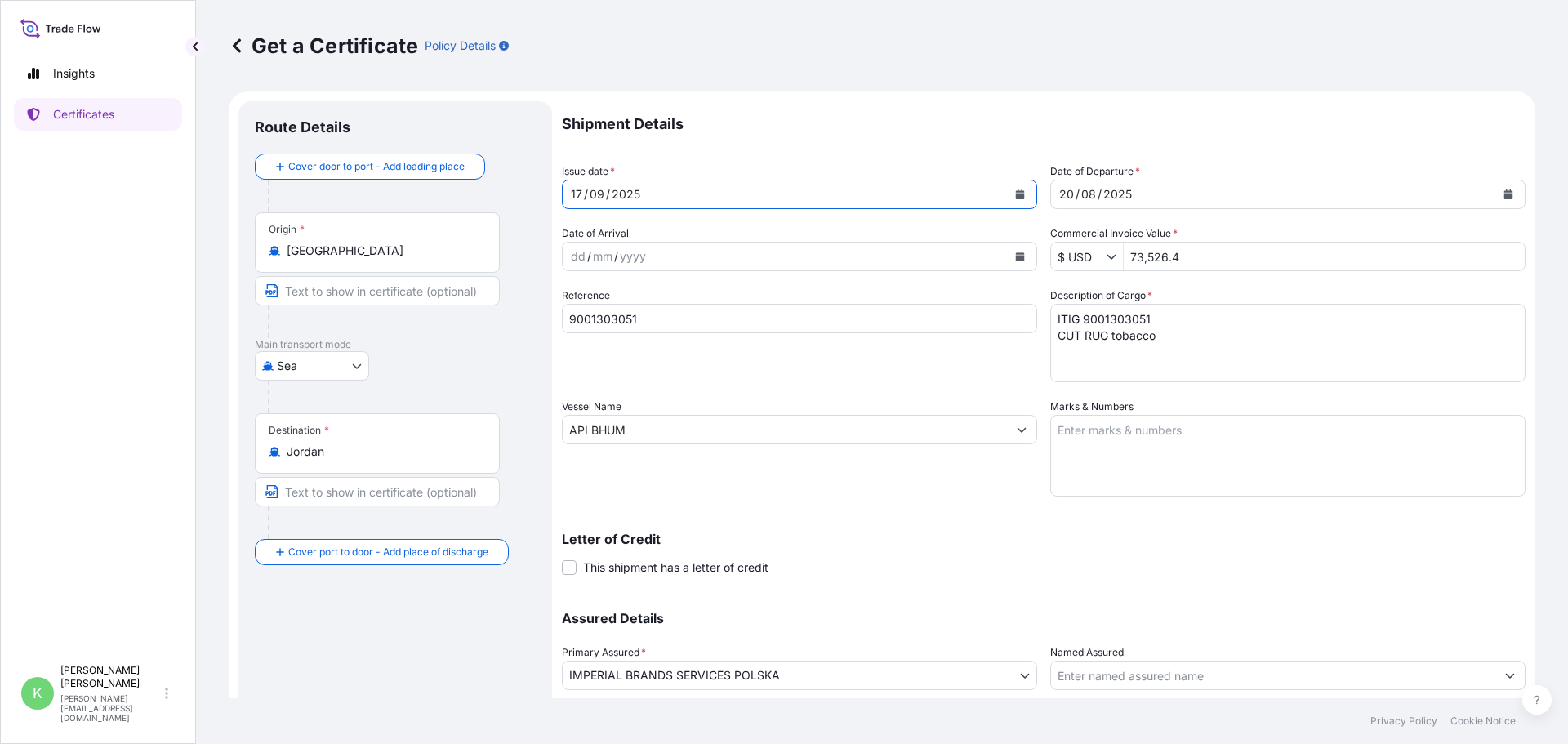
click at [1504, 193] on button "Calendar" at bounding box center [1509, 195] width 27 height 27
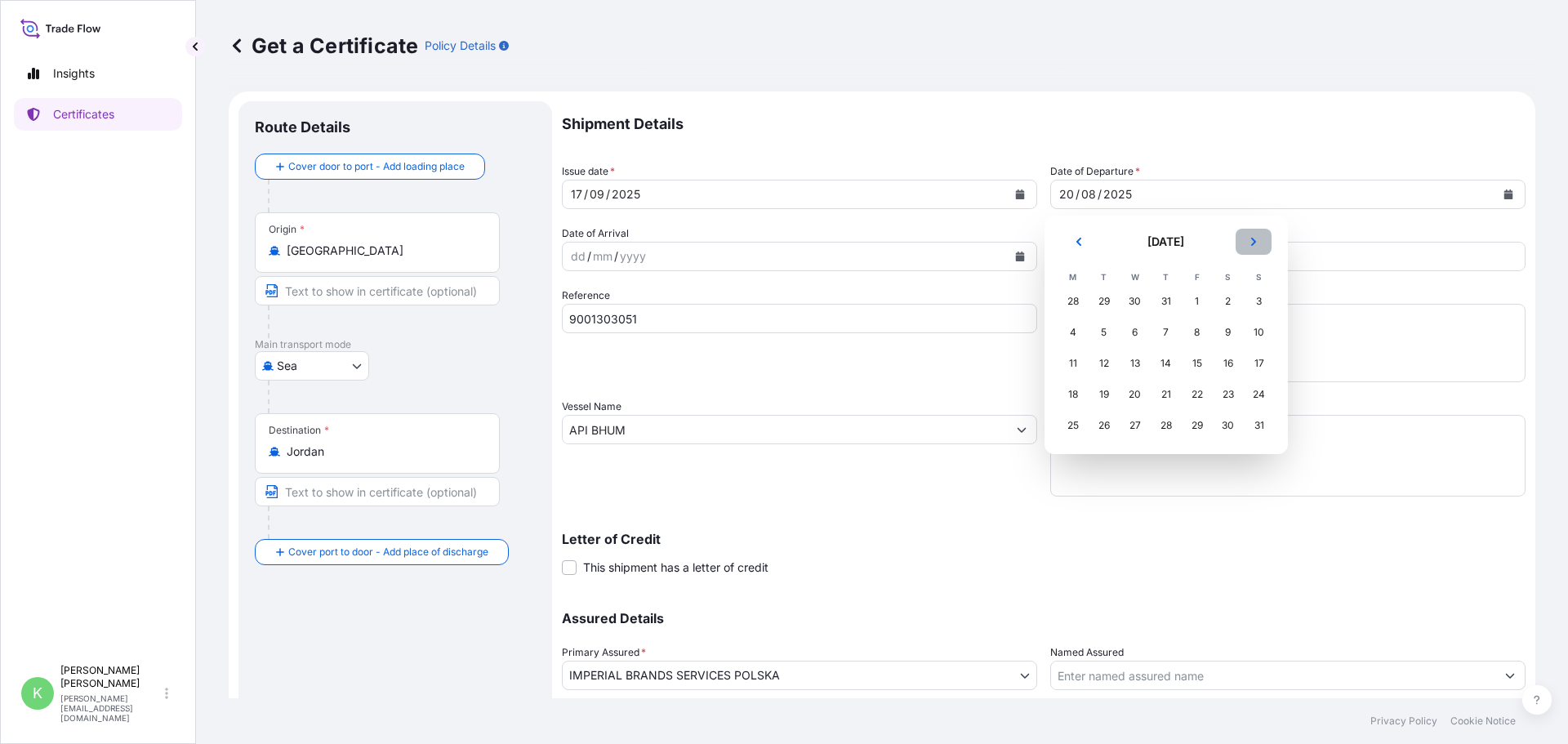
click at [1249, 238] on icon "Next" at bounding box center [1254, 242] width 10 height 10
click at [1134, 364] on div "17" at bounding box center [1135, 362] width 29 height 29
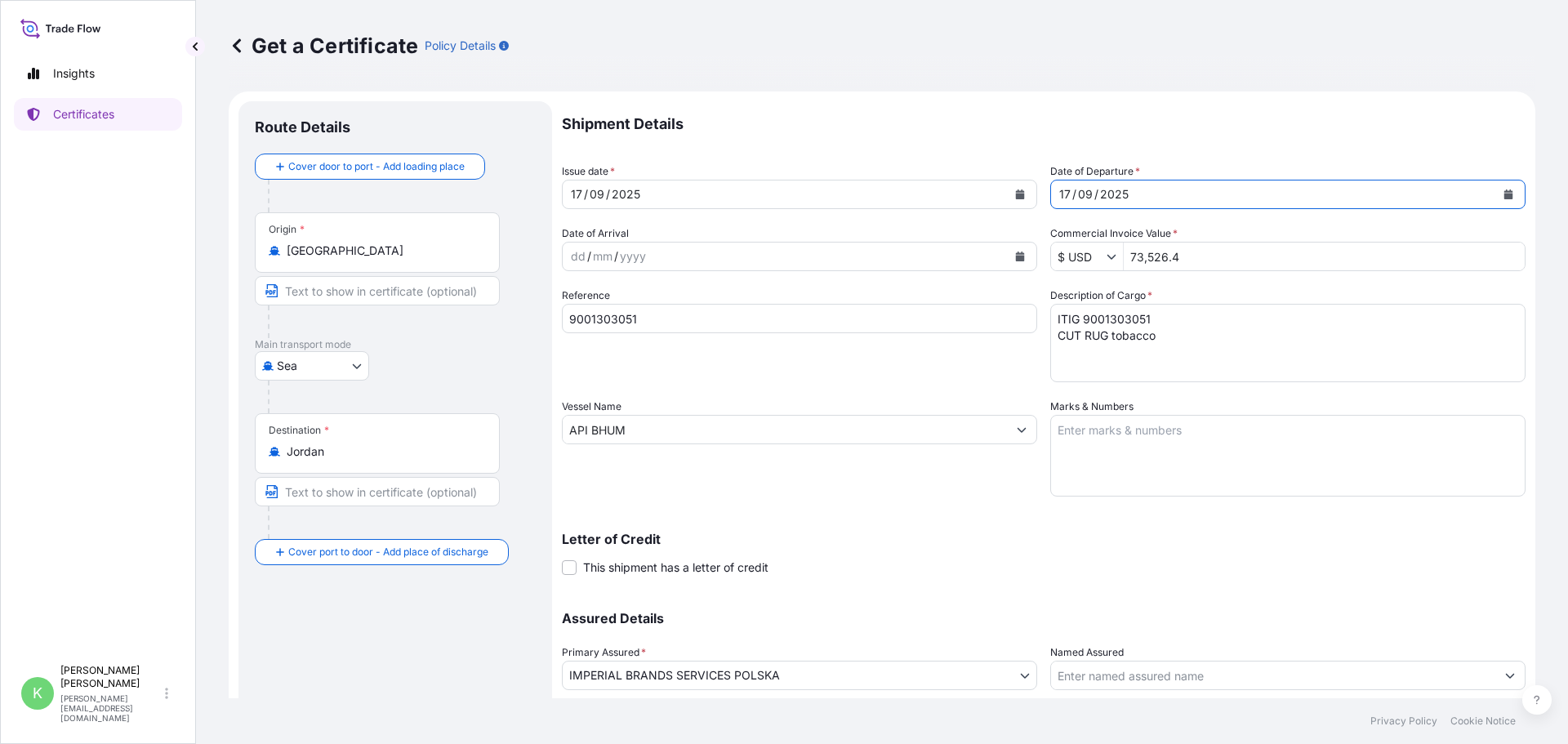
click at [942, 536] on p "Letter of Credit" at bounding box center [1044, 539] width 964 height 13
click at [684, 362] on div "Reference 9001303051" at bounding box center [799, 335] width 475 height 95
click at [685, 322] on input "9001303051" at bounding box center [799, 318] width 475 height 29
click at [1119, 318] on textarea "ITIG 9001303051 CUT RUG tobacco" at bounding box center [1288, 343] width 475 height 79
drag, startPoint x: 1218, startPoint y: 328, endPoint x: 1210, endPoint y: 327, distance: 8.1
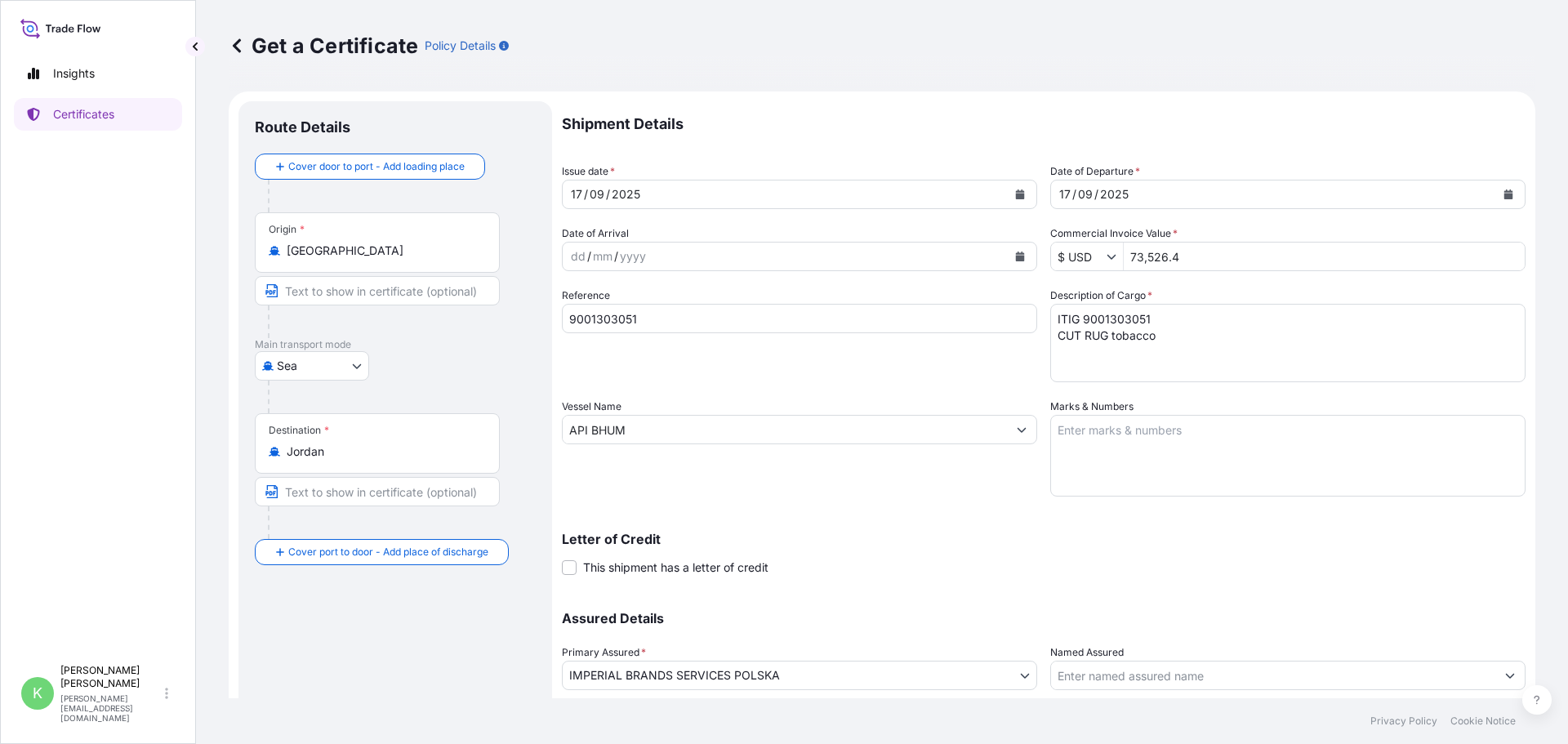
click at [1218, 328] on textarea "ITIG 9001303051 CUT RUG tobacco" at bounding box center [1288, 343] width 475 height 79
click at [1134, 313] on textarea "ITIG 9001303051 CUT RUG tobacco" at bounding box center [1288, 343] width 475 height 79
paste textarea "4467"
type textarea "ITIG 9001304467 CUT RUG tobacco"
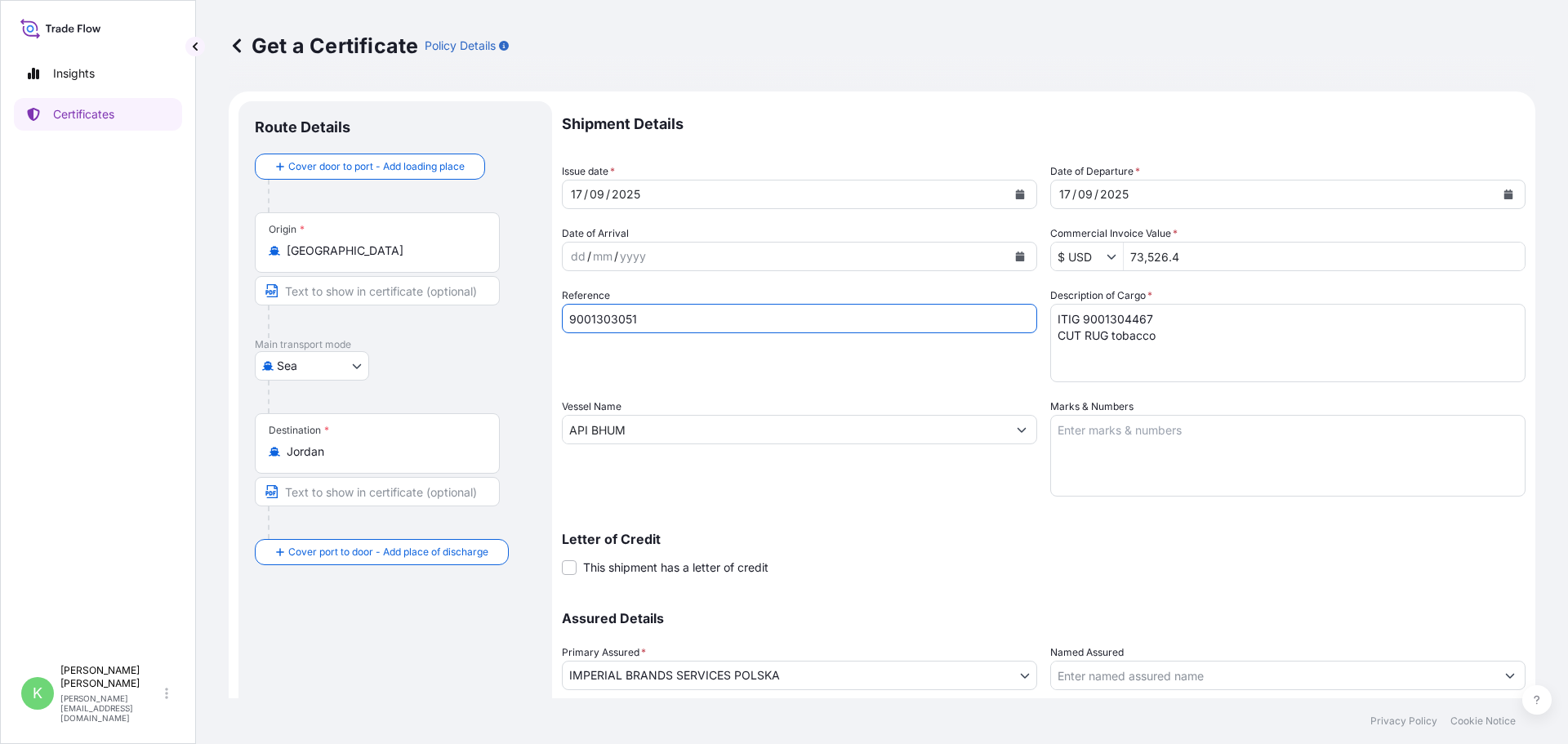
drag, startPoint x: 695, startPoint y: 311, endPoint x: 292, endPoint y: 304, distance: 403.1
click at [292, 304] on form "Route Details Cover door to port - Add loading place Place of loading Road / [G…" at bounding box center [882, 450] width 1307 height 719
paste input "4467"
type input "9001304467"
click at [771, 365] on div "Reference 9001304467" at bounding box center [799, 335] width 475 height 95
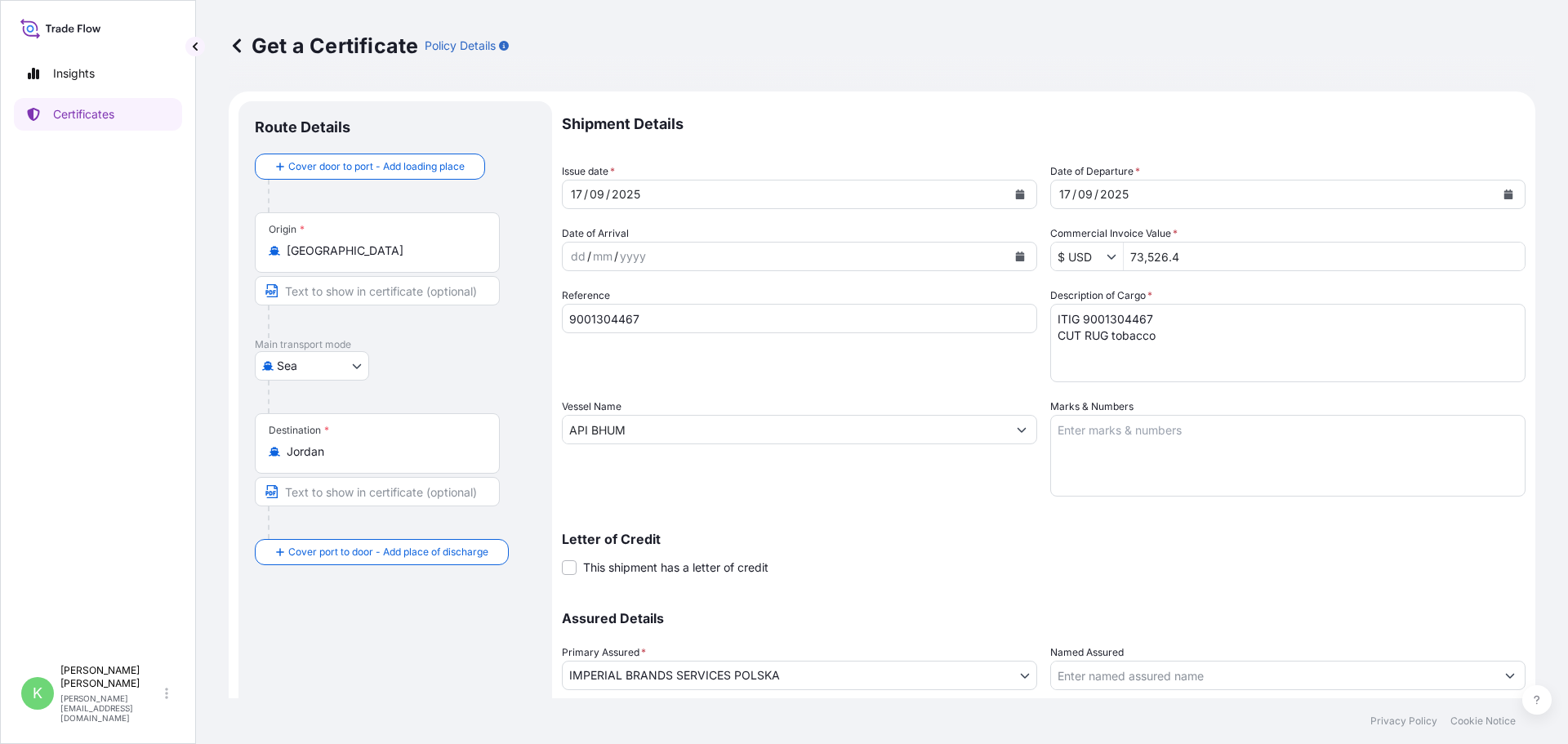
click at [739, 437] on input "API BHUM" at bounding box center [785, 429] width 445 height 29
drag, startPoint x: 613, startPoint y: 414, endPoint x: 628, endPoint y: 421, distance: 16.6
click at [613, 414] on label "Vessel Name" at bounding box center [592, 406] width 60 height 17
click at [613, 415] on input "API BHUM" at bounding box center [785, 429] width 445 height 29
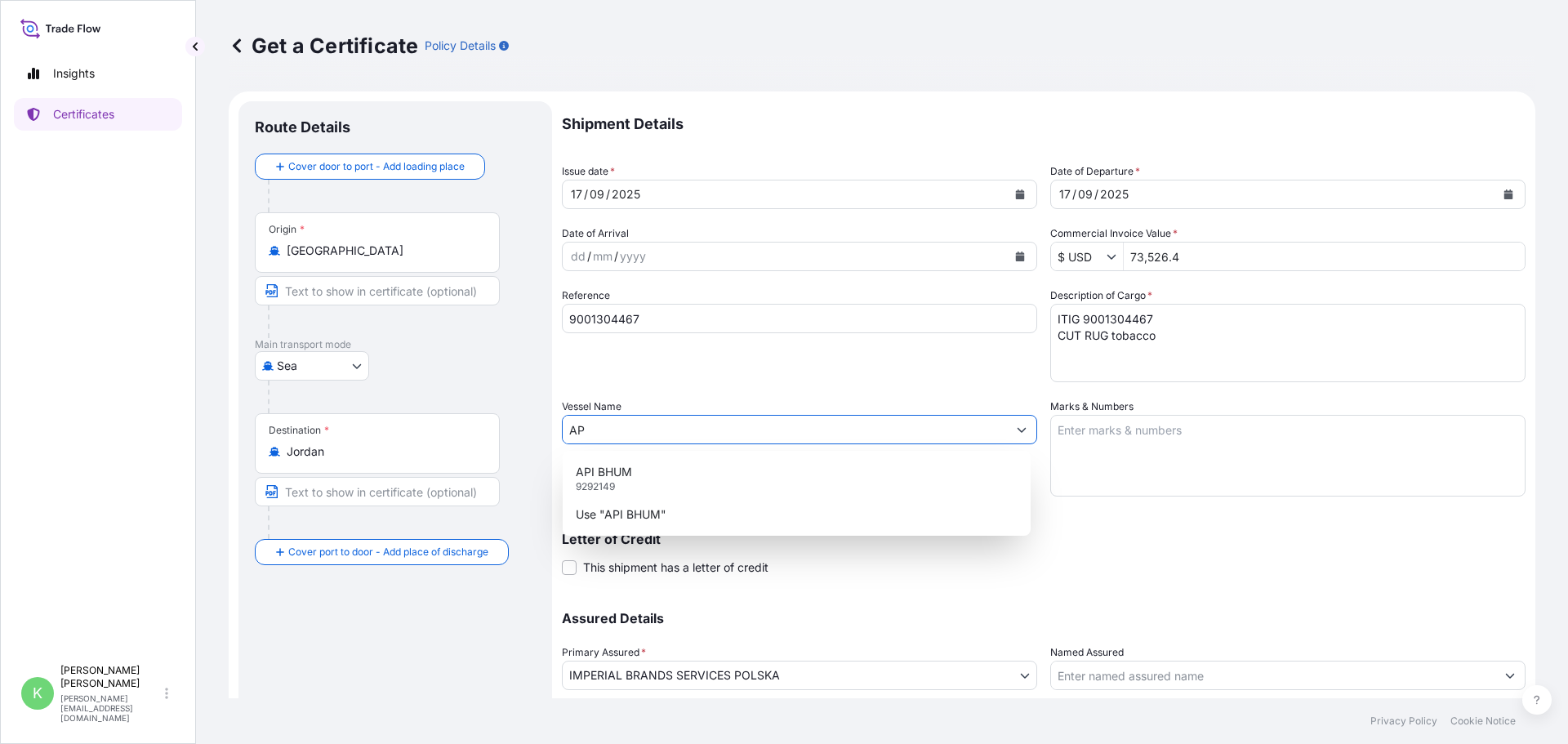
type input "A"
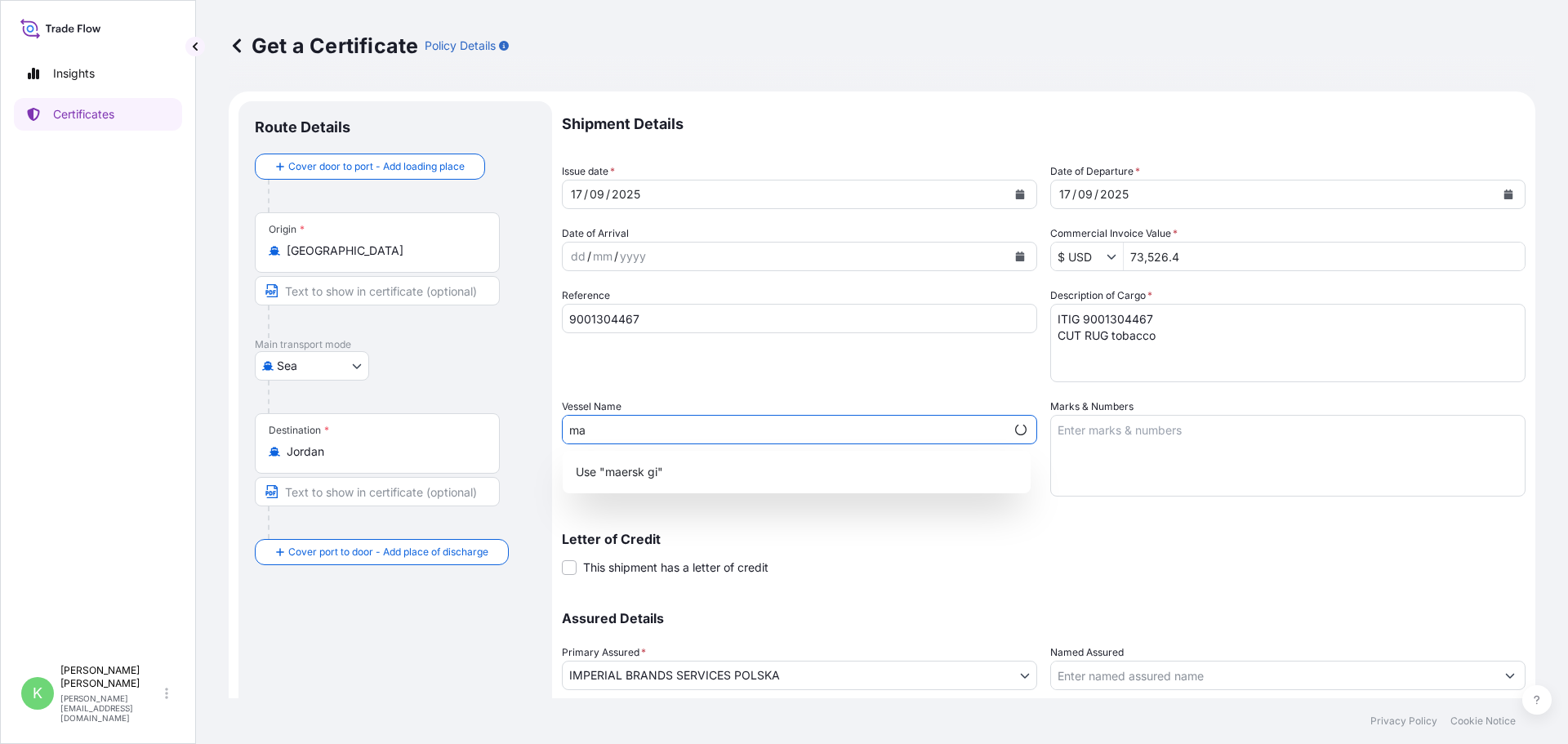
type input "m"
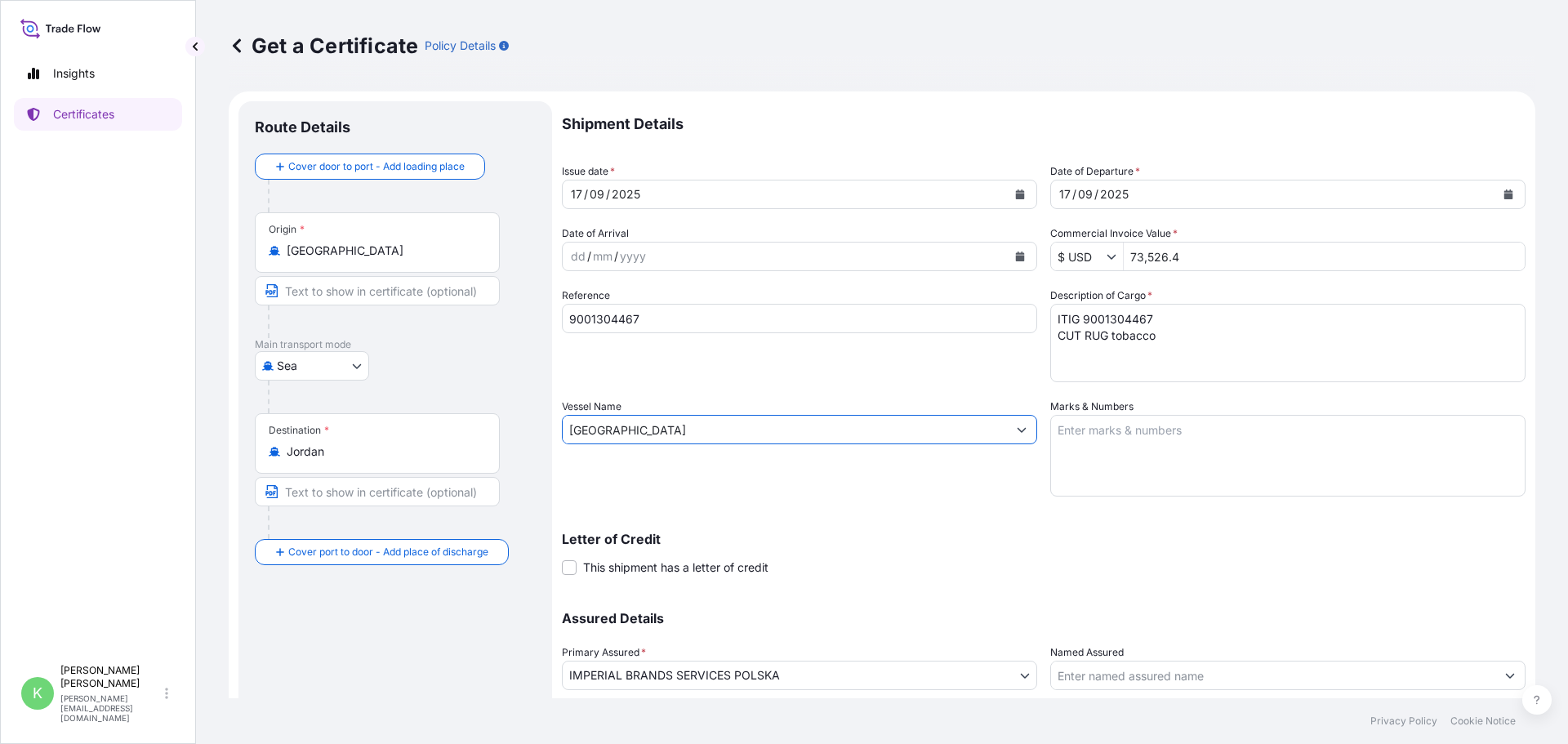
drag, startPoint x: 561, startPoint y: 425, endPoint x: 225, endPoint y: 421, distance: 336.0
click at [225, 421] on div "Get a Certificate Policy Details Route Details Cover door to port - Add loading…" at bounding box center [882, 349] width 1372 height 698
paste input "MAERSK GIRONDE"
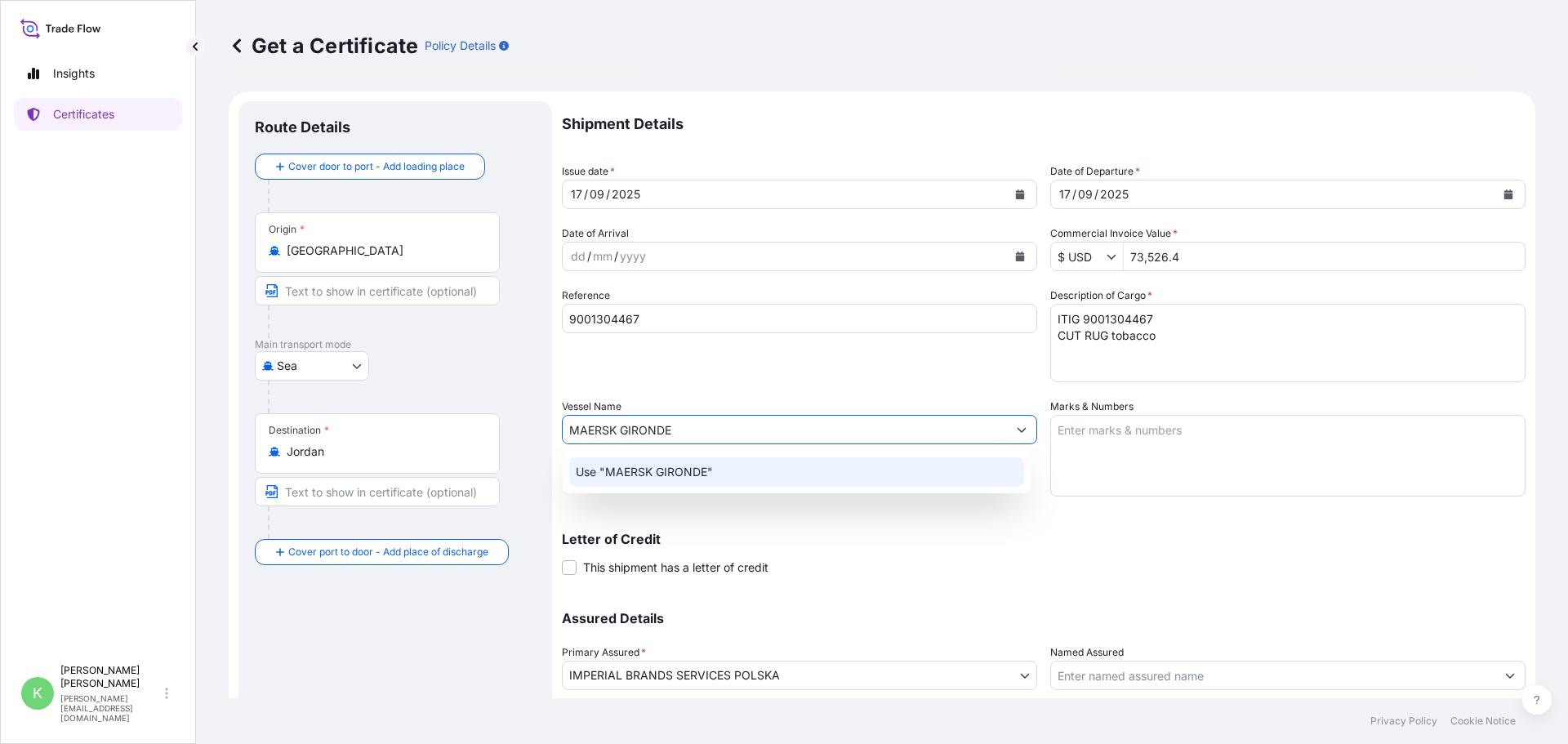
click at [660, 472] on p "Use "MAERSK GIRONDE"" at bounding box center [644, 472] width 137 height 17
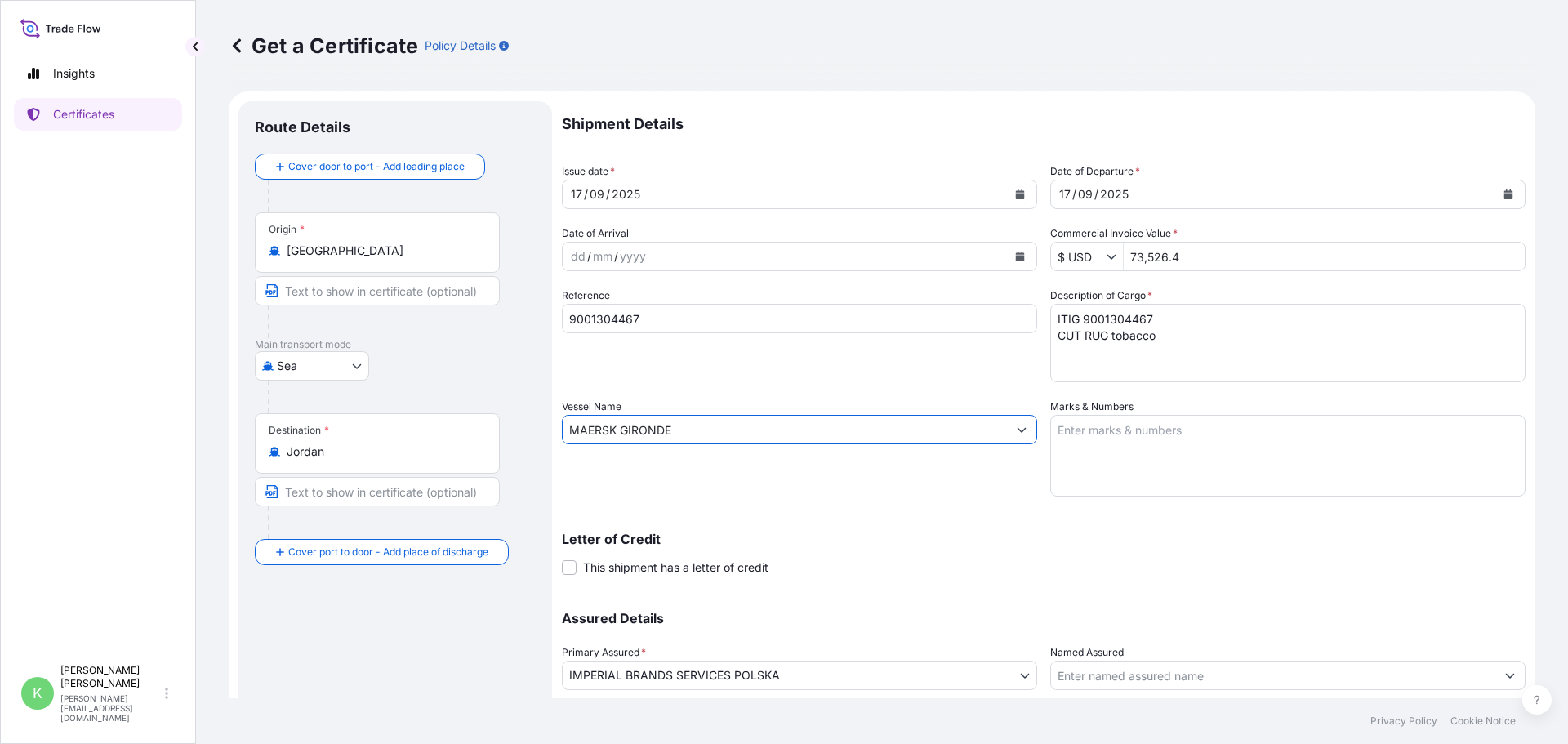
type input "MAERSK GIRONDE"
click at [933, 517] on div "Letter of Credit This shipment has a letter of credit Letter of credit * Letter…" at bounding box center [1044, 544] width 964 height 63
click at [873, 552] on div "Letter of Credit This shipment has a letter of credit Letter of credit * Letter…" at bounding box center [1044, 554] width 964 height 43
click at [610, 483] on div "Vessel Name MAERSK [GEOGRAPHIC_DATA]" at bounding box center [799, 447] width 475 height 98
click at [864, 486] on div "Vessel Name MAERSK [GEOGRAPHIC_DATA]" at bounding box center [799, 447] width 475 height 98
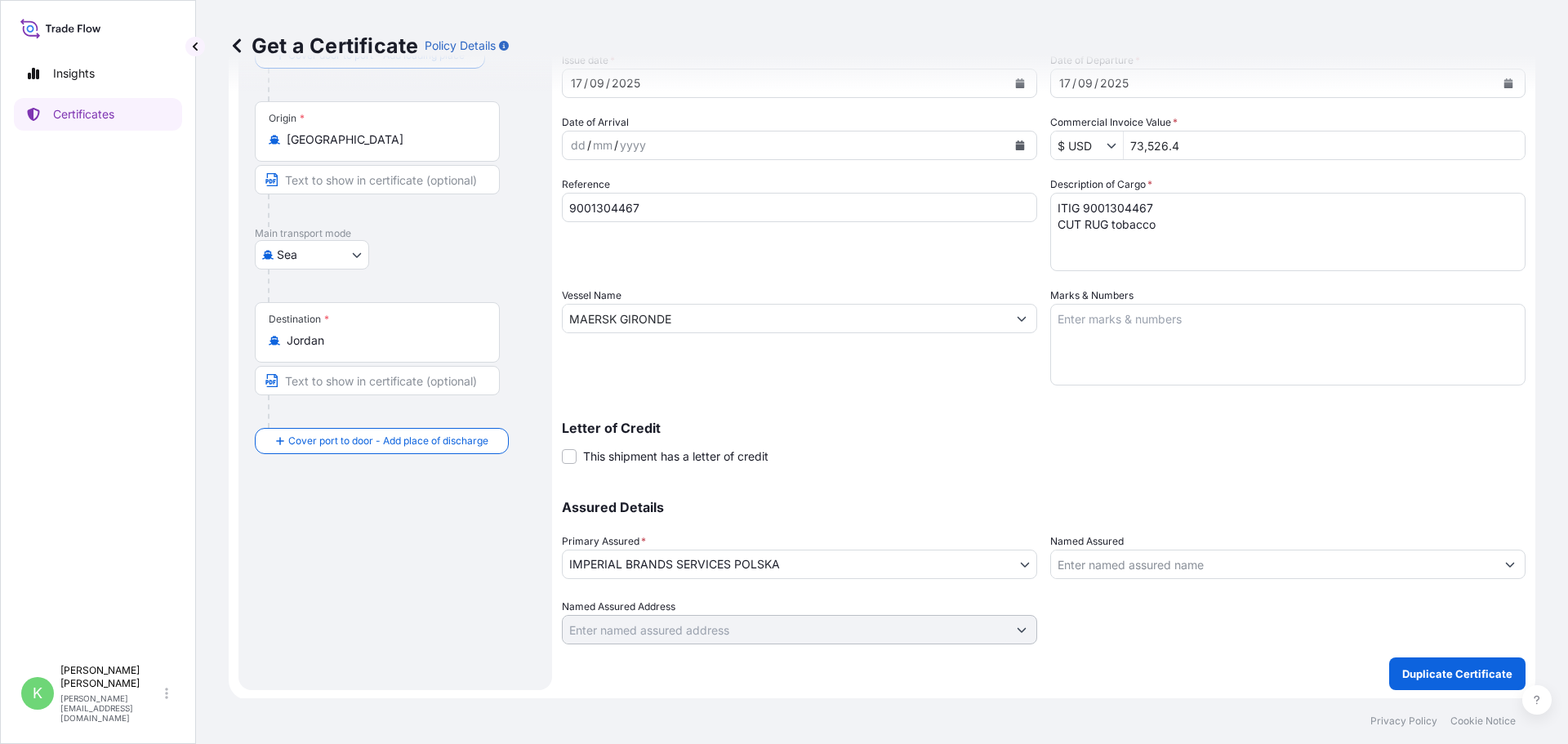
scroll to position [113, 0]
click at [1449, 673] on p "Duplicate Certificate" at bounding box center [1457, 672] width 110 height 17
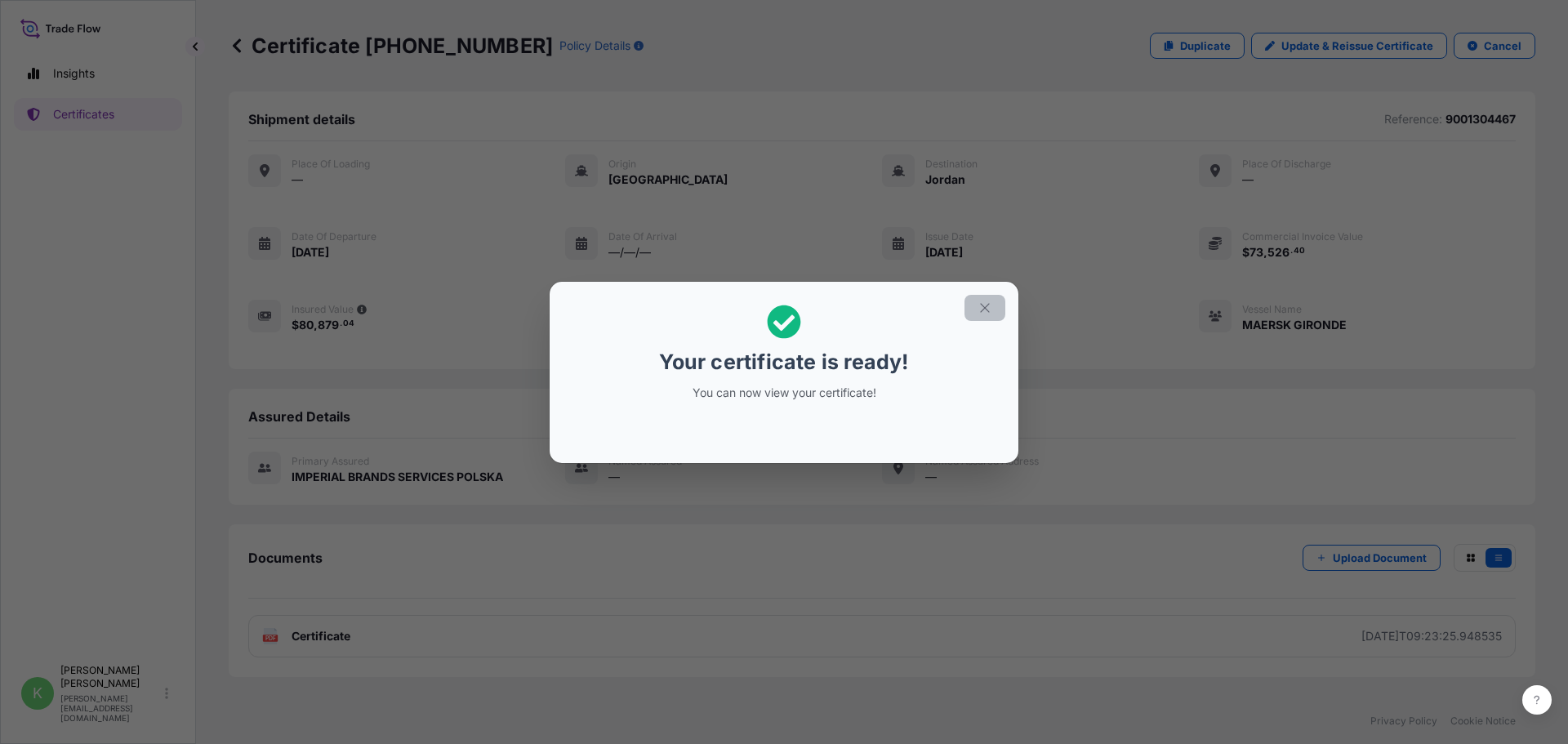
click at [980, 309] on icon "button" at bounding box center [985, 308] width 15 height 15
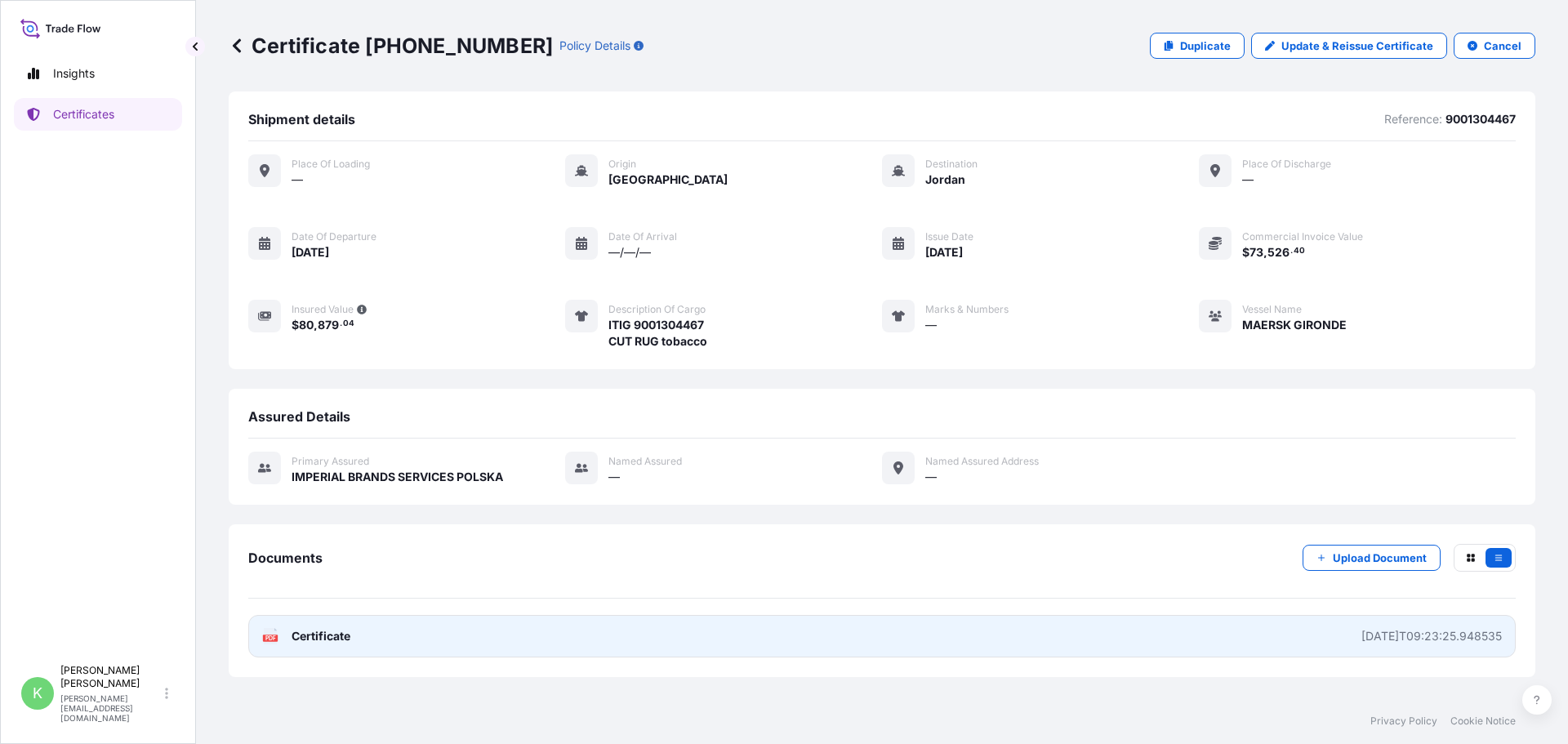
click at [684, 638] on link "PDF Certificate [DATE]T09:23:25.948535" at bounding box center [882, 635] width 1268 height 42
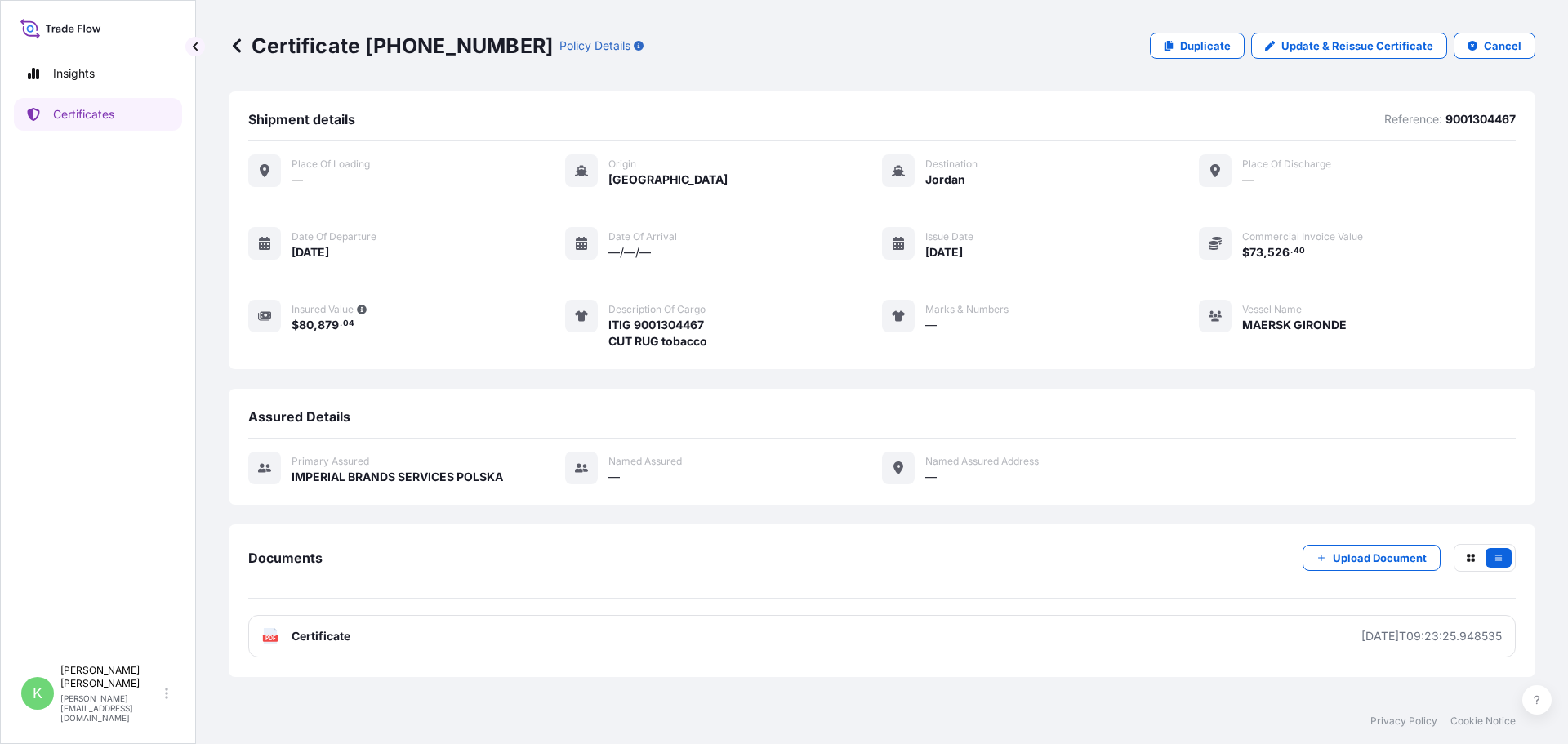
click at [75, 105] on link "Certificates" at bounding box center [98, 114] width 168 height 32
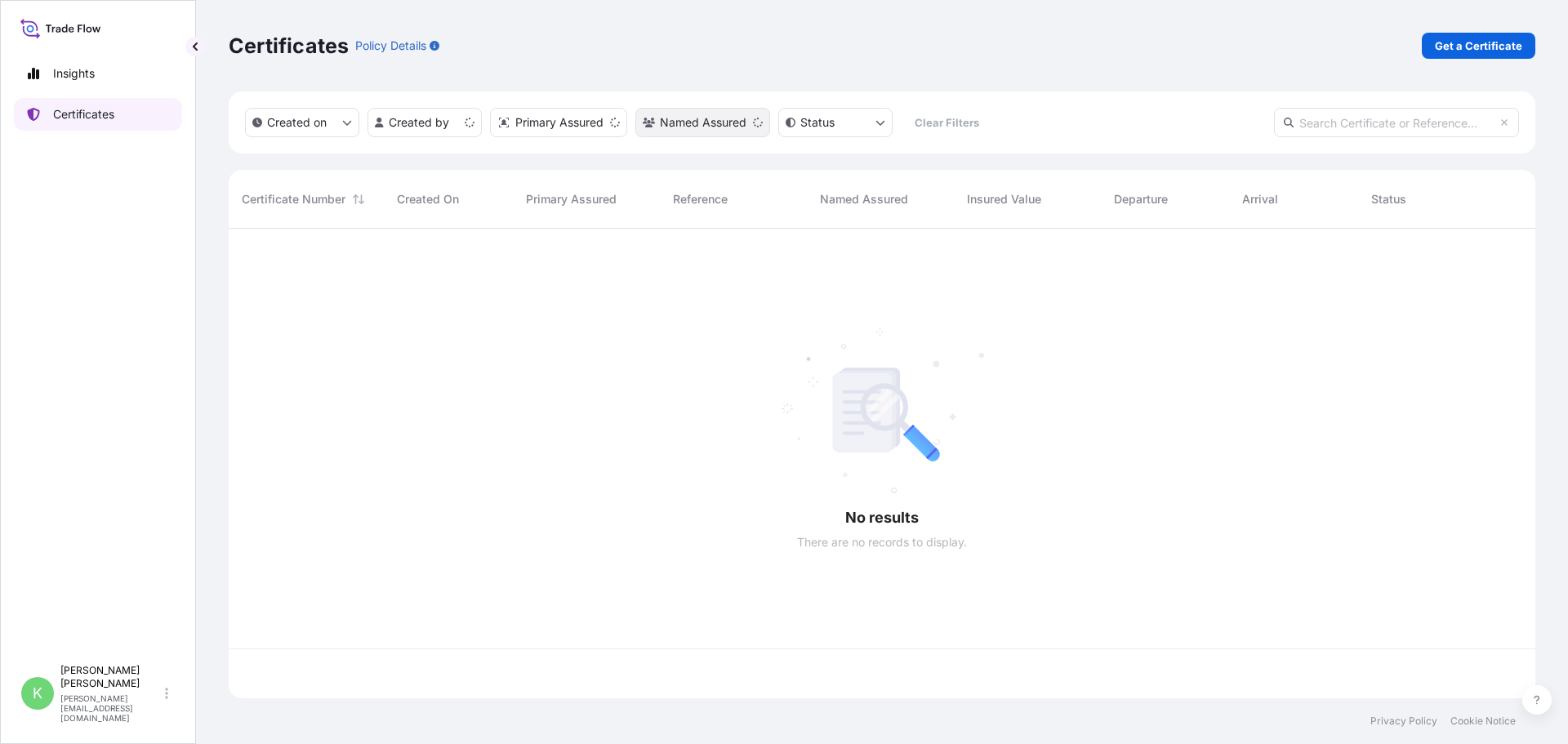
scroll to position [466, 1294]
click at [440, 117] on html "Insights Certificates K [PERSON_NAME] [PERSON_NAME][EMAIL_ADDRESS][DOMAIN_NAME]…" at bounding box center [784, 372] width 1568 height 744
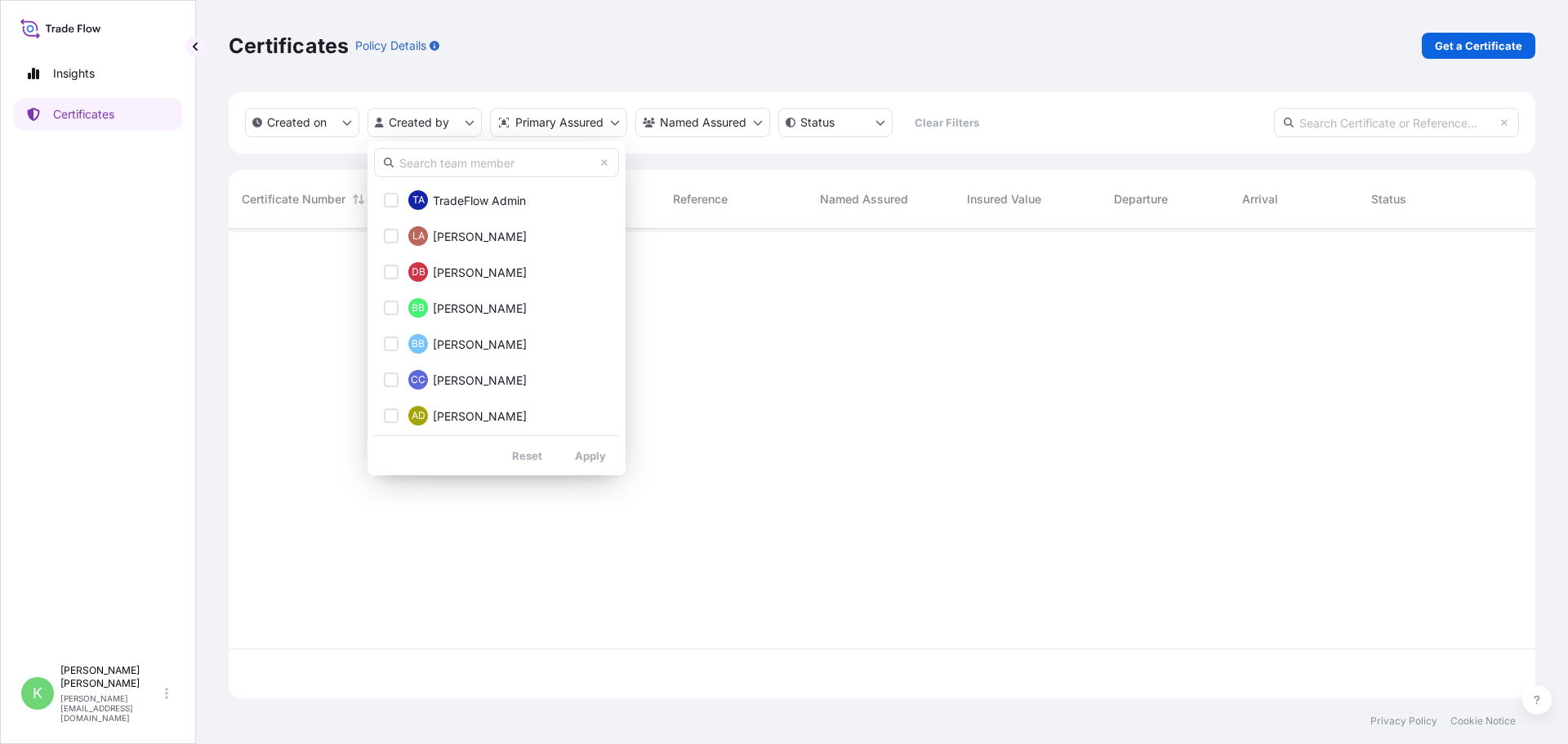
click at [438, 162] on input "text" at bounding box center [496, 162] width 245 height 29
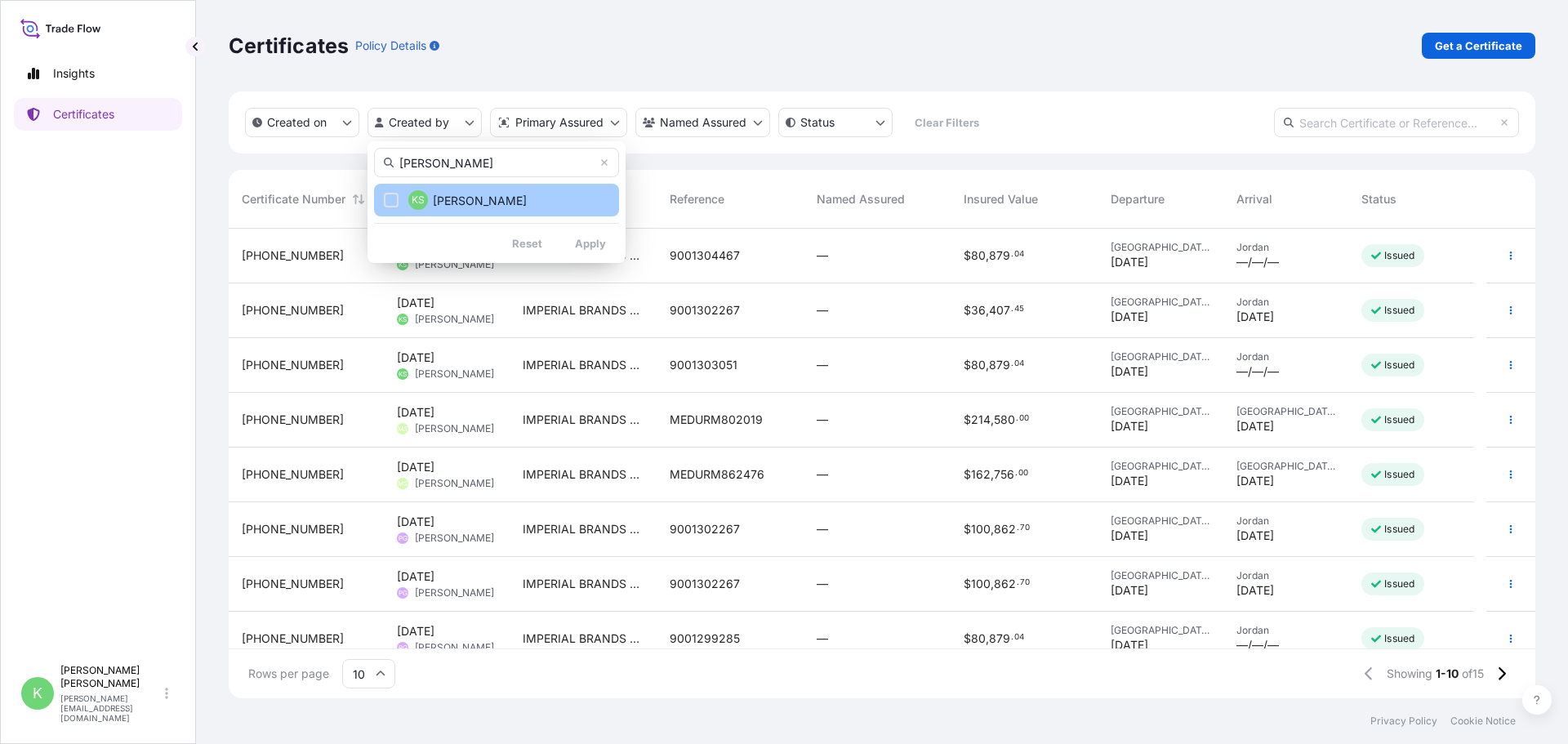
type input "[PERSON_NAME]"
click at [476, 207] on span "[PERSON_NAME]" at bounding box center [480, 201] width 94 height 17
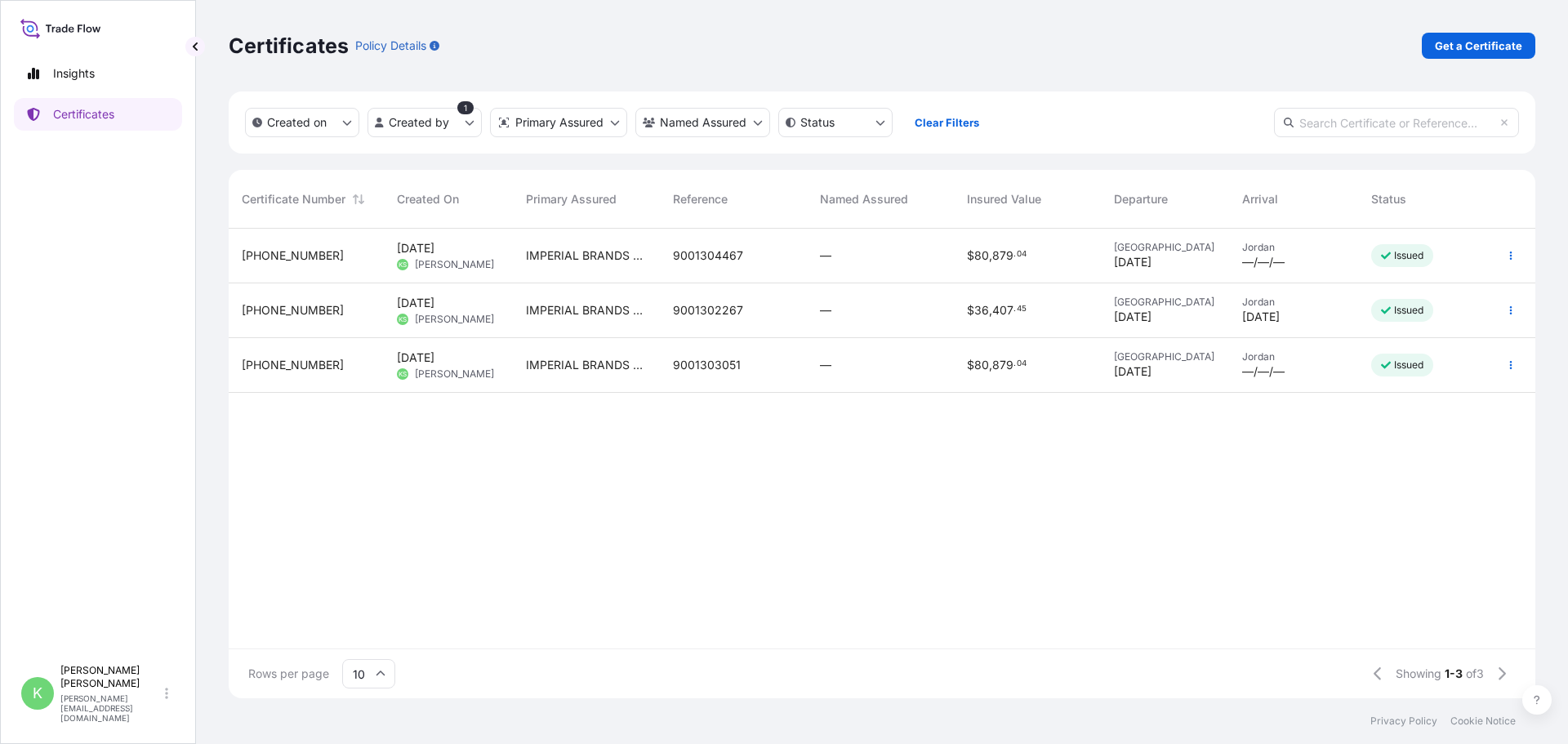
click at [283, 306] on span "[PHONE_NUMBER]" at bounding box center [292, 310] width 102 height 17
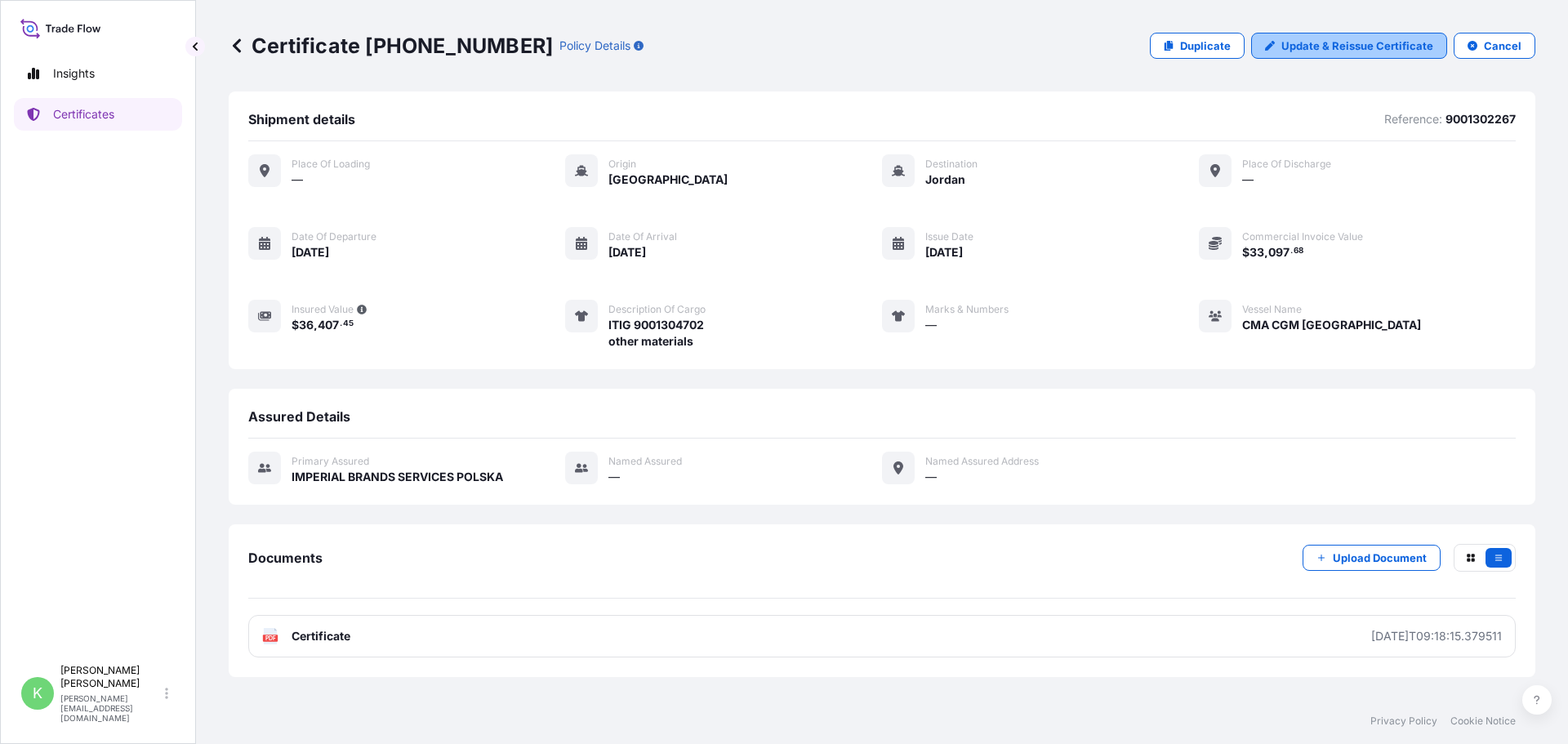
click at [1345, 45] on p "Update & Reissue Certificate" at bounding box center [1357, 46] width 152 height 17
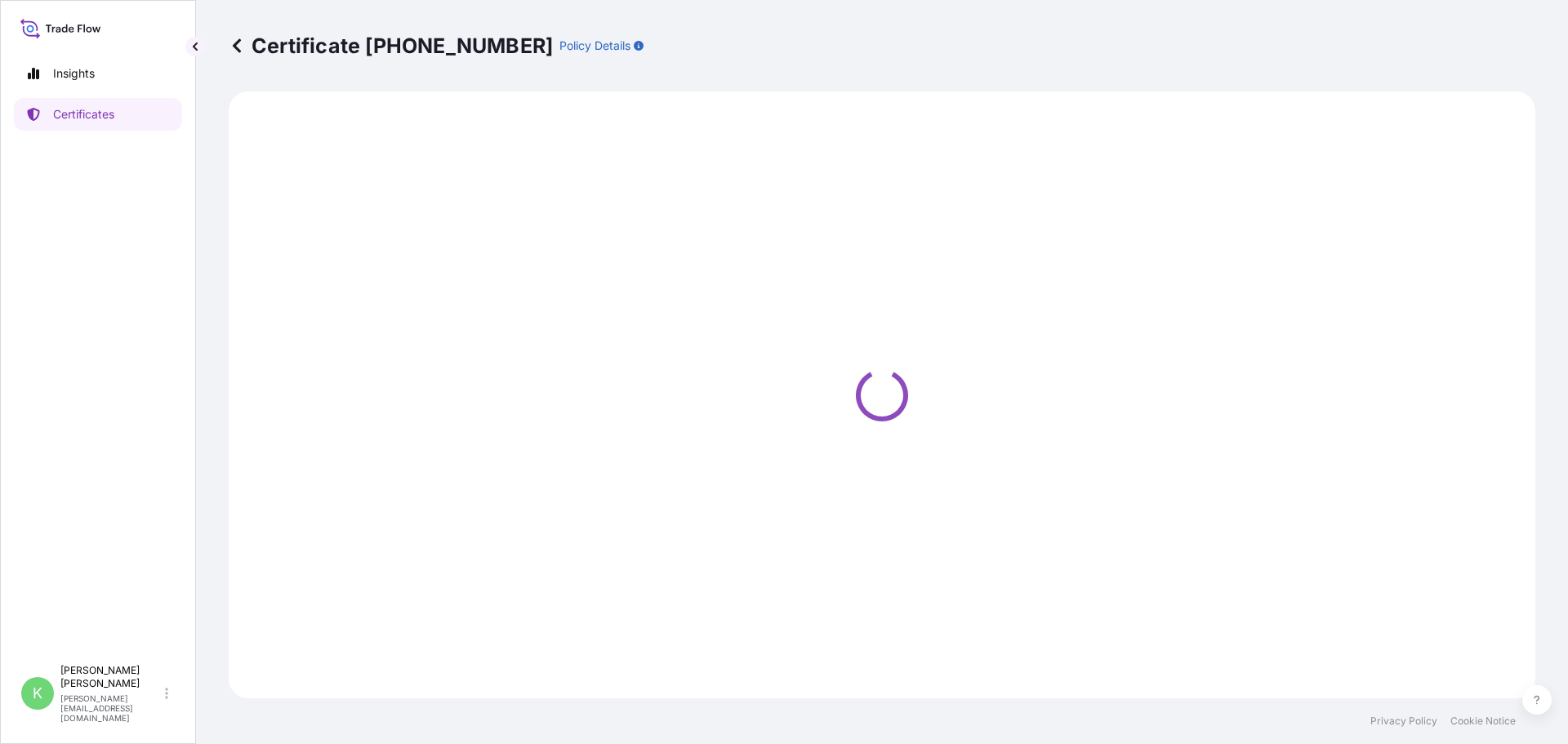
select select "Sea"
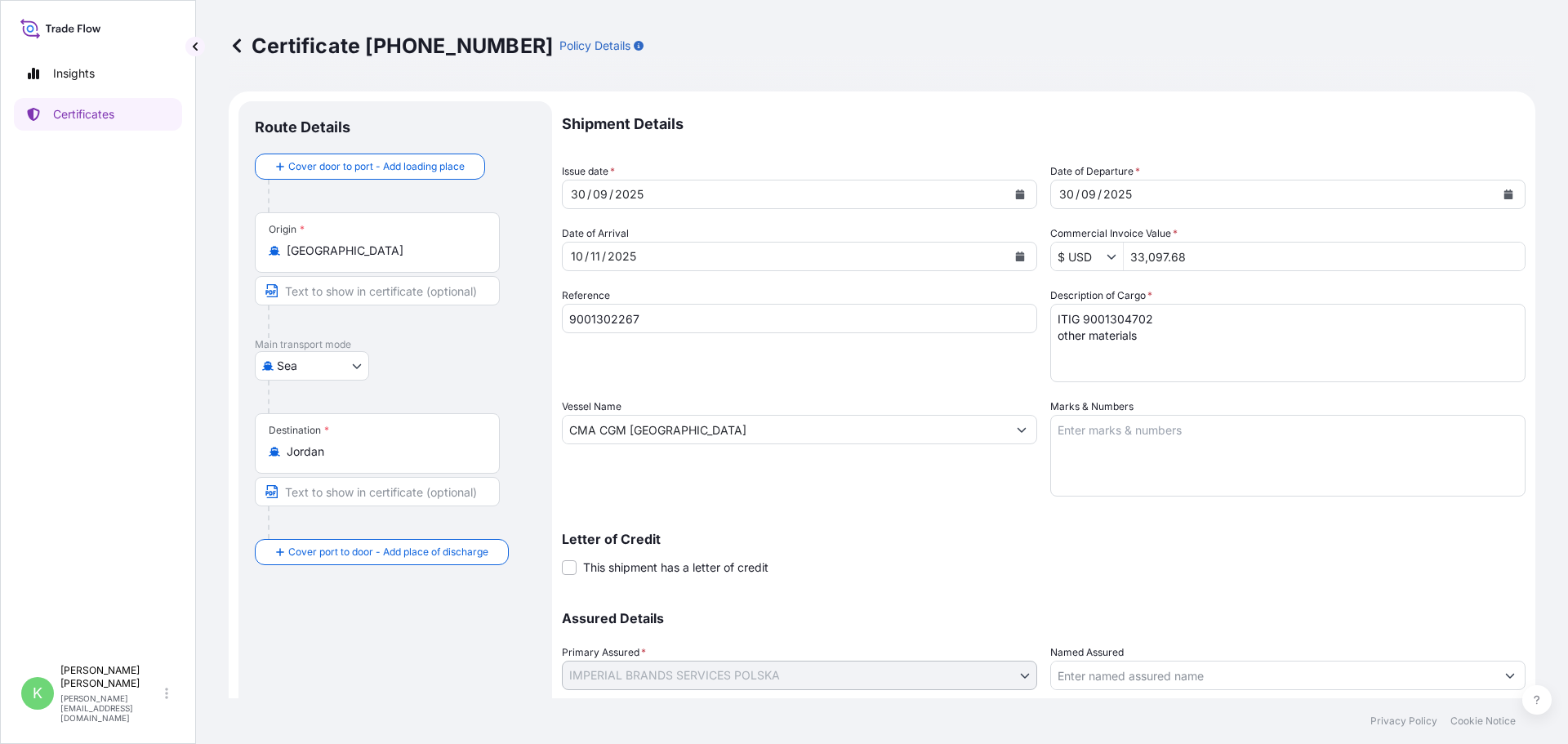
click at [1134, 313] on textarea "ITIG 9001304702 other materials" at bounding box center [1288, 343] width 475 height 79
click at [663, 319] on input "9001302267" at bounding box center [799, 318] width 475 height 29
drag, startPoint x: 690, startPoint y: 319, endPoint x: 393, endPoint y: 313, distance: 297.1
click at [396, 317] on form "Route Details Cover door to port - Add loading place Place of loading Road / [G…" at bounding box center [882, 450] width 1307 height 719
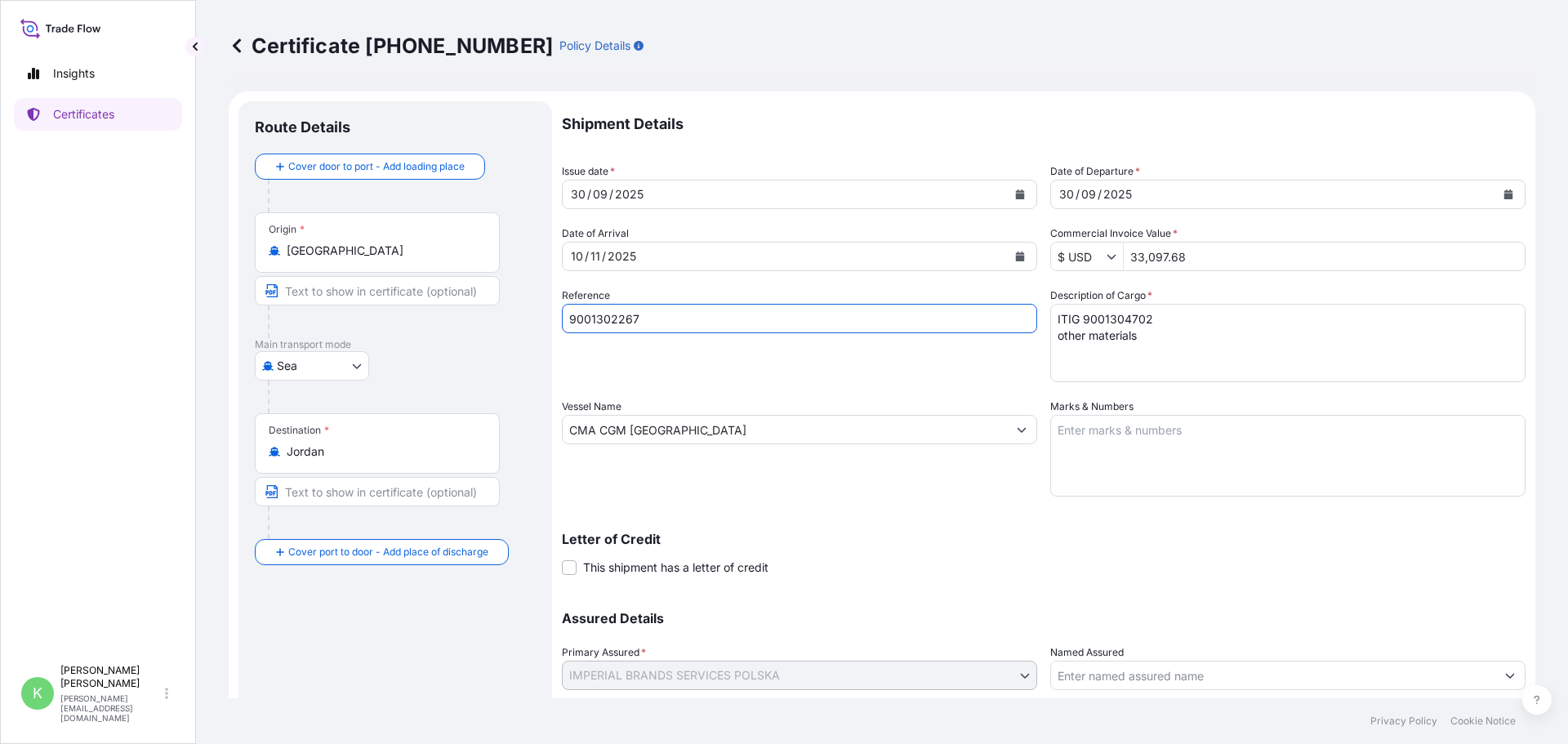
paste input "4702"
type input "9001304702"
click at [841, 372] on div "Reference 9001304702" at bounding box center [799, 335] width 475 height 95
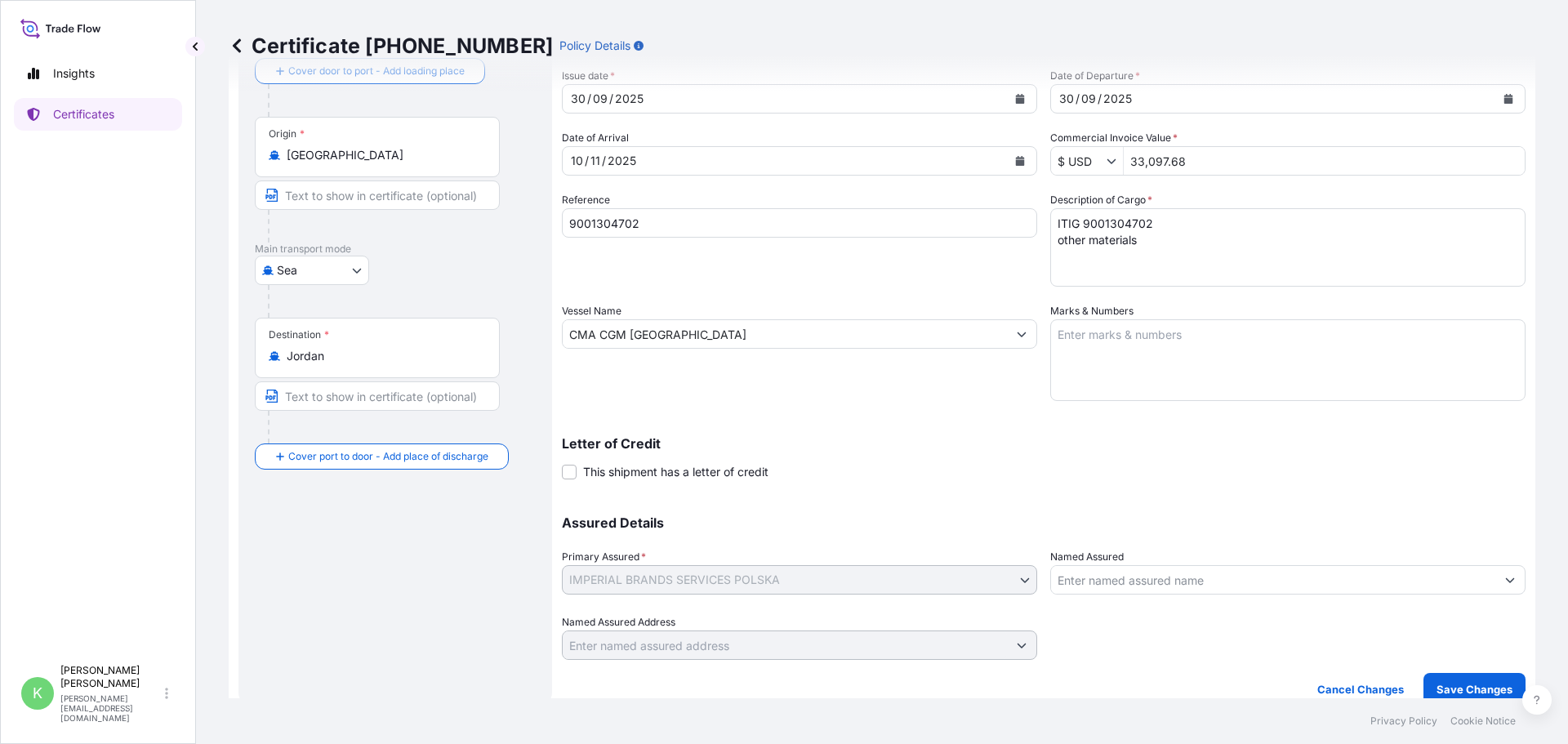
scroll to position [113, 0]
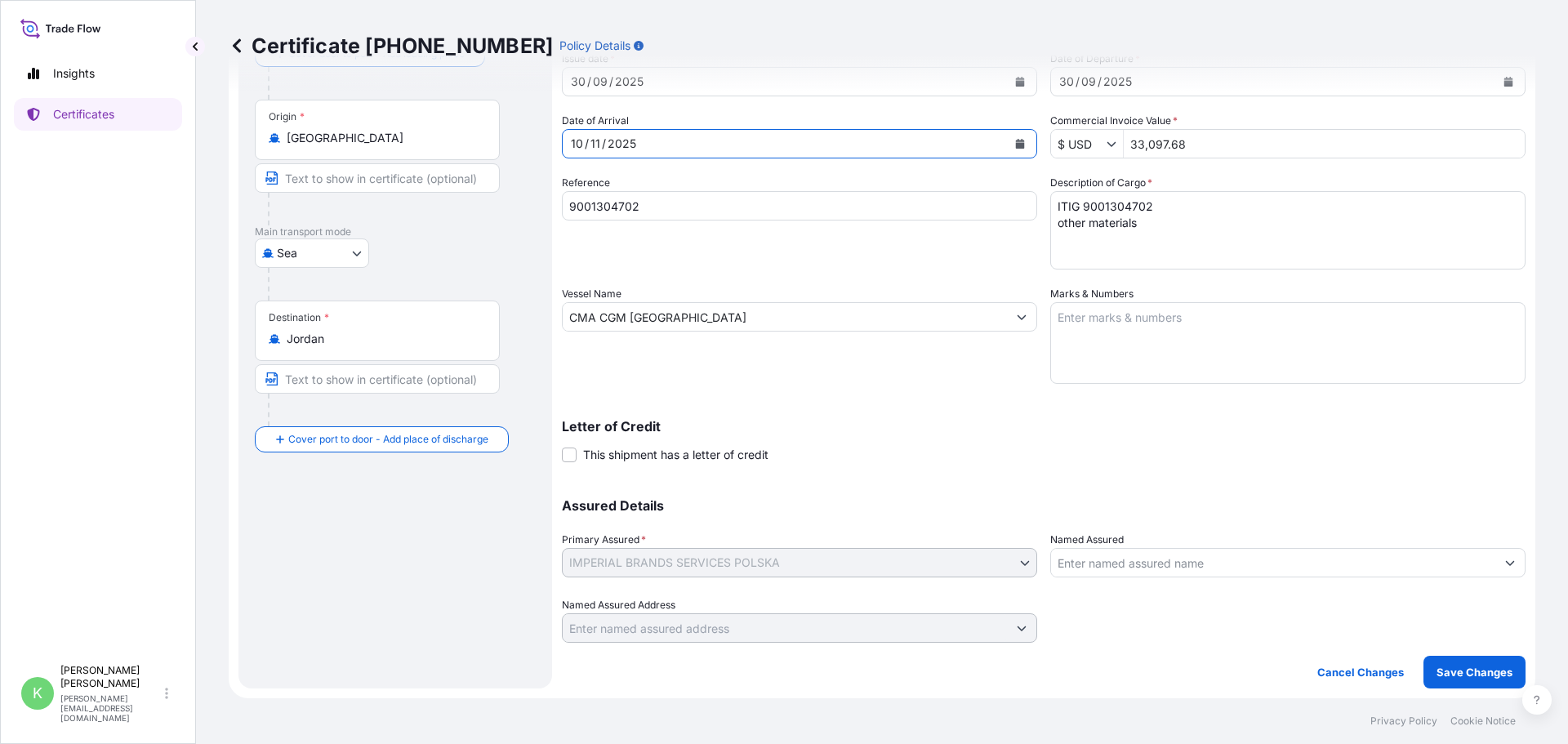
click at [424, 139] on form "Route Details Cover door to port - Add loading place Place of loading Road / [G…" at bounding box center [882, 338] width 1307 height 719
click at [345, 141] on form "Route Details Cover door to port - Add loading place Place of loading Road / [G…" at bounding box center [882, 338] width 1307 height 719
click at [674, 147] on div "[DATE]" at bounding box center [785, 143] width 445 height 29
drag, startPoint x: 631, startPoint y: 145, endPoint x: 493, endPoint y: 144, distance: 138.0
click at [489, 144] on form "Route Details Cover door to port - Add loading place Place of loading Road / [G…" at bounding box center [882, 338] width 1307 height 719
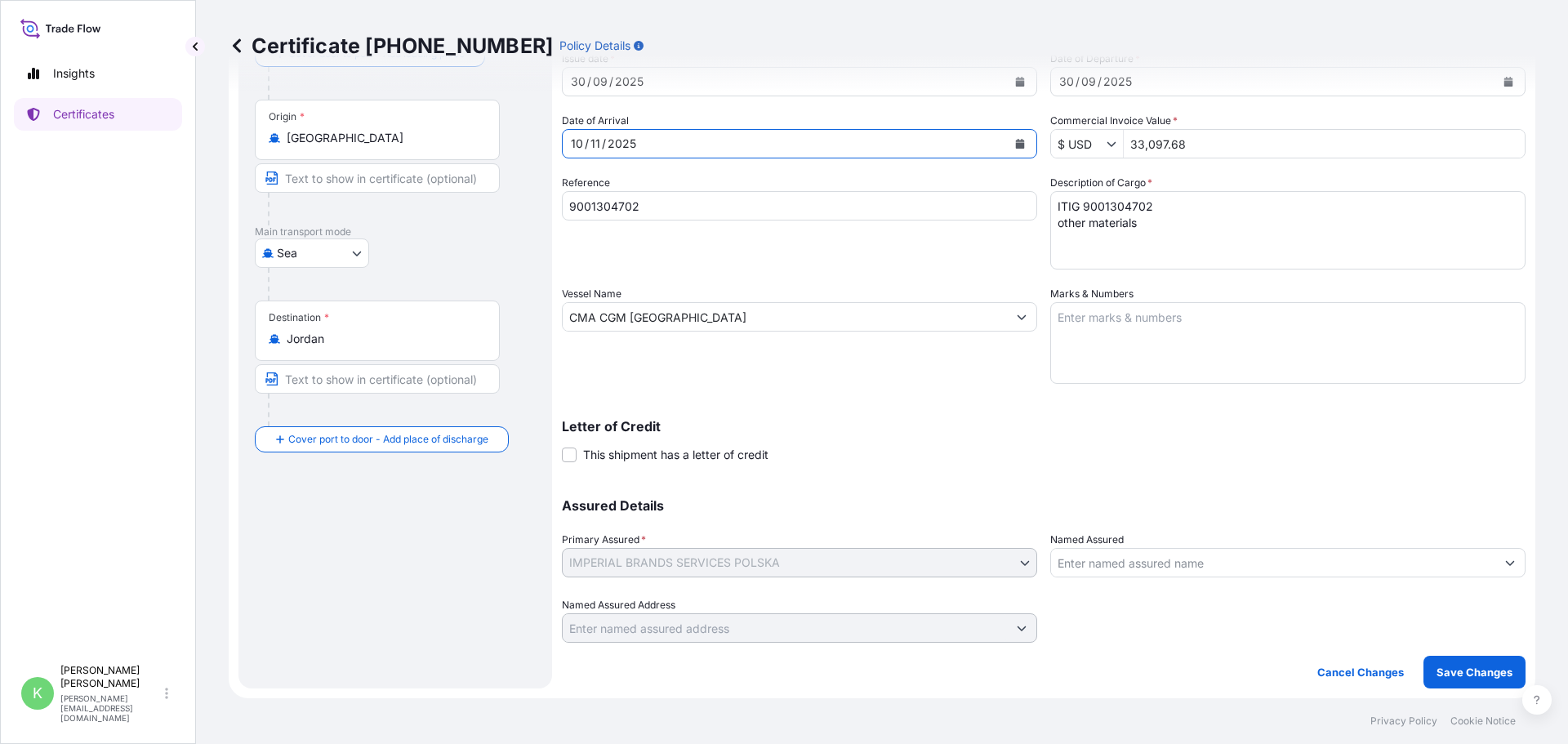
drag, startPoint x: 626, startPoint y: 142, endPoint x: 635, endPoint y: 141, distance: 9.1
click at [626, 142] on div "2025" at bounding box center [622, 143] width 32 height 20
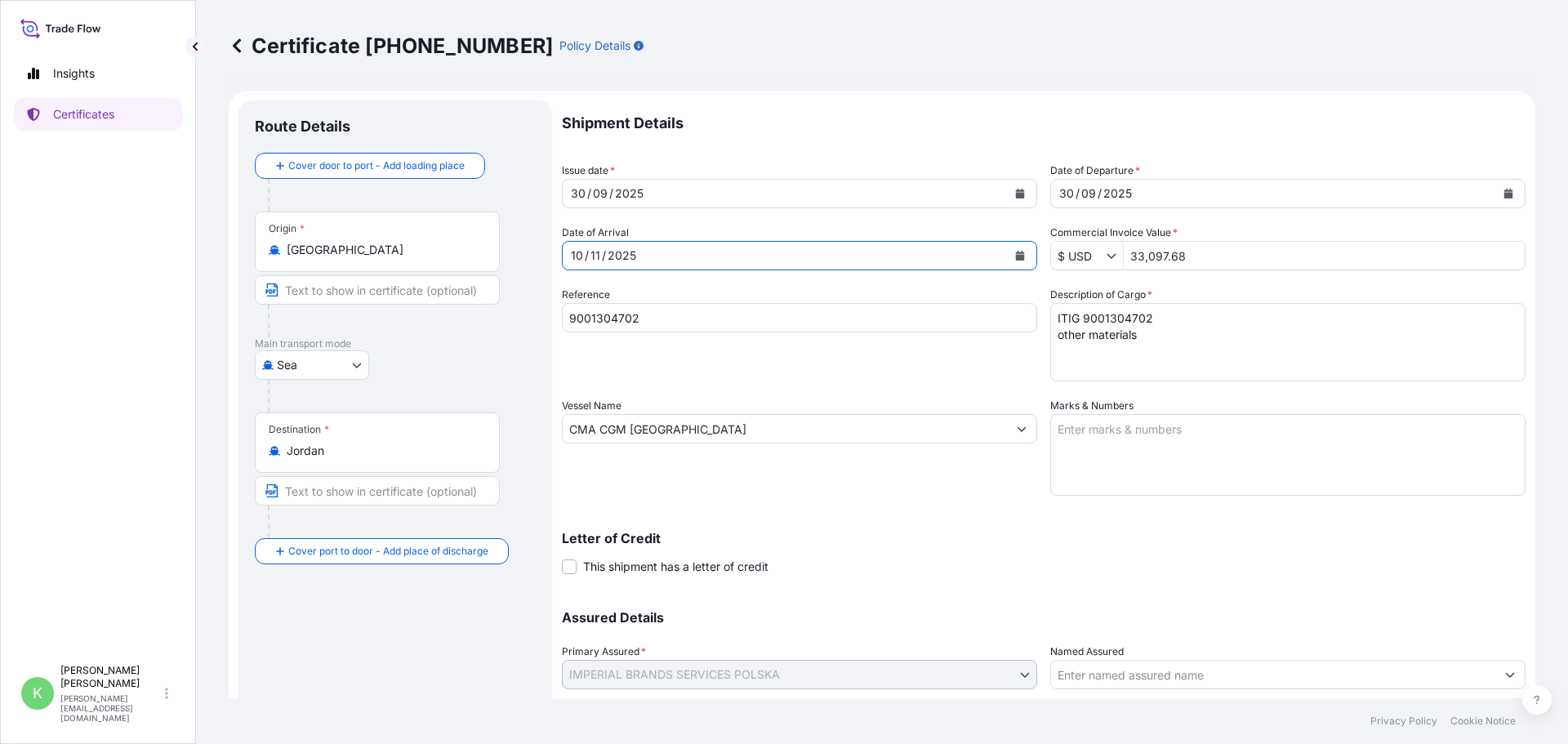
scroll to position [0, 0]
click at [1015, 252] on icon "Calendar" at bounding box center [1020, 256] width 10 height 10
click at [637, 255] on div "[DATE]" at bounding box center [785, 255] width 445 height 29
click at [629, 255] on div "2025" at bounding box center [622, 256] width 32 height 20
click at [582, 259] on div "[DATE]" at bounding box center [785, 255] width 445 height 29
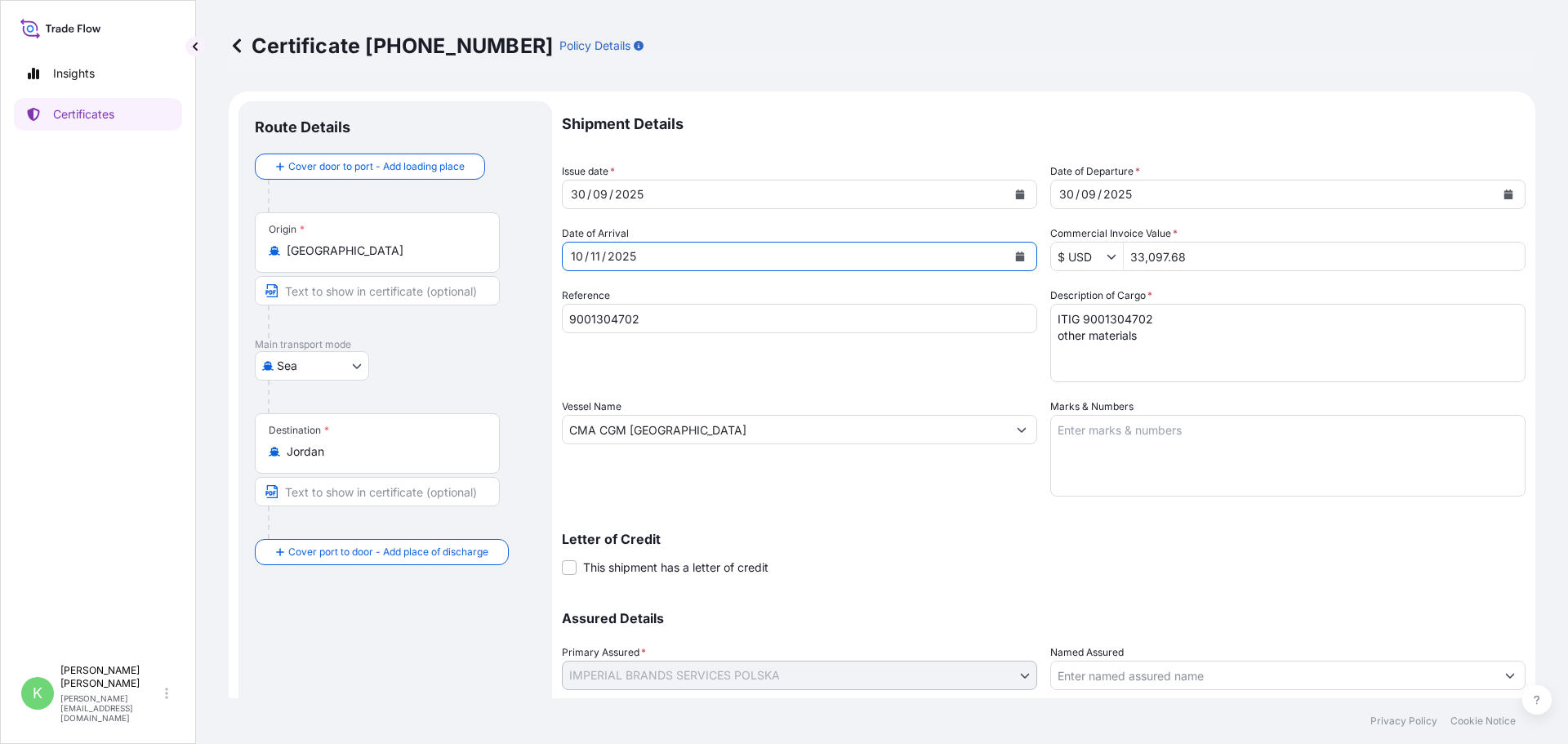
click at [607, 257] on div "2025" at bounding box center [622, 256] width 32 height 20
click at [1056, 518] on div "Letter of Credit This shipment has a letter of credit Letter of credit * Letter…" at bounding box center [1044, 544] width 964 height 63
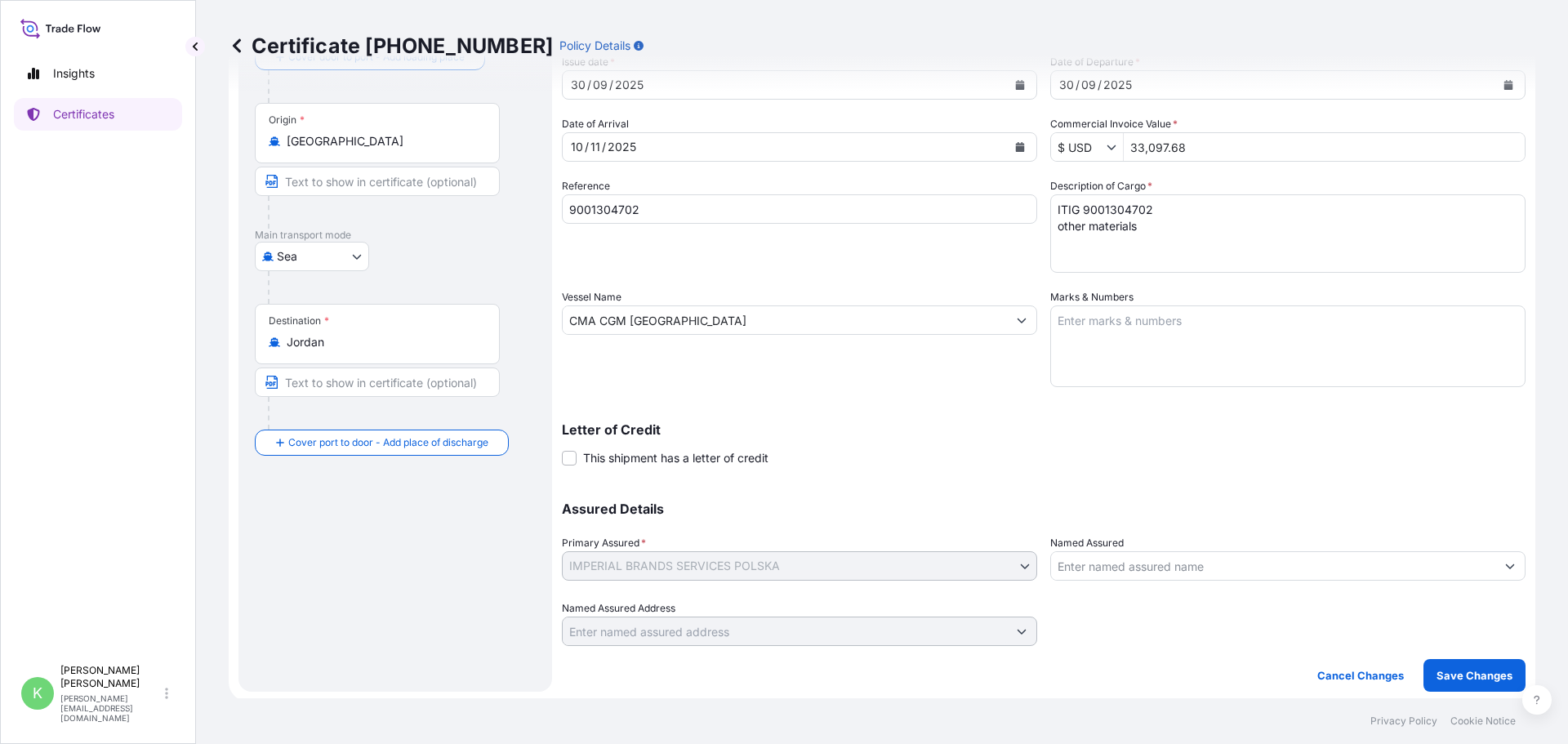
scroll to position [113, 0]
click at [1472, 674] on p "Save Changes" at bounding box center [1475, 672] width 76 height 17
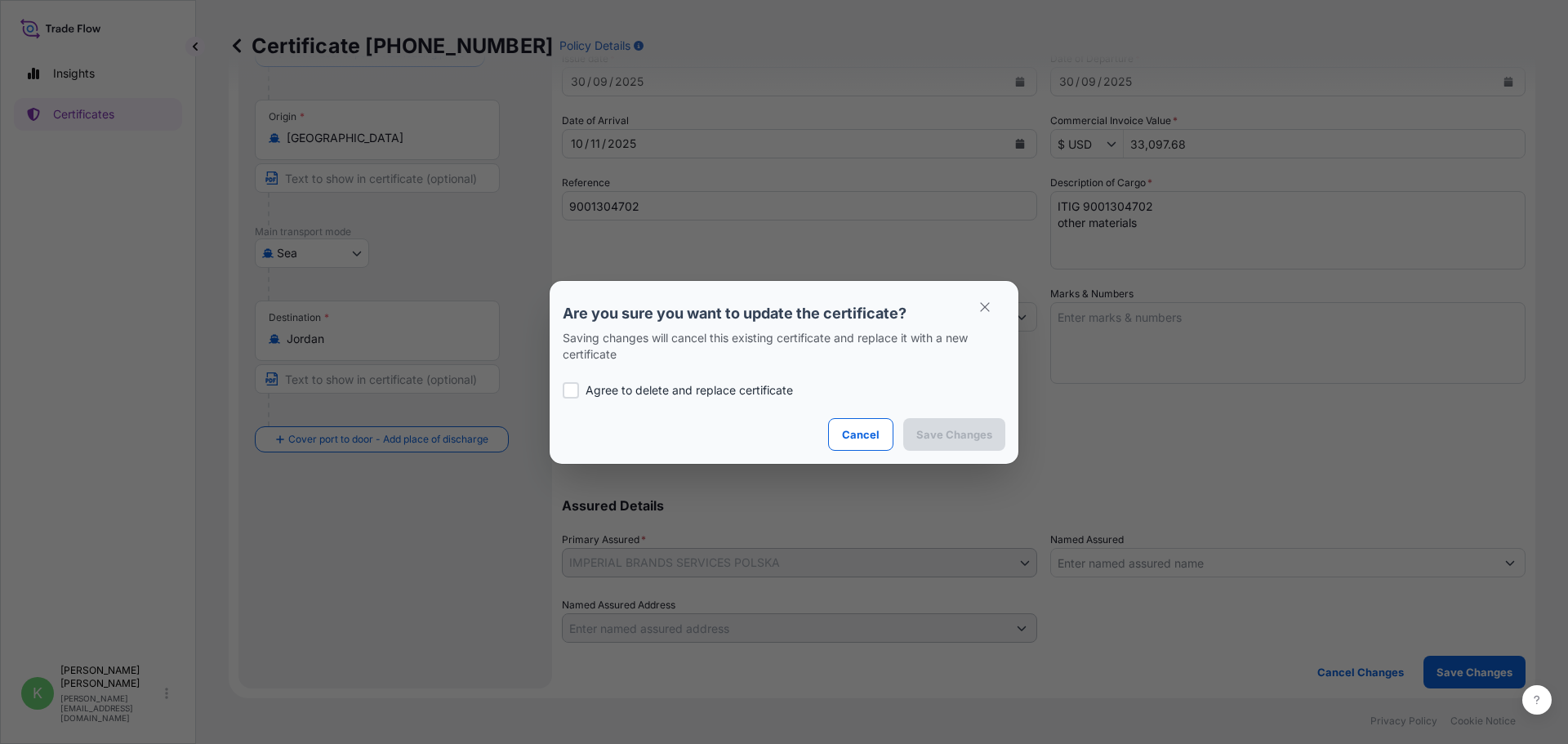
click at [637, 393] on p "Agree to delete and replace certificate" at bounding box center [689, 391] width 207 height 17
checkbox input "true"
click at [966, 434] on p "Save Changes" at bounding box center [955, 435] width 76 height 17
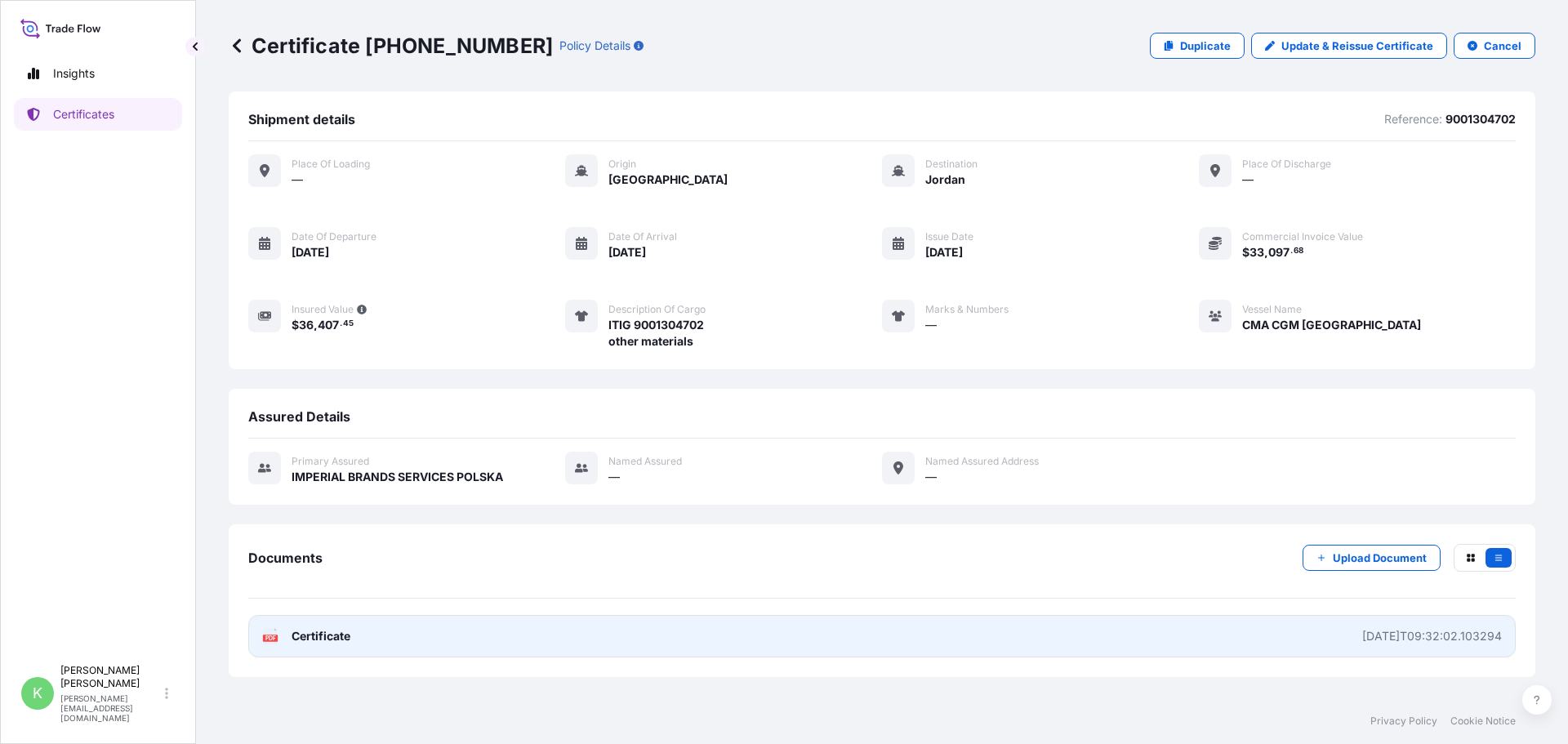
click at [1200, 633] on link "PDF Certificate [DATE]T09:32:02.103294" at bounding box center [882, 635] width 1268 height 42
